Goal: Information Seeking & Learning: Find contact information

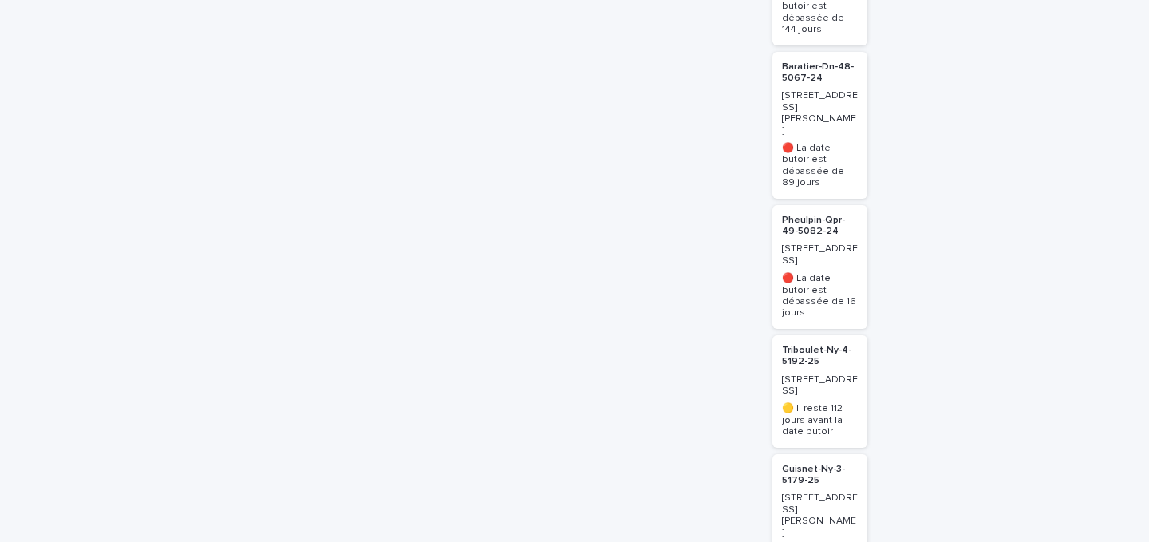
scroll to position [2050, 0]
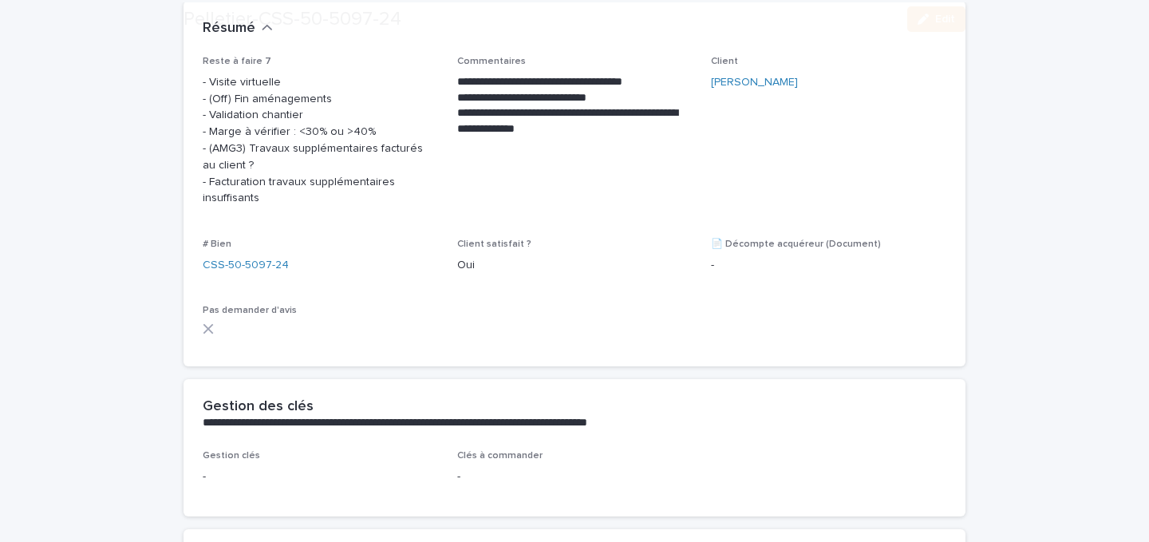
scroll to position [607, 0]
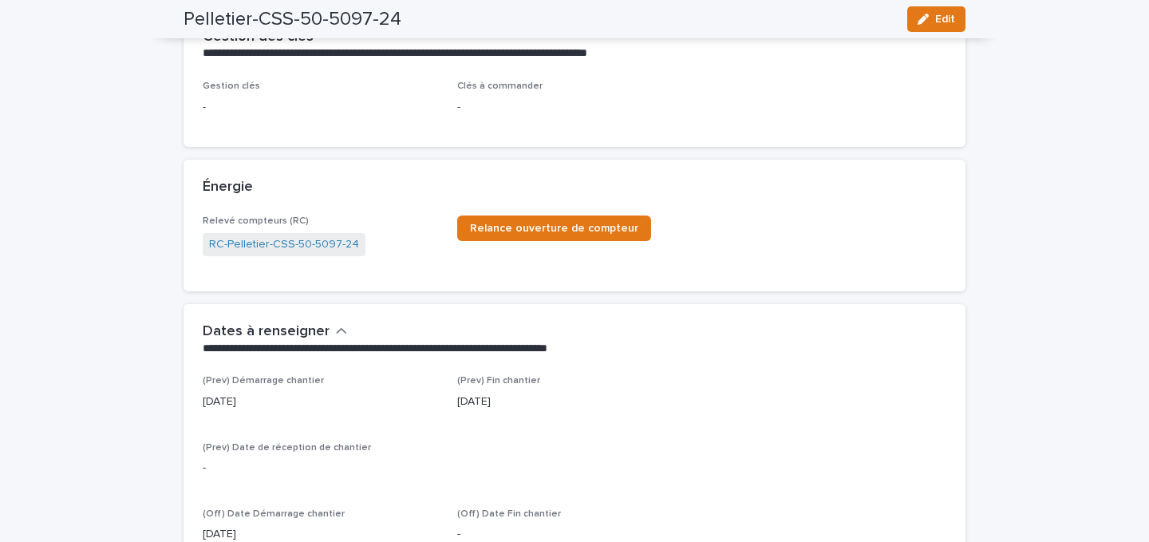
click at [474, 402] on p "[DATE]" at bounding box center [574, 401] width 235 height 17
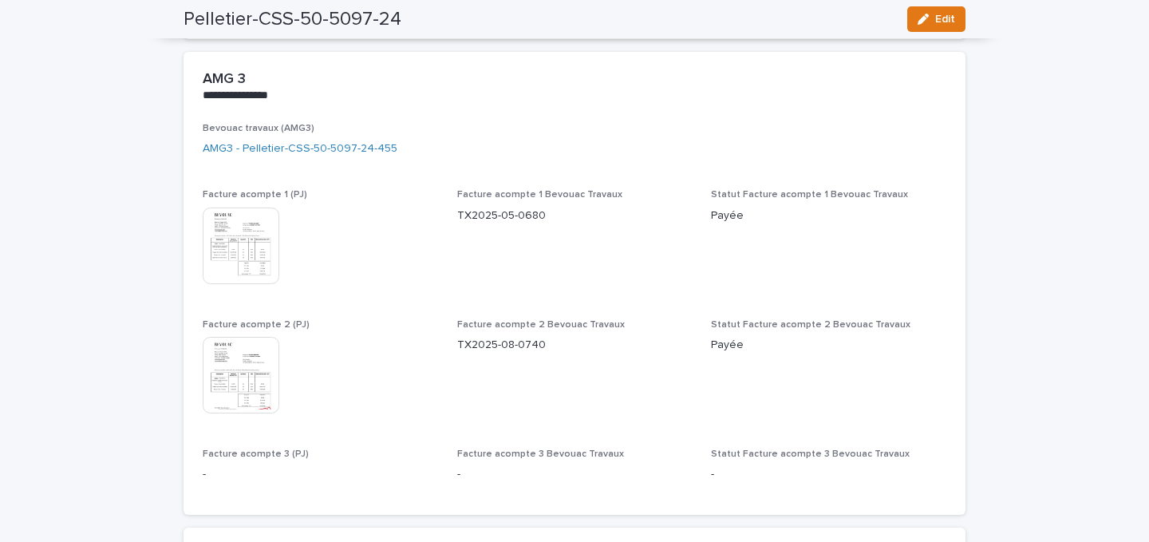
scroll to position [2219, 0]
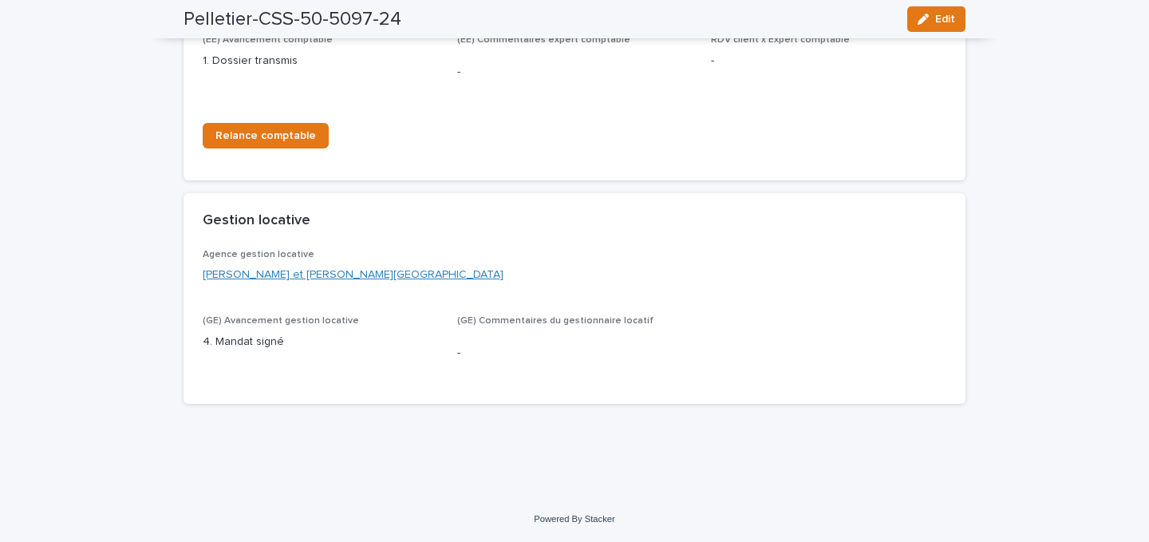
click at [303, 271] on link "[PERSON_NAME] et [PERSON_NAME][GEOGRAPHIC_DATA]" at bounding box center [353, 275] width 301 height 17
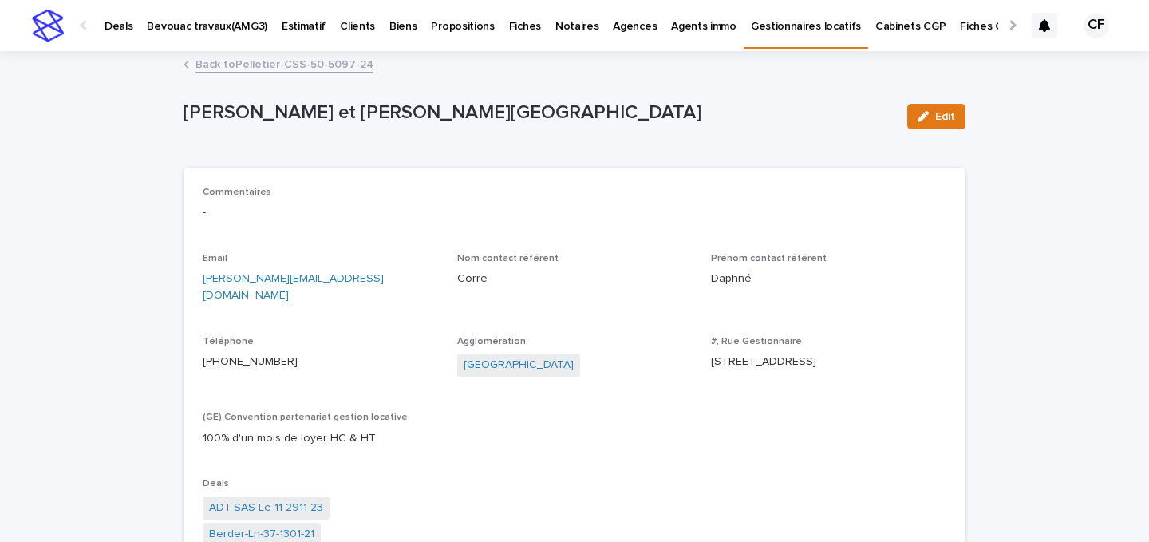
click at [45, 35] on img at bounding box center [48, 26] width 32 height 32
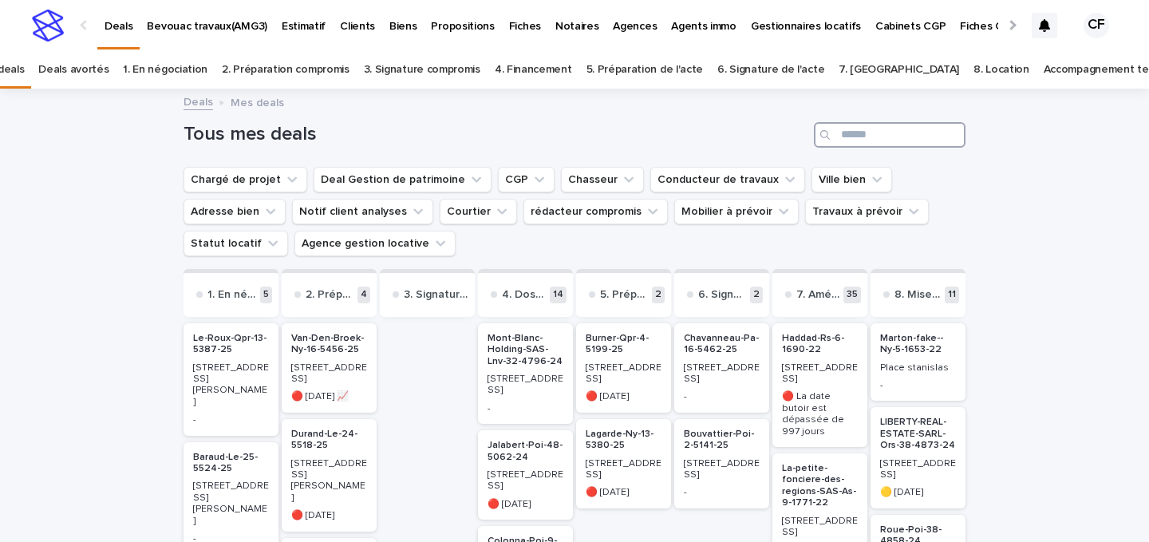
click at [899, 137] on input "Search" at bounding box center [890, 135] width 152 height 26
click at [334, 391] on p "🔴 [DATE] 📈" at bounding box center [329, 396] width 76 height 11
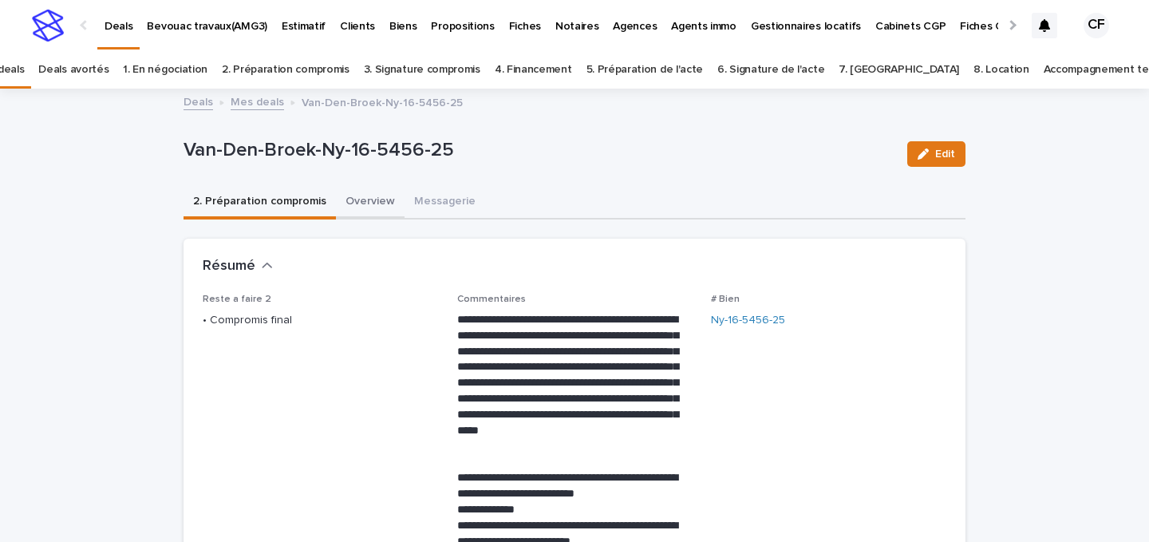
click at [372, 211] on button "Overview" at bounding box center [370, 203] width 69 height 34
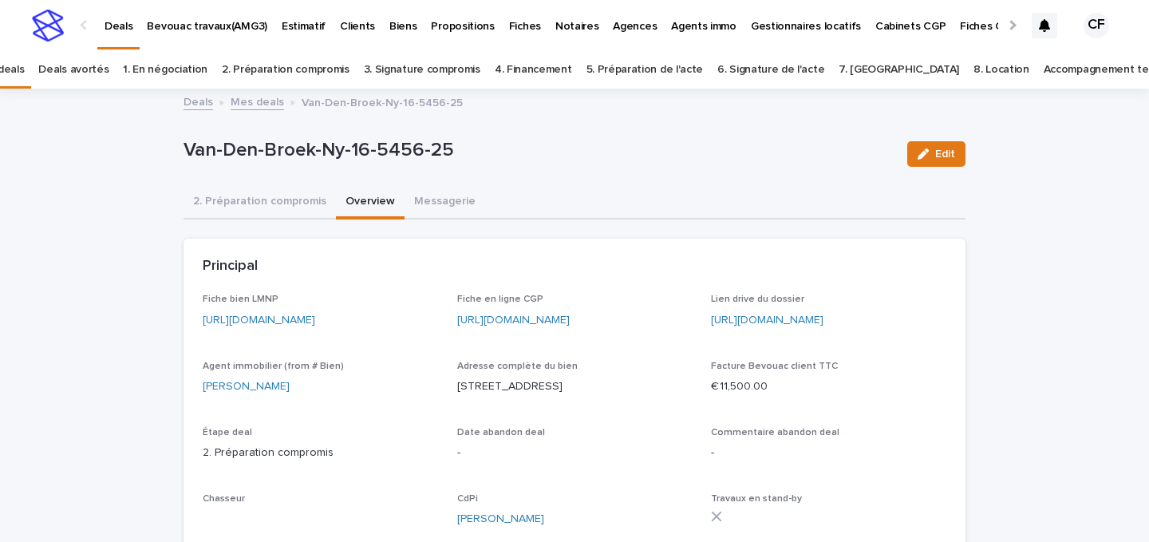
click at [820, 330] on div "Lien drive du dossier [URL][DOMAIN_NAME]" at bounding box center [828, 317] width 235 height 47
click at [820, 318] on link "[URL][DOMAIN_NAME]" at bounding box center [767, 319] width 113 height 11
click at [282, 198] on button "2. Préparation compromis" at bounding box center [260, 203] width 152 height 34
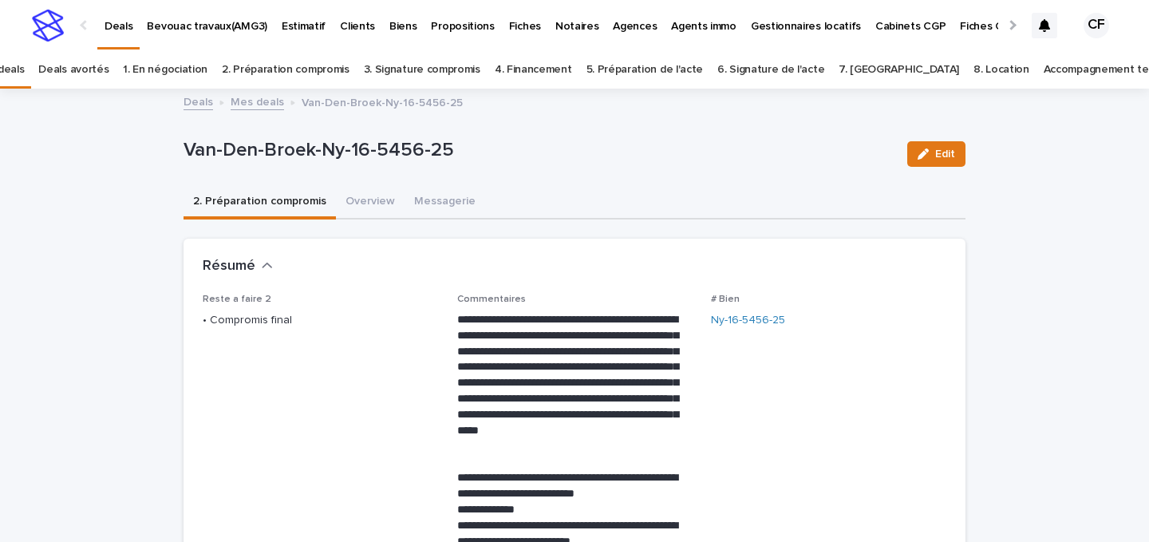
click at [43, 31] on img at bounding box center [48, 26] width 32 height 32
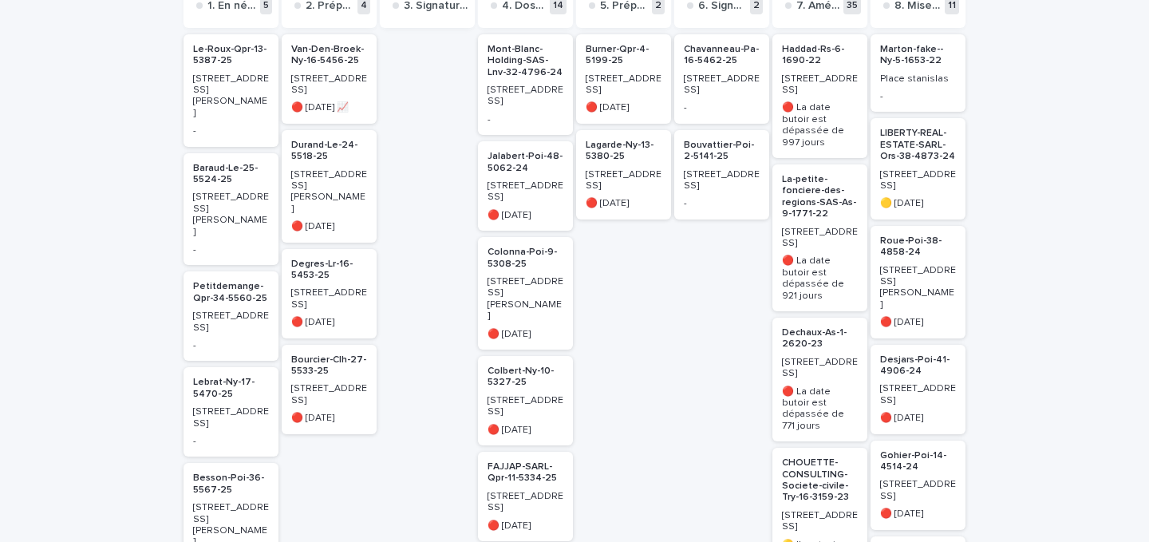
scroll to position [260, 0]
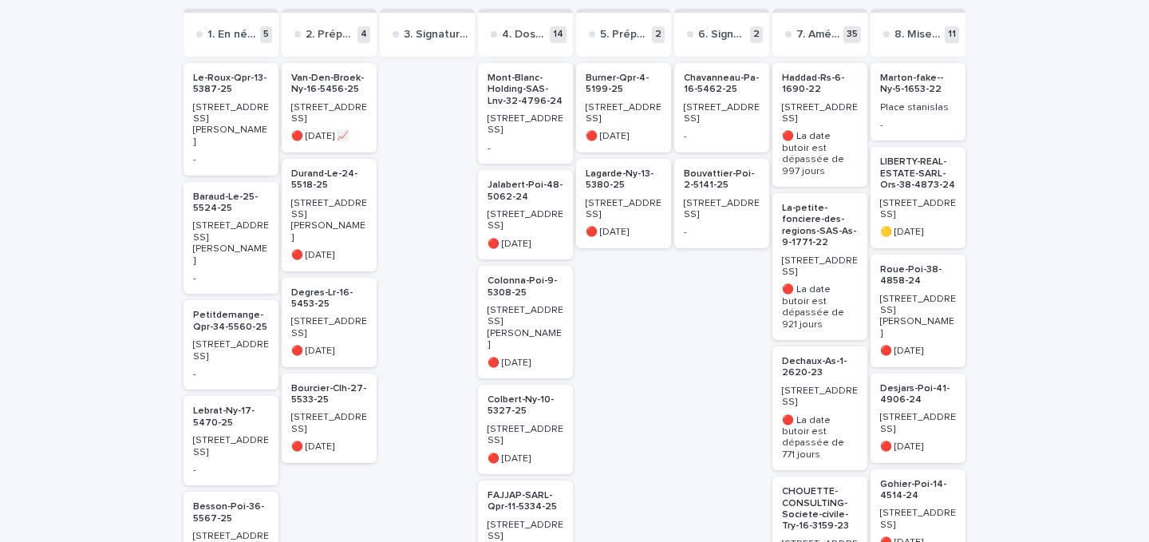
click at [354, 139] on p "🔴 [DATE] 📈" at bounding box center [329, 136] width 76 height 11
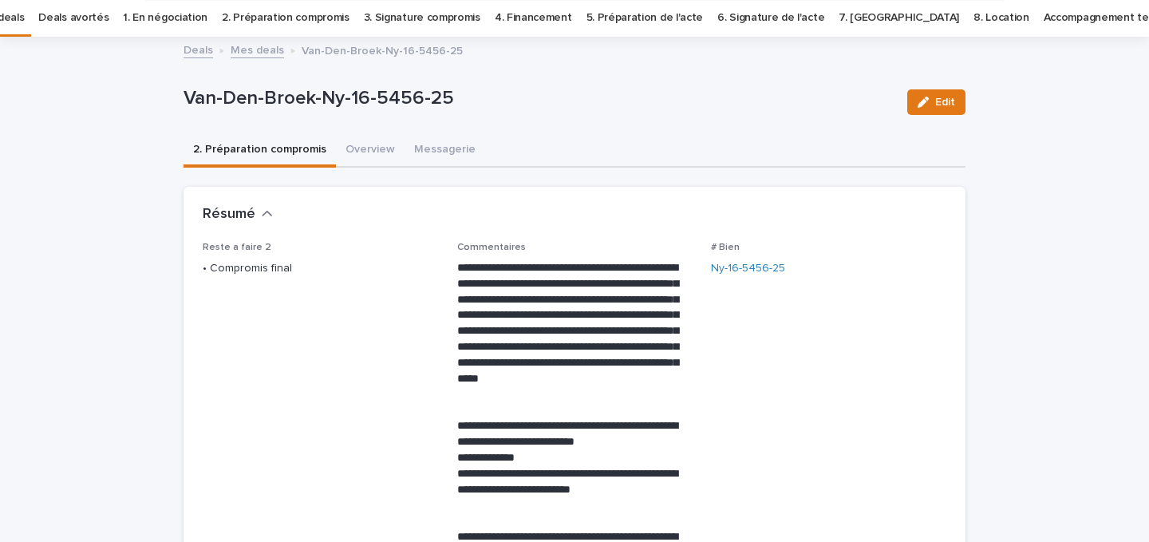
scroll to position [51, 0]
click at [425, 131] on div "Van-Den-Broek-Ny-16-5456-25 Edit" at bounding box center [575, 103] width 782 height 64
click at [424, 140] on button "Messagerie" at bounding box center [445, 152] width 81 height 34
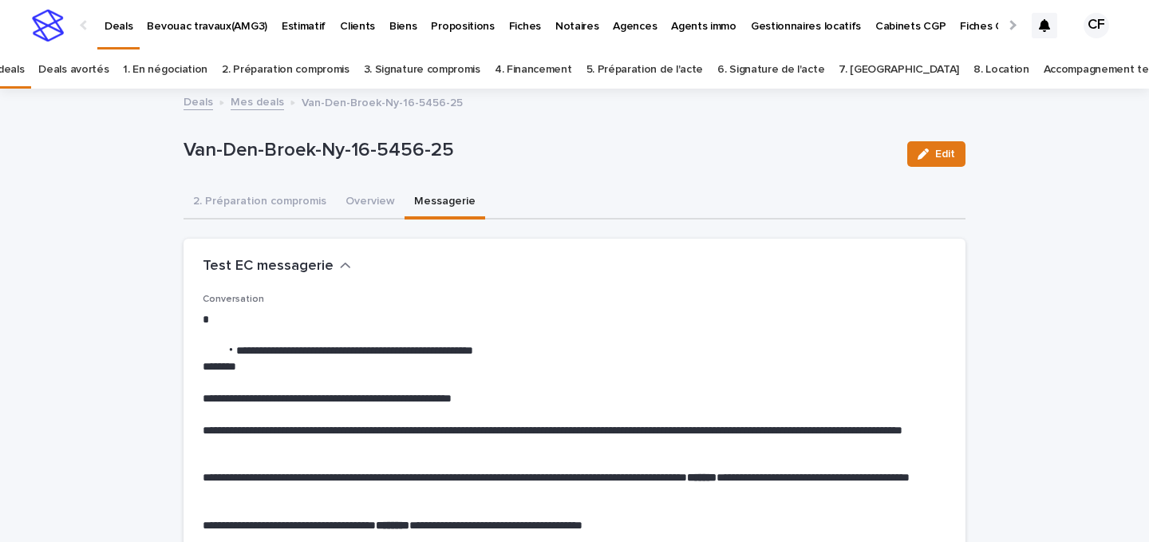
click at [389, 26] on p "Biens" at bounding box center [402, 17] width 27 height 34
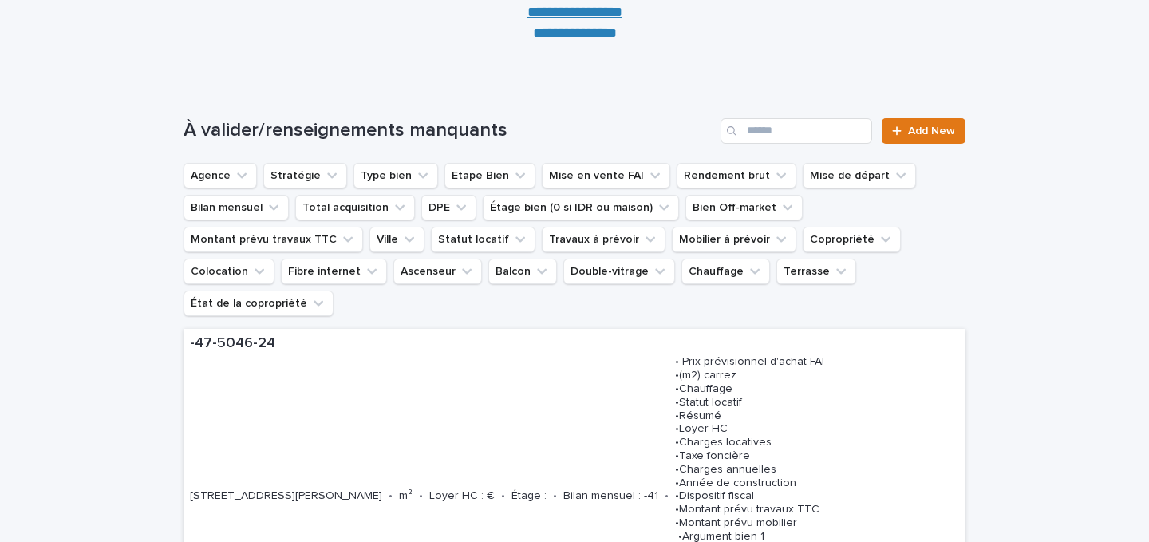
scroll to position [199, 0]
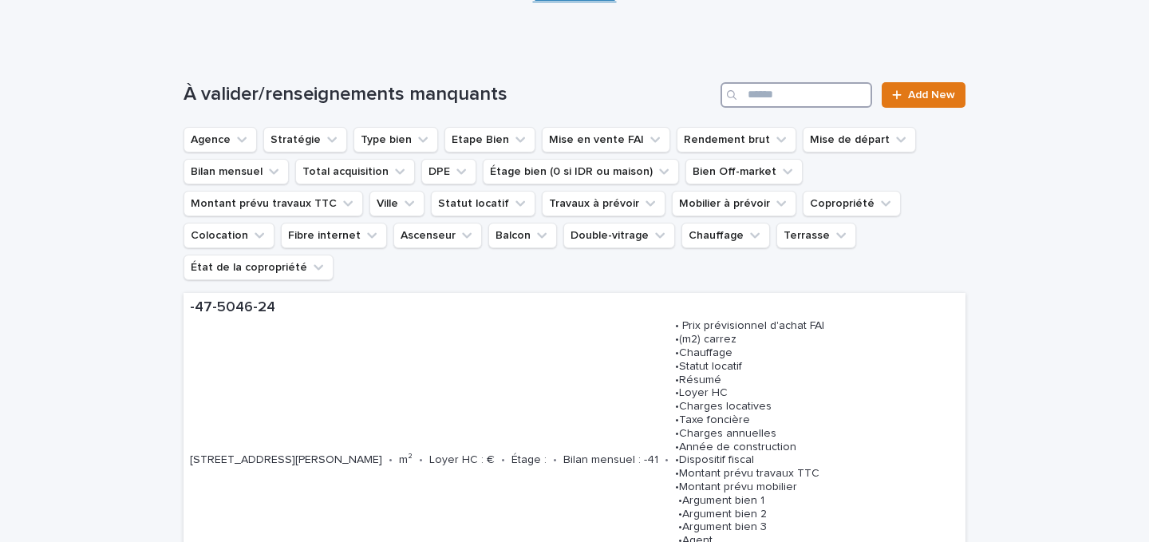
click at [776, 97] on input "Search" at bounding box center [797, 95] width 152 height 26
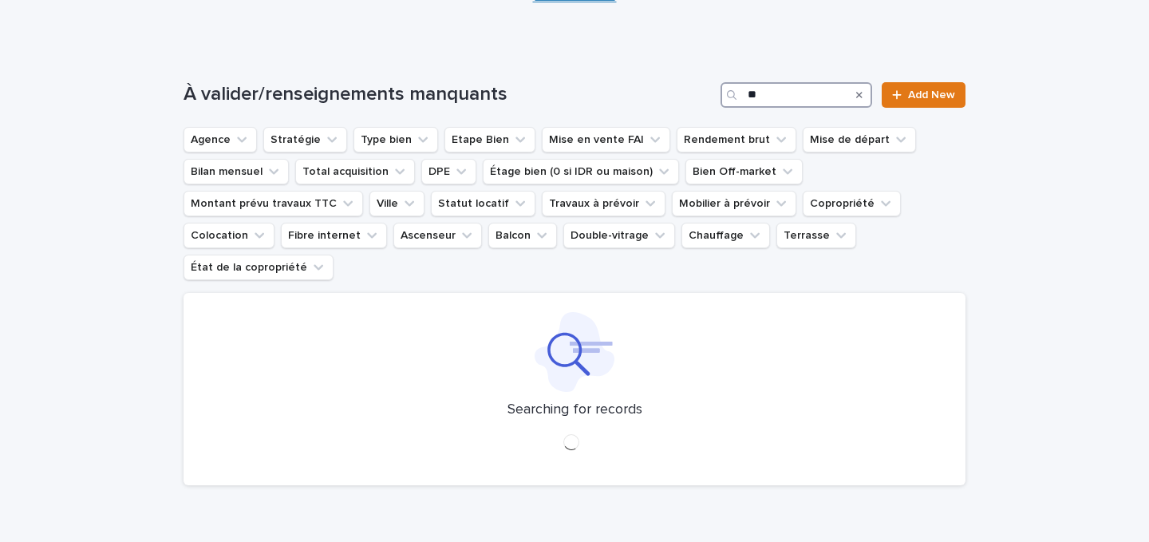
type input "**"
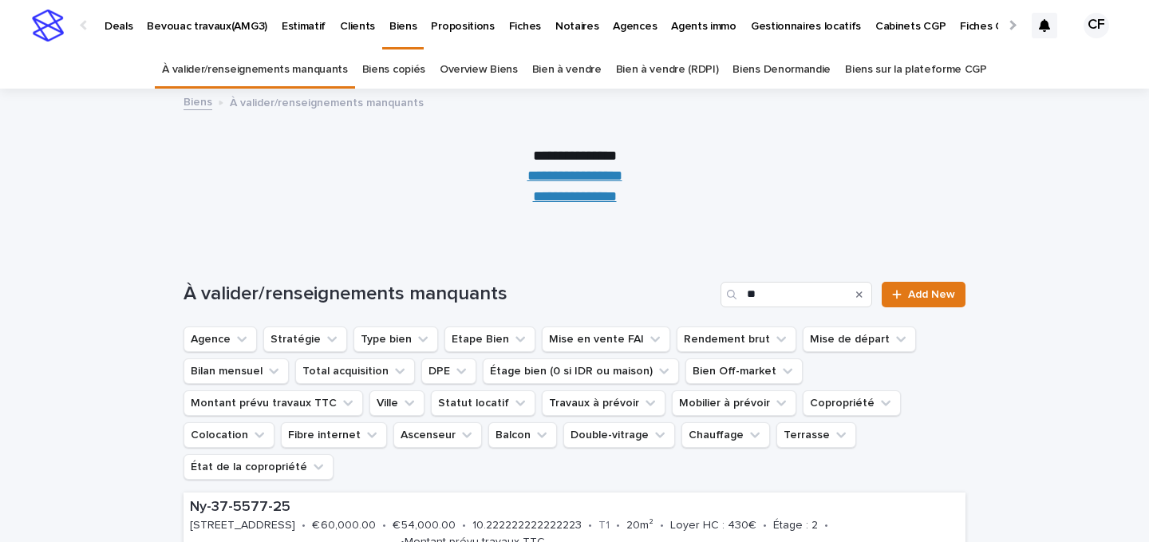
click at [47, 30] on img at bounding box center [48, 26] width 32 height 32
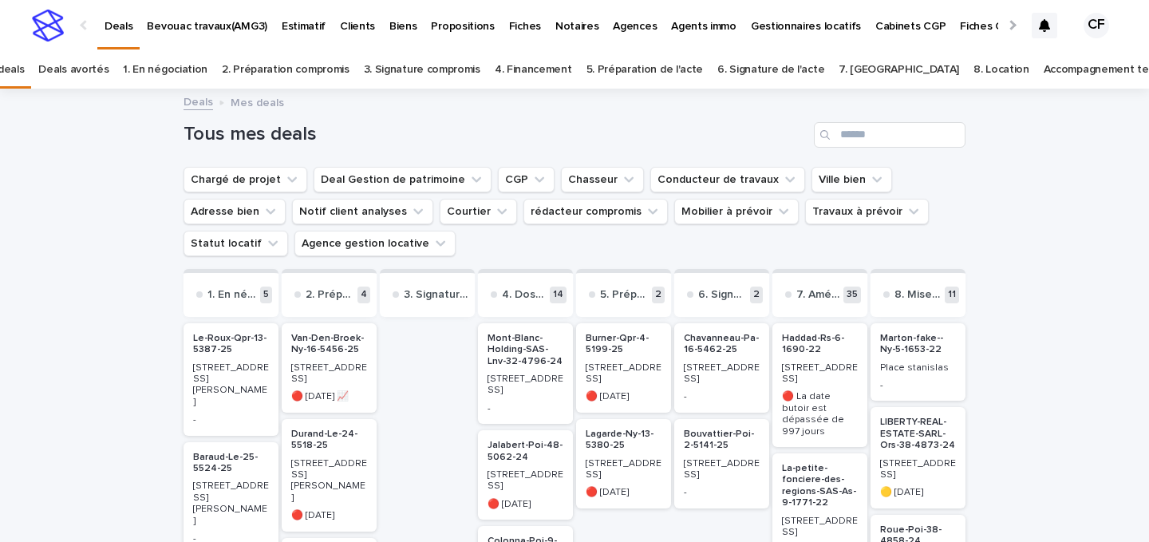
click at [348, 391] on p "🔴 [DATE] 📈" at bounding box center [329, 396] width 76 height 11
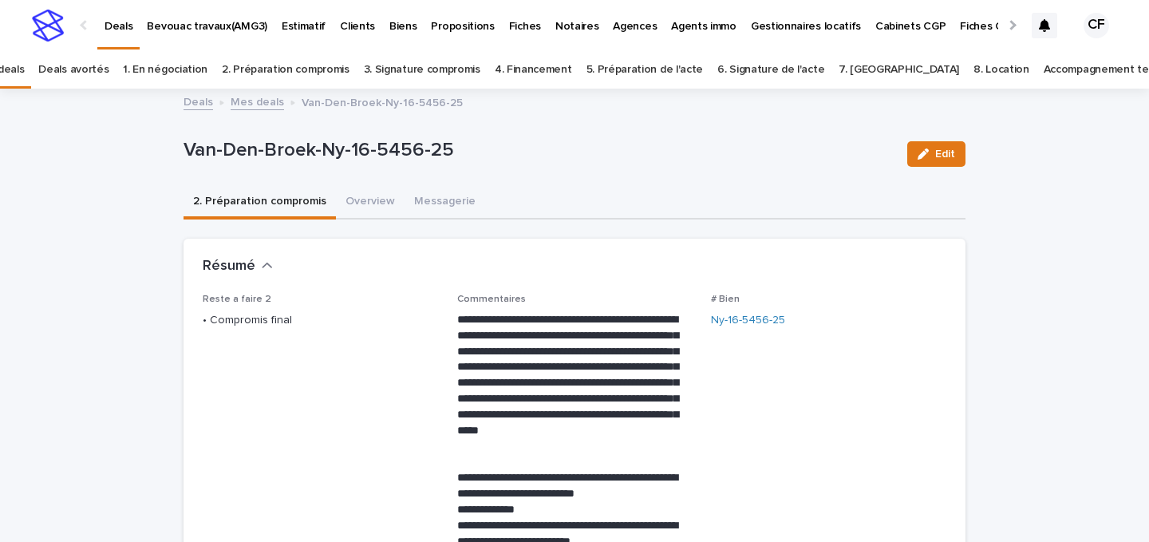
scroll to position [51, 0]
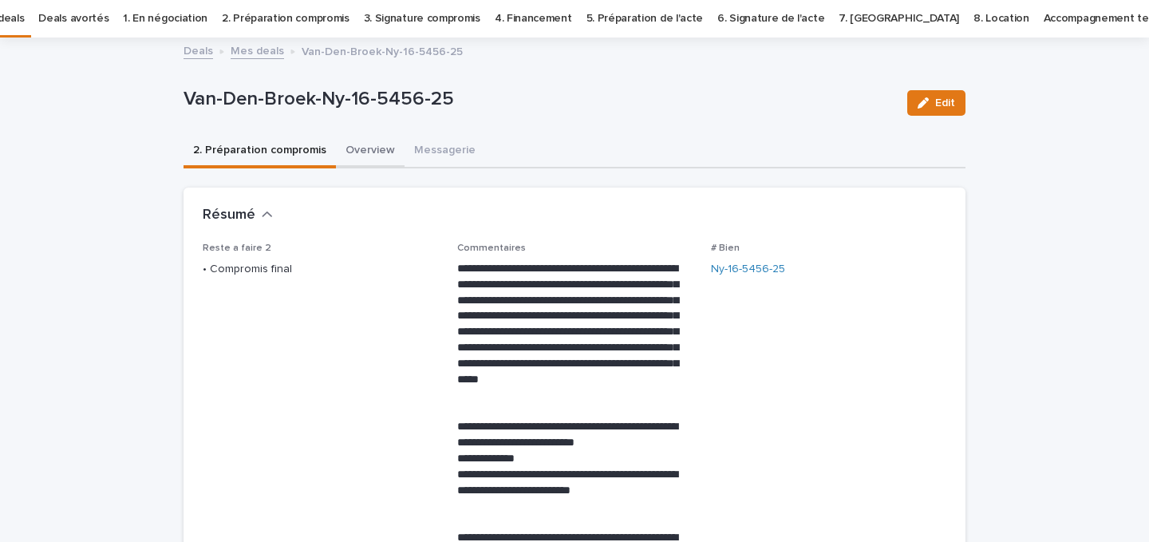
click at [368, 148] on button "Overview" at bounding box center [370, 152] width 69 height 34
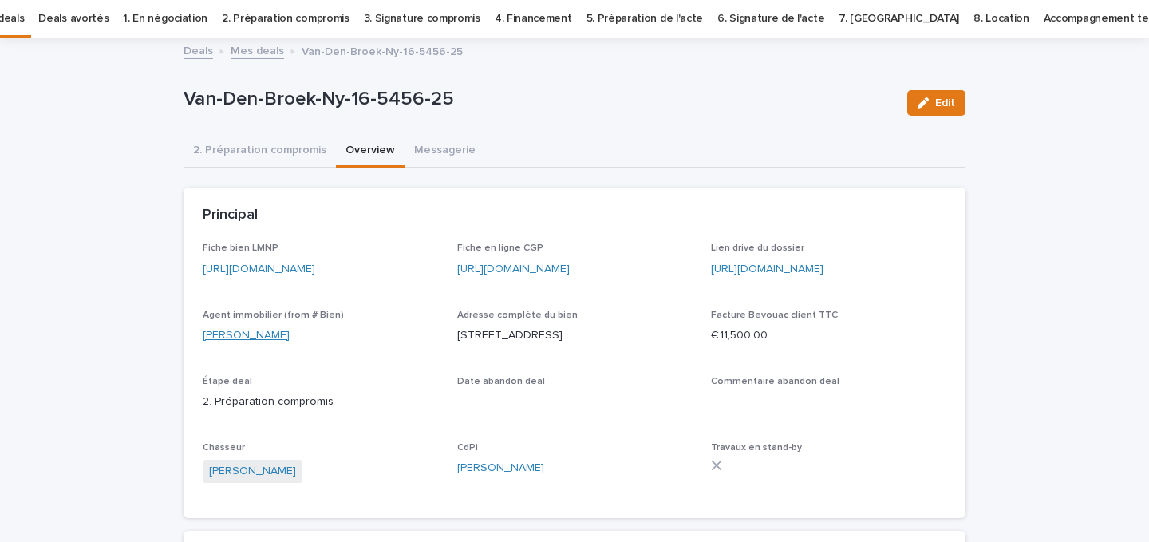
click at [282, 344] on link "[PERSON_NAME]" at bounding box center [246, 335] width 87 height 17
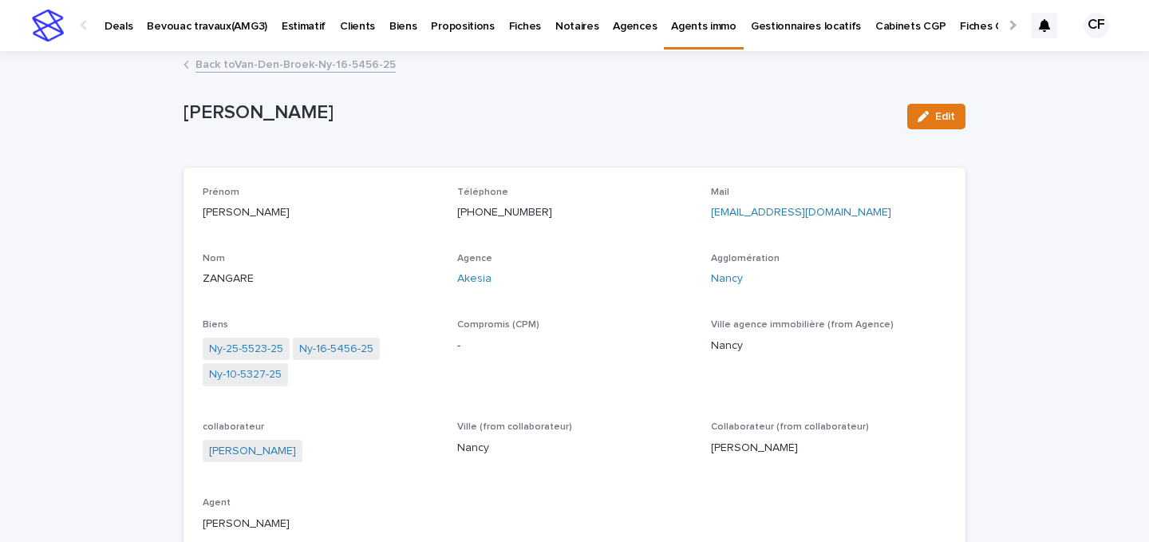
scroll to position [32, 0]
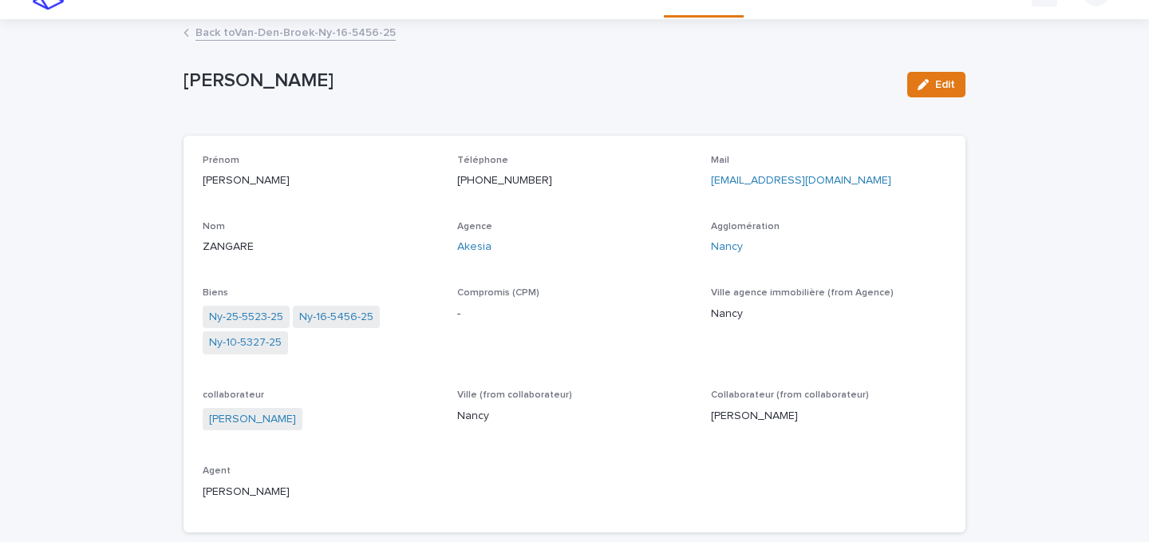
click at [326, 36] on link "Back to Van-Den-Broek-Ny-16-5456-25" at bounding box center [295, 31] width 200 height 18
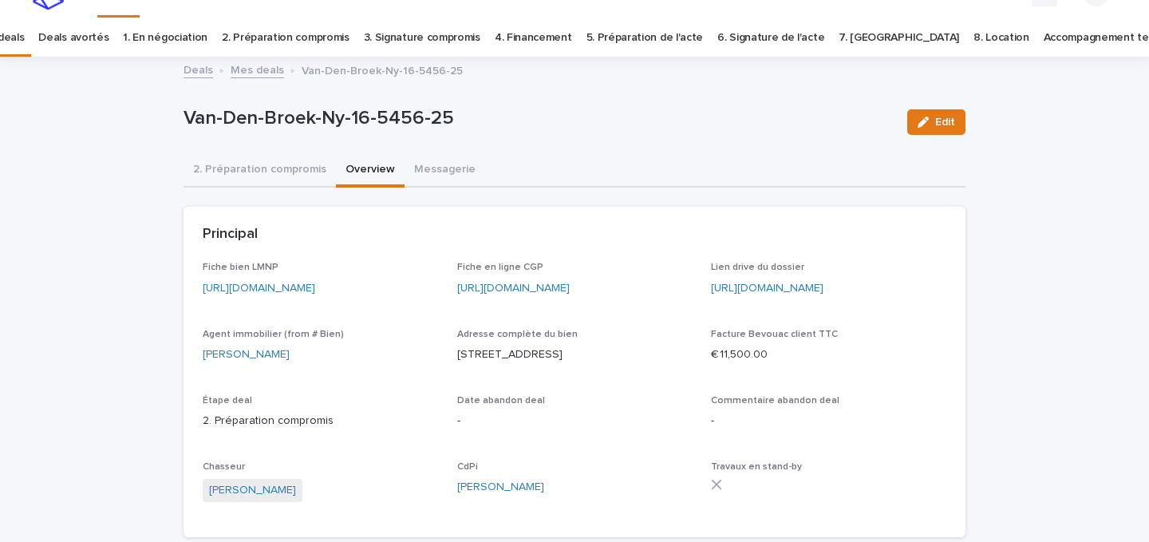
scroll to position [51, 0]
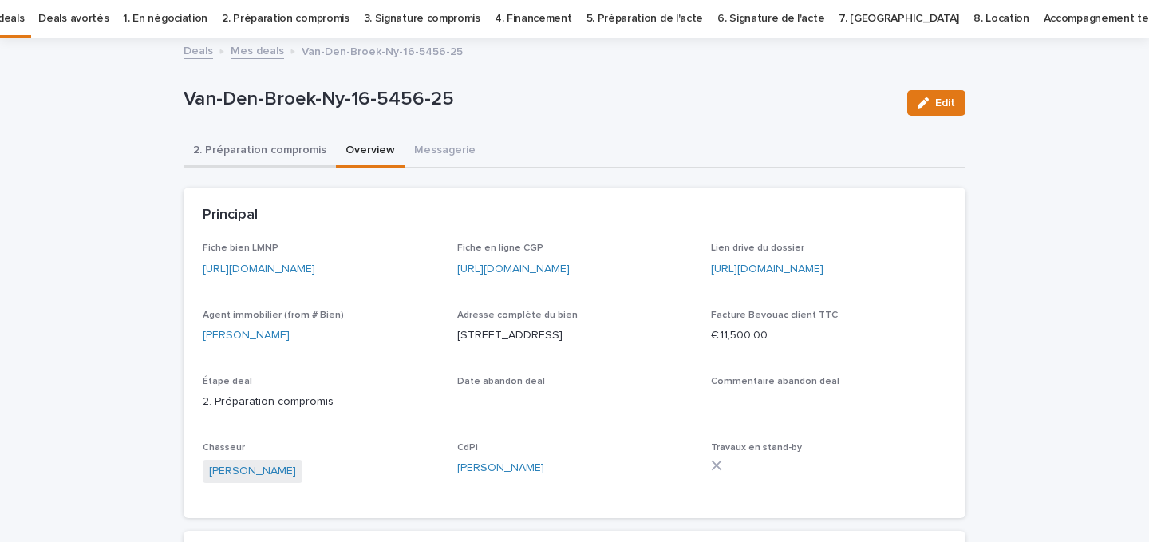
click at [284, 162] on button "2. Préparation compromis" at bounding box center [260, 152] width 152 height 34
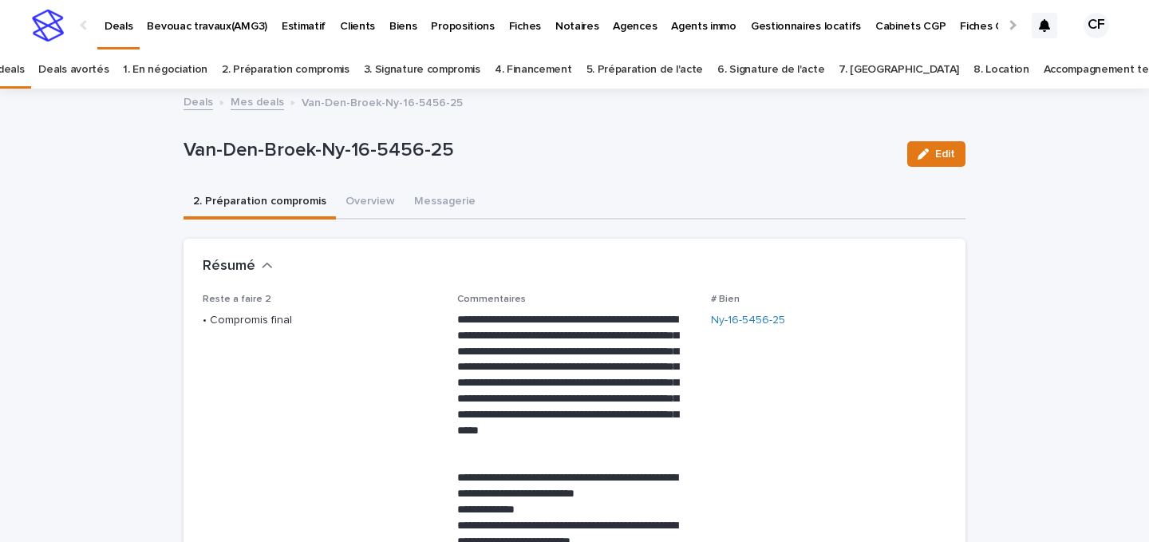
click at [24, 3] on div "Deals Bevouac travaux(AMG3) Estimatif Clients Biens Propositions Fiches Notaire…" at bounding box center [574, 25] width 1149 height 51
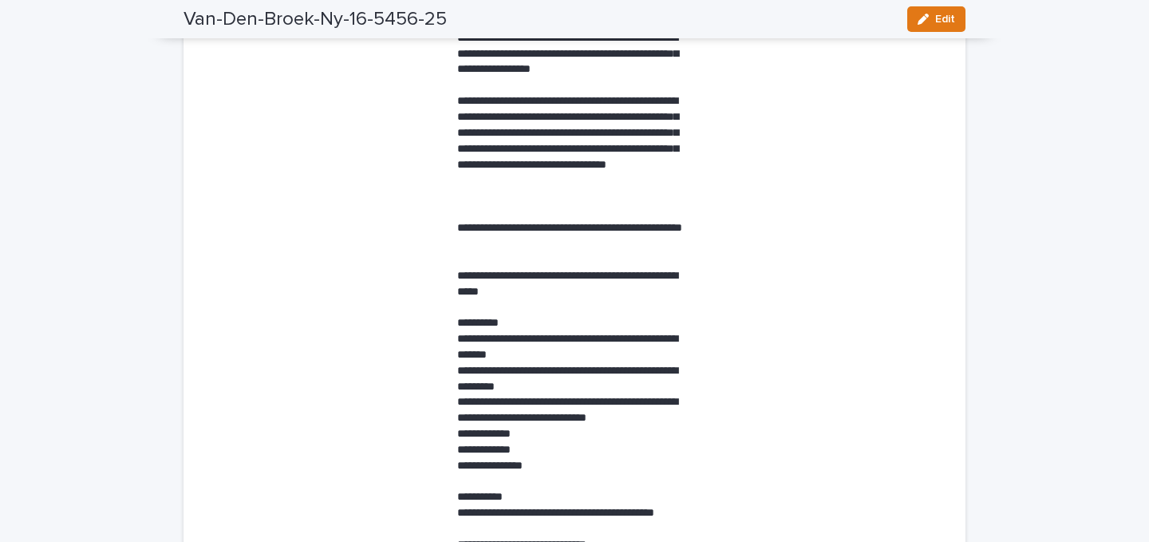
scroll to position [923, 0]
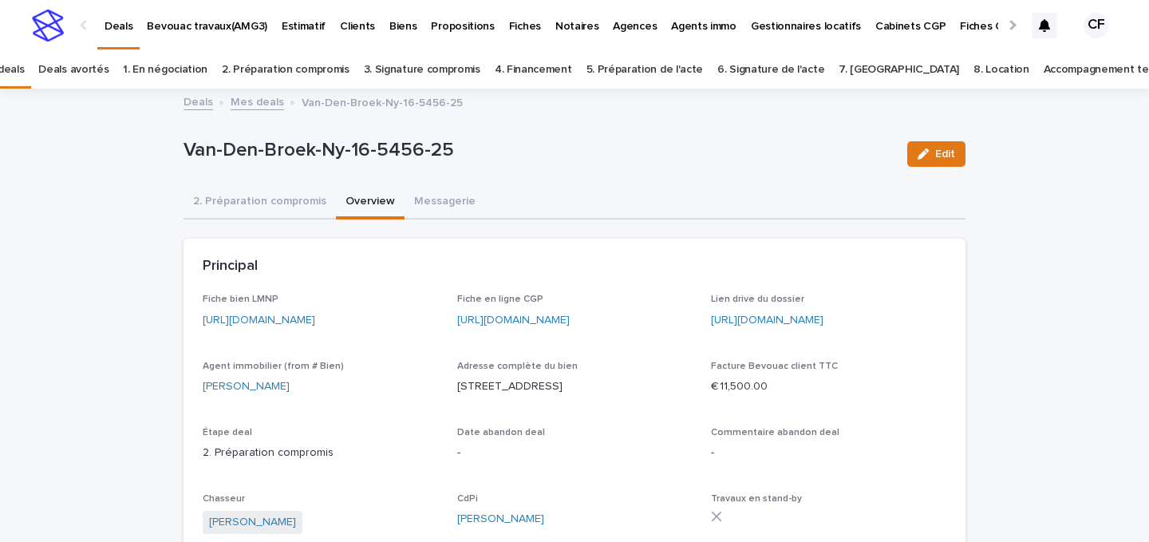
click at [49, 38] on img at bounding box center [48, 26] width 32 height 32
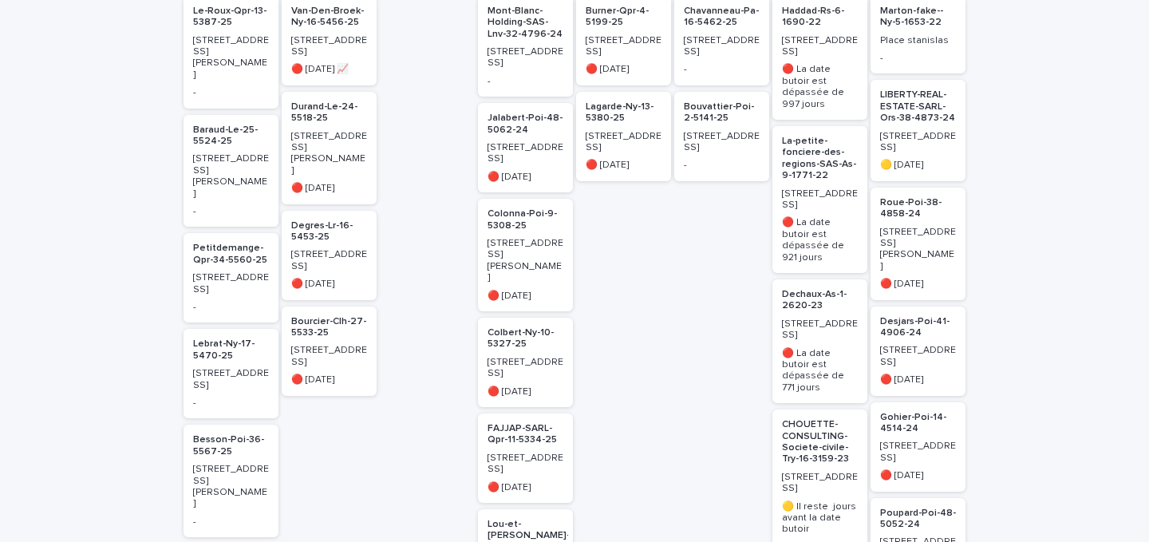
scroll to position [309, 0]
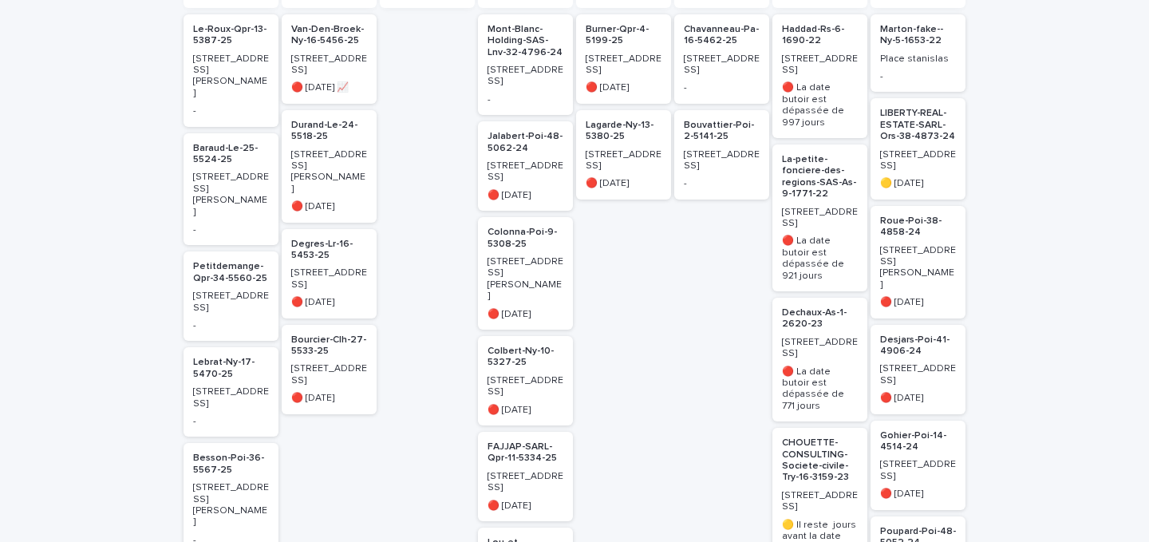
click at [757, 74] on p "[STREET_ADDRESS]" at bounding box center [722, 64] width 76 height 23
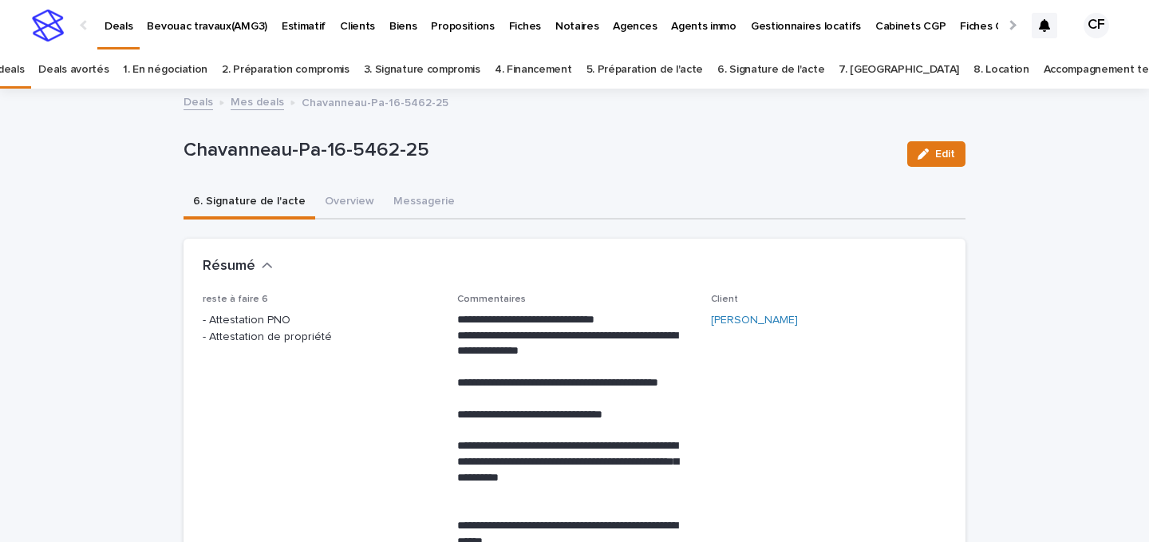
click at [53, 22] on img at bounding box center [48, 26] width 32 height 32
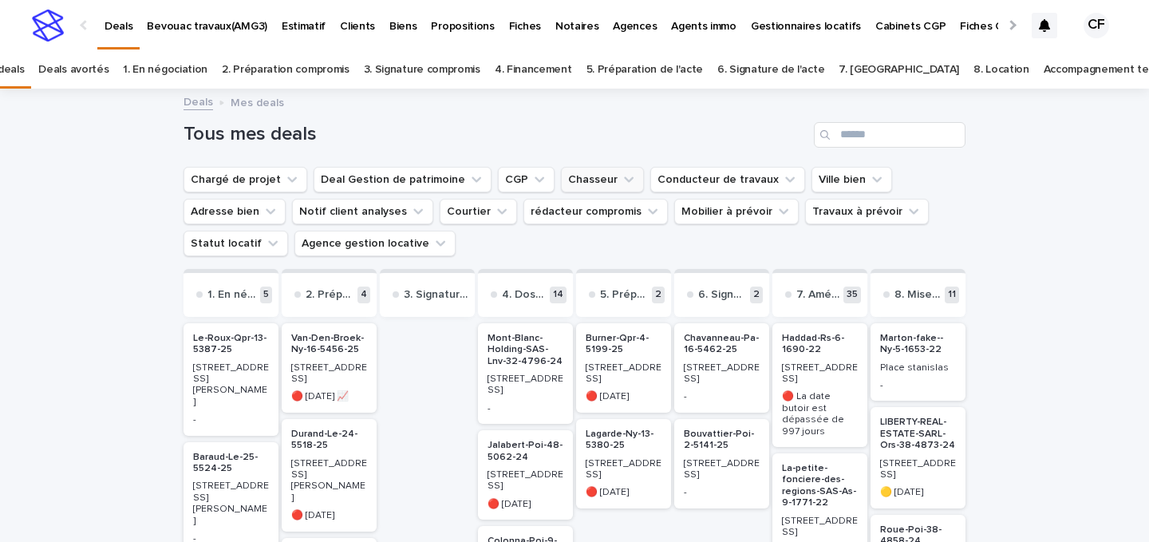
click at [569, 175] on button "Chasseur" at bounding box center [602, 180] width 83 height 26
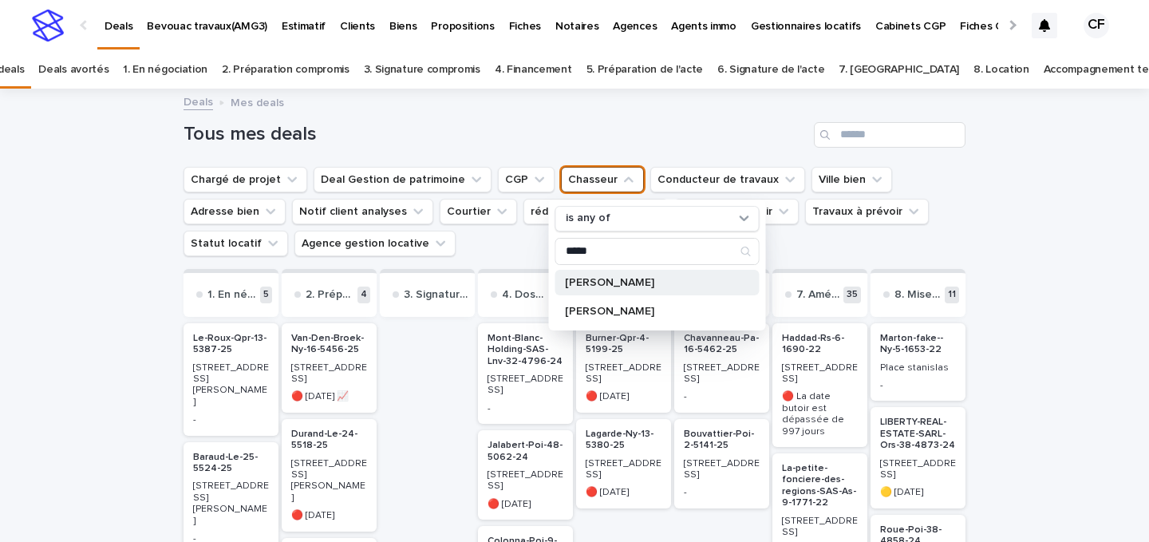
type input "*****"
click at [614, 285] on p "[PERSON_NAME]" at bounding box center [649, 282] width 169 height 11
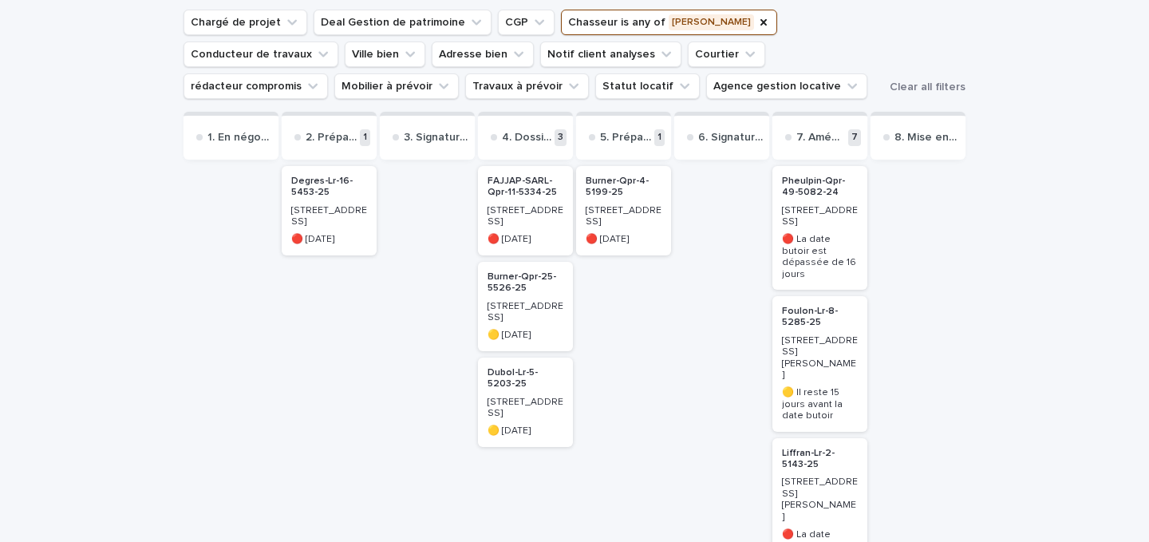
scroll to position [154, 0]
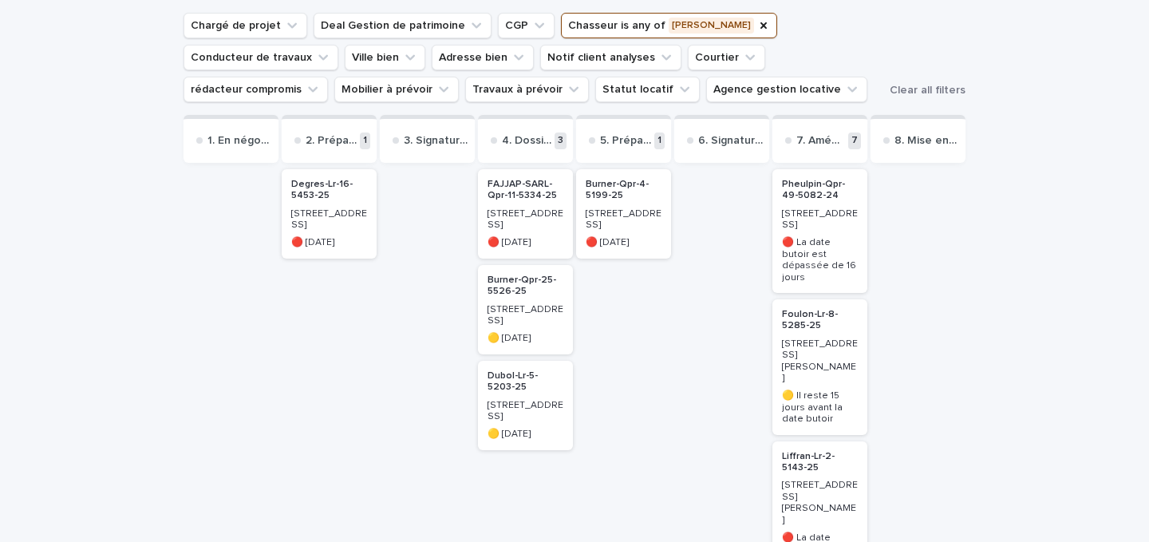
click at [638, 215] on p "[STREET_ADDRESS]" at bounding box center [624, 219] width 76 height 23
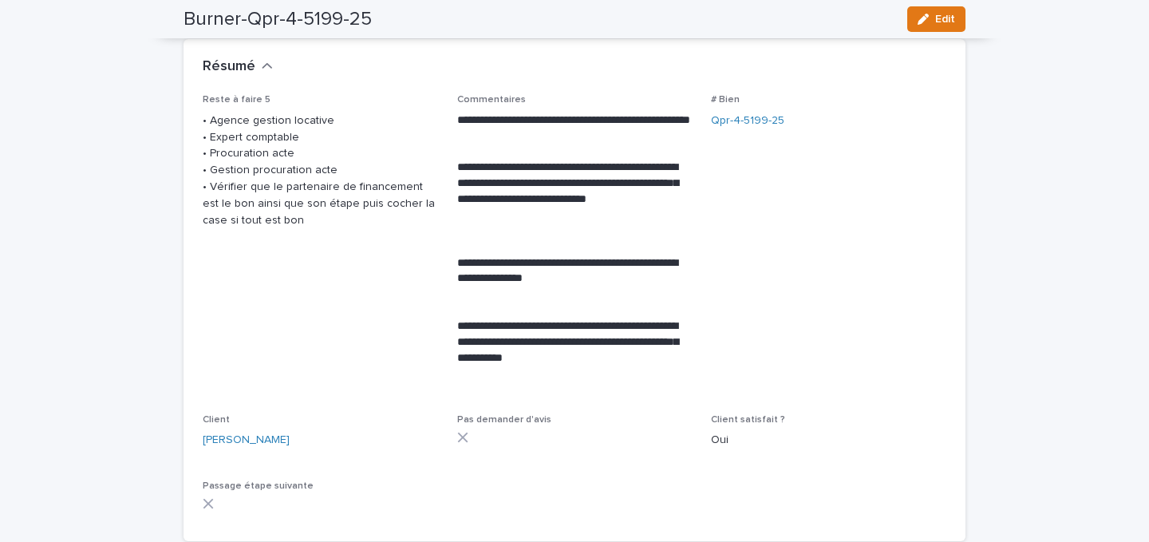
scroll to position [78, 0]
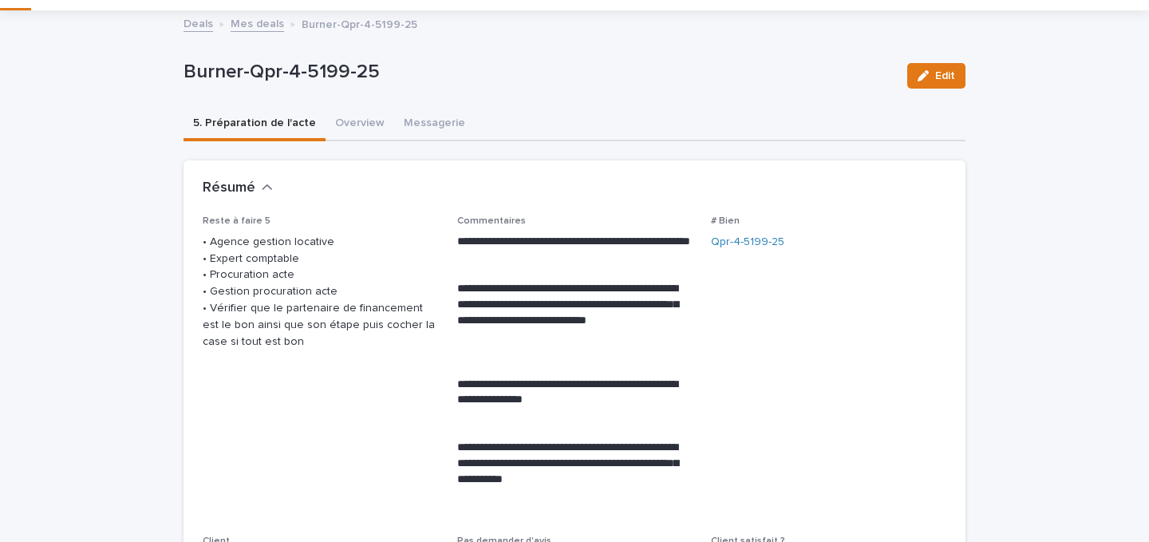
drag, startPoint x: 948, startPoint y: 82, endPoint x: 578, endPoint y: 174, distance: 381.5
click at [947, 82] on button "Edit" at bounding box center [936, 76] width 58 height 26
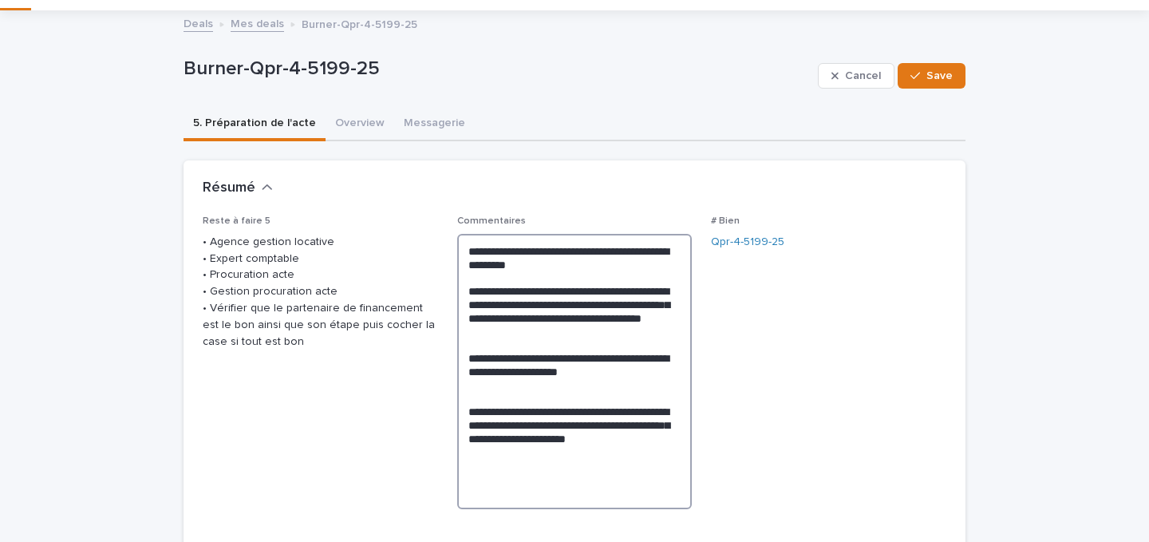
click at [463, 245] on textarea "**********" at bounding box center [574, 371] width 235 height 275
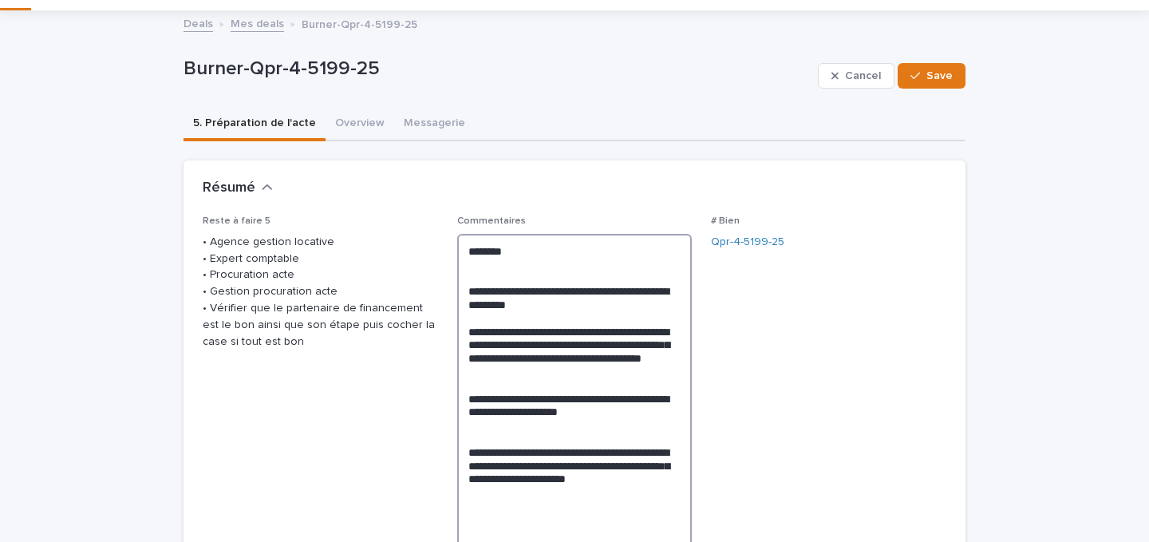
click at [539, 246] on textarea "**********" at bounding box center [574, 392] width 235 height 316
paste textarea "**********"
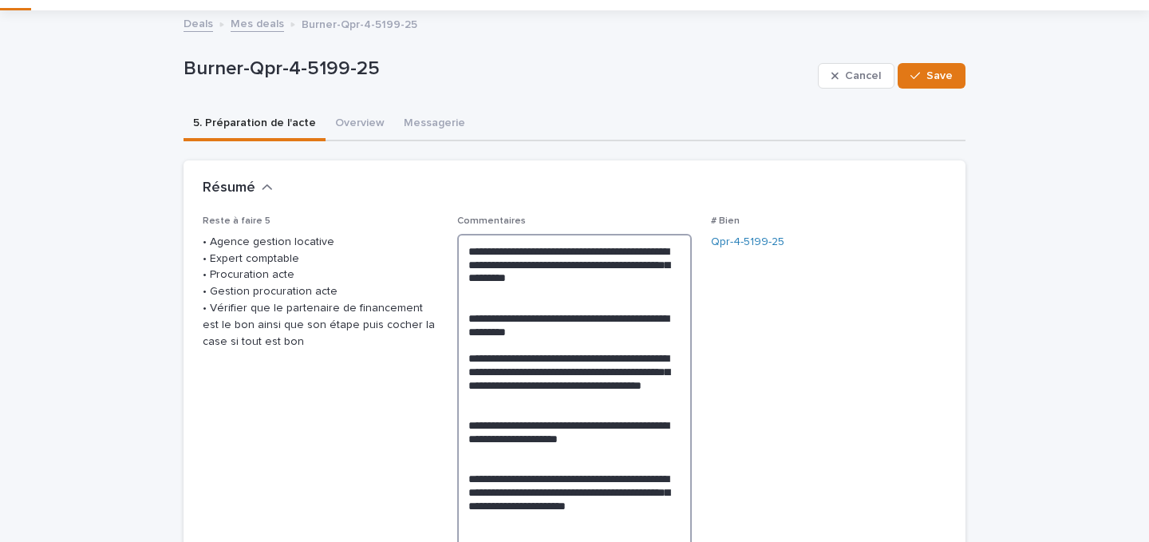
type textarea "**********"
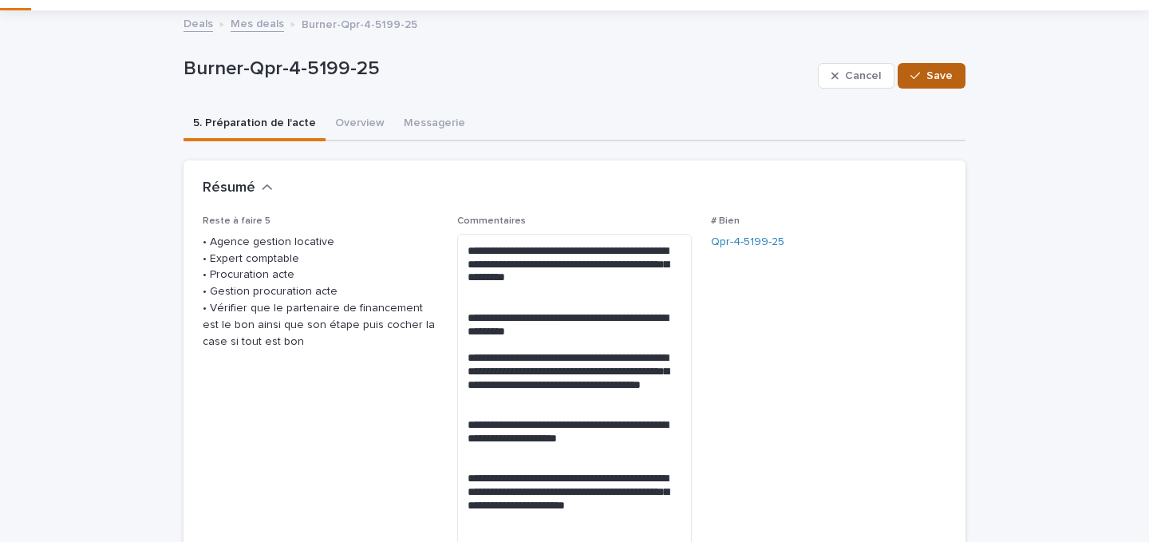
click at [902, 82] on button "Save" at bounding box center [932, 76] width 68 height 26
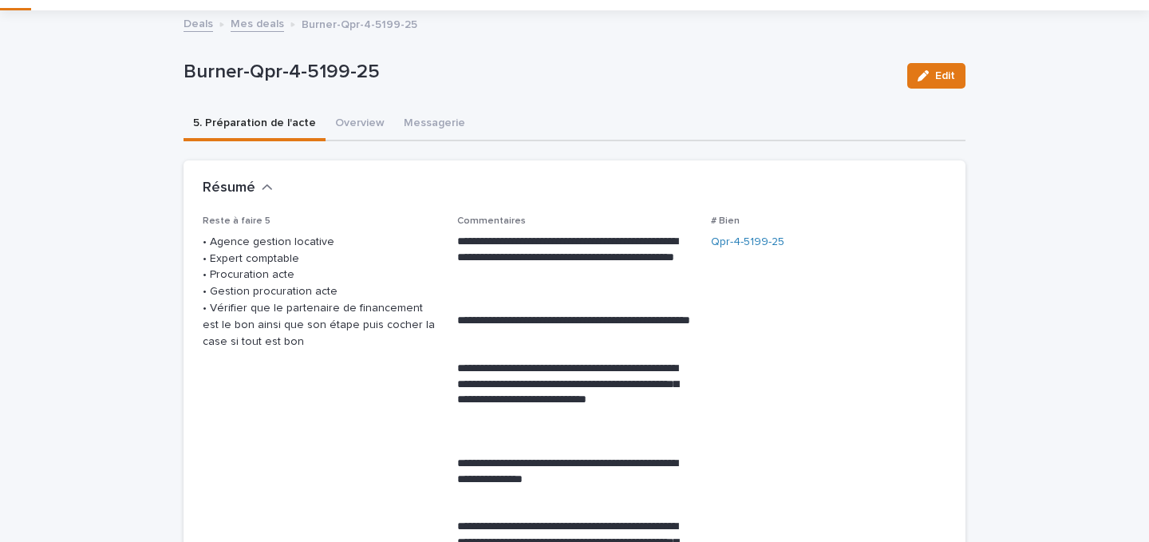
scroll to position [0, 0]
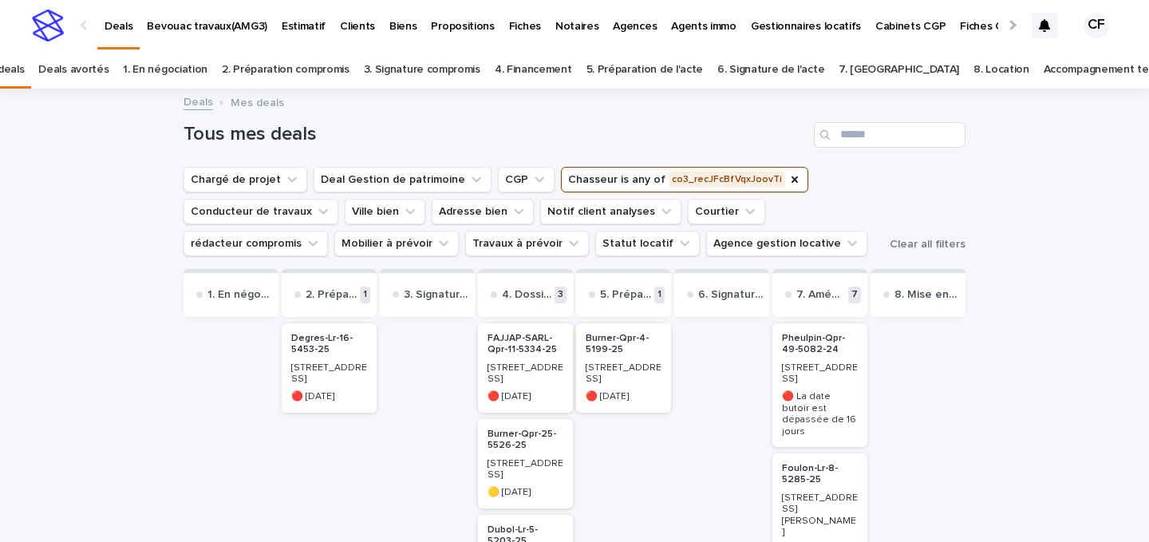
click at [665, 180] on button "Chasseur is any of co3_recJFcBfVqxJoovTi" at bounding box center [684, 180] width 247 height 26
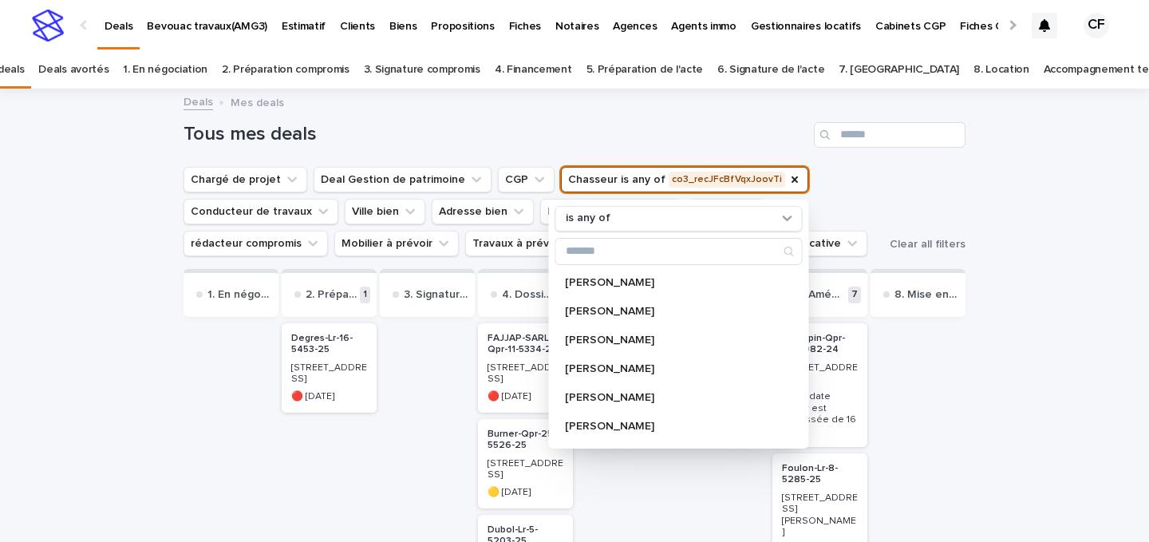
click at [665, 180] on button "Chasseur is any of co3_recJFcBfVqxJoovTi" at bounding box center [684, 180] width 247 height 26
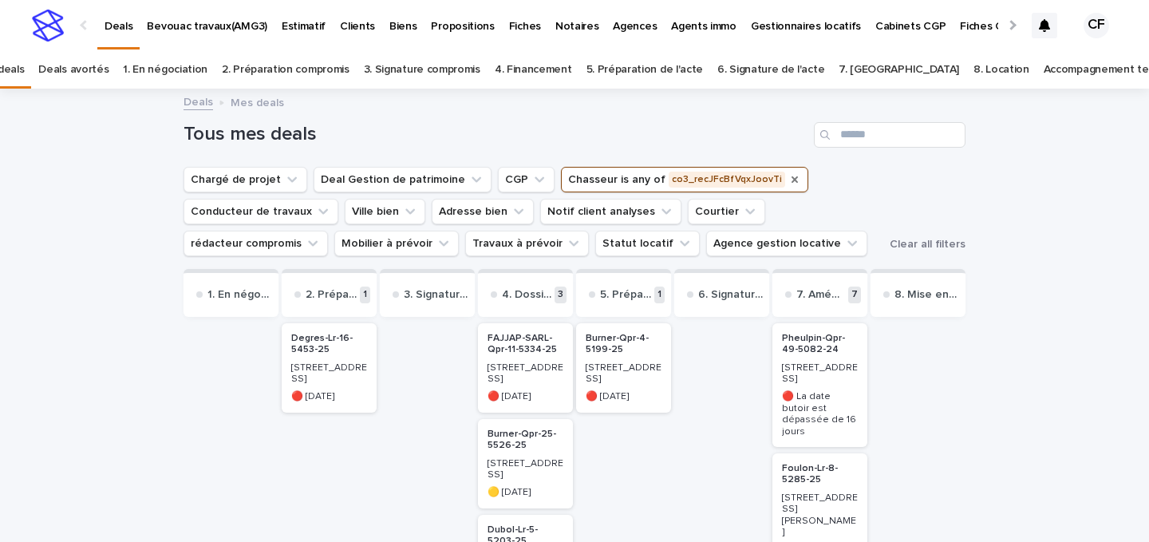
click at [792, 179] on icon "Chasseur" at bounding box center [795, 179] width 6 height 6
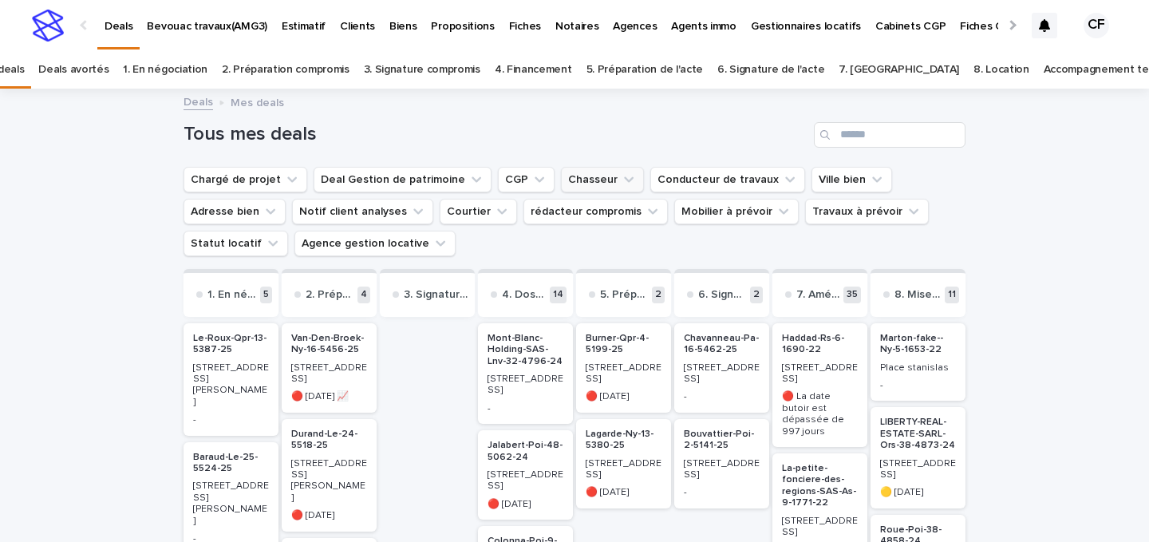
click at [763, 113] on div "Deals Mes deals" at bounding box center [575, 103] width 798 height 22
click at [859, 131] on input "Search" at bounding box center [890, 135] width 152 height 26
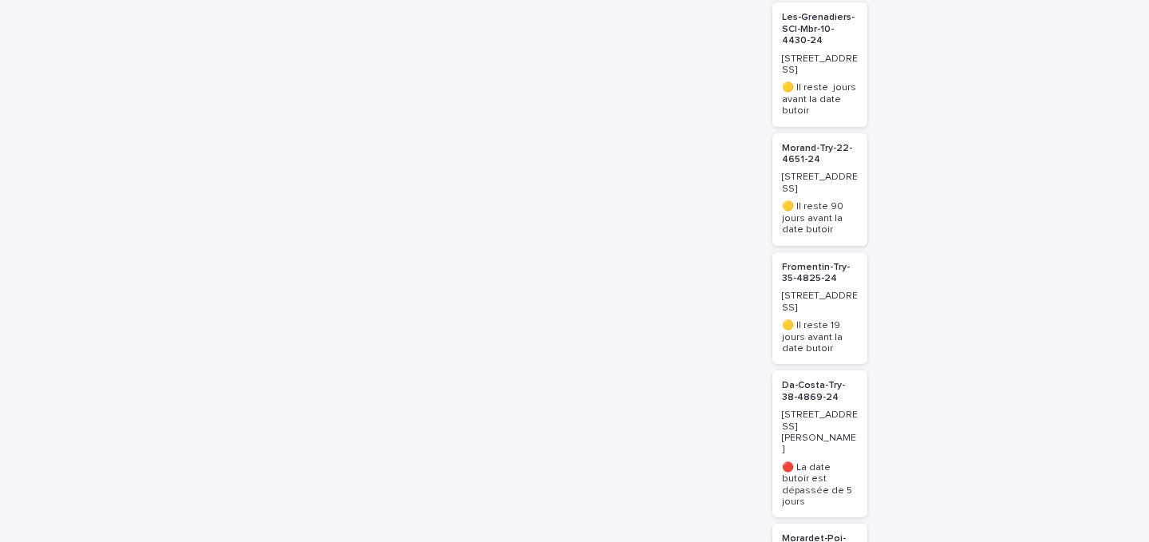
scroll to position [1430, 0]
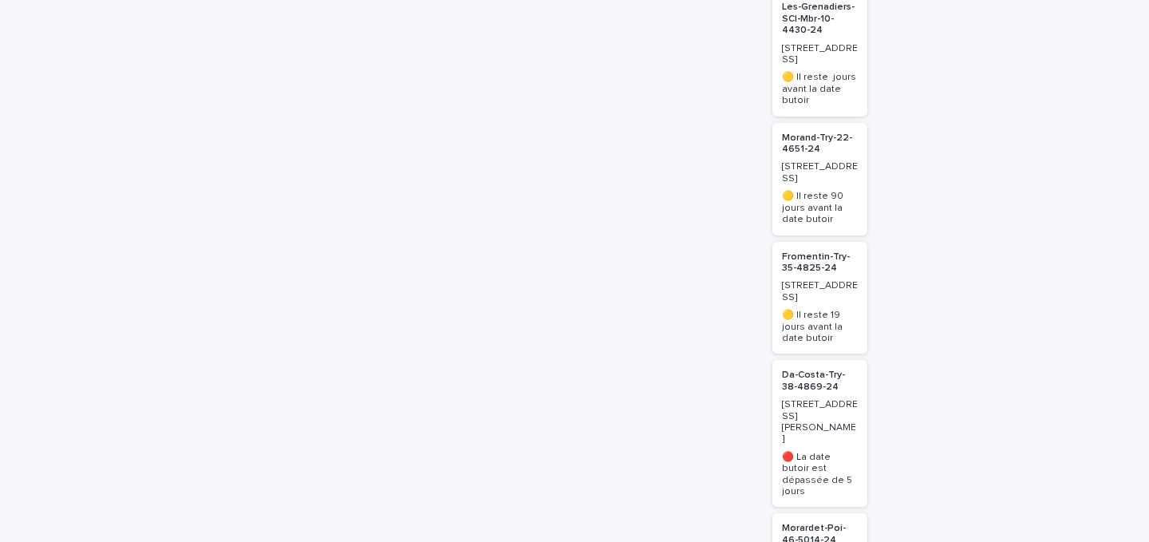
type input "**"
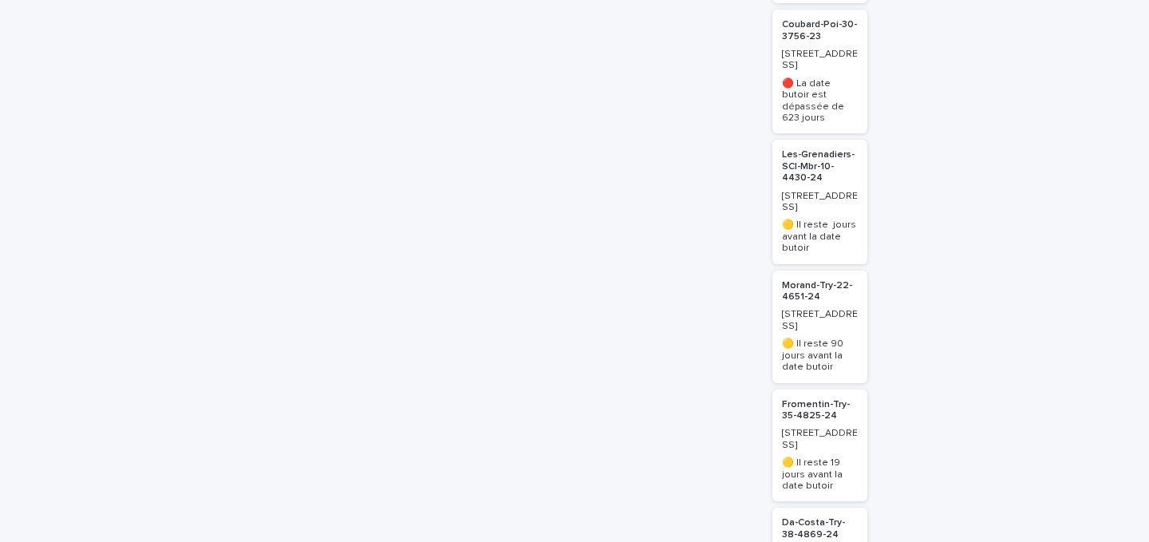
scroll to position [1281, 0]
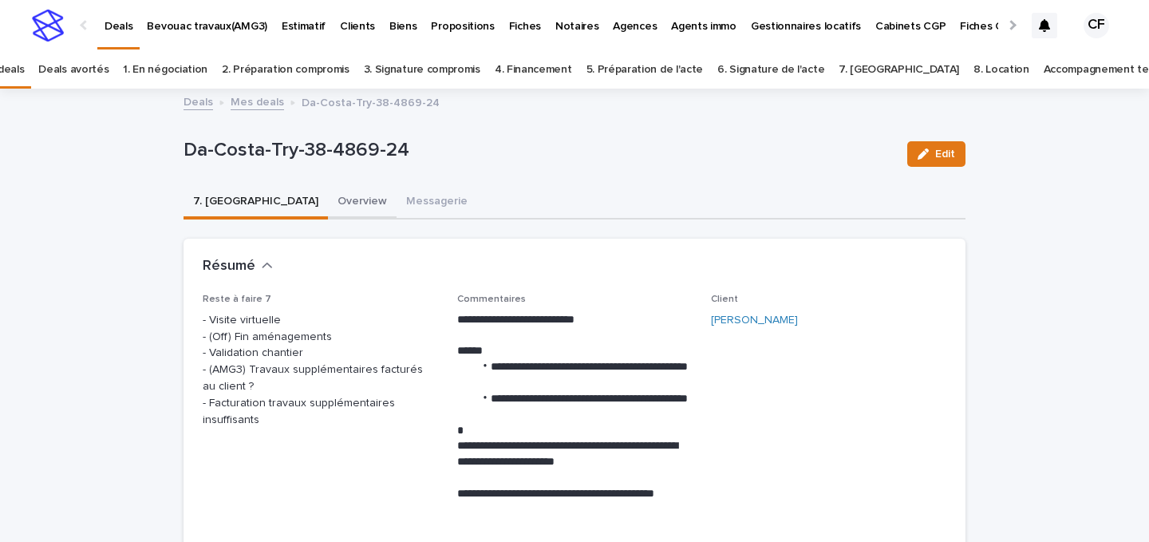
click at [328, 191] on button "Overview" at bounding box center [362, 203] width 69 height 34
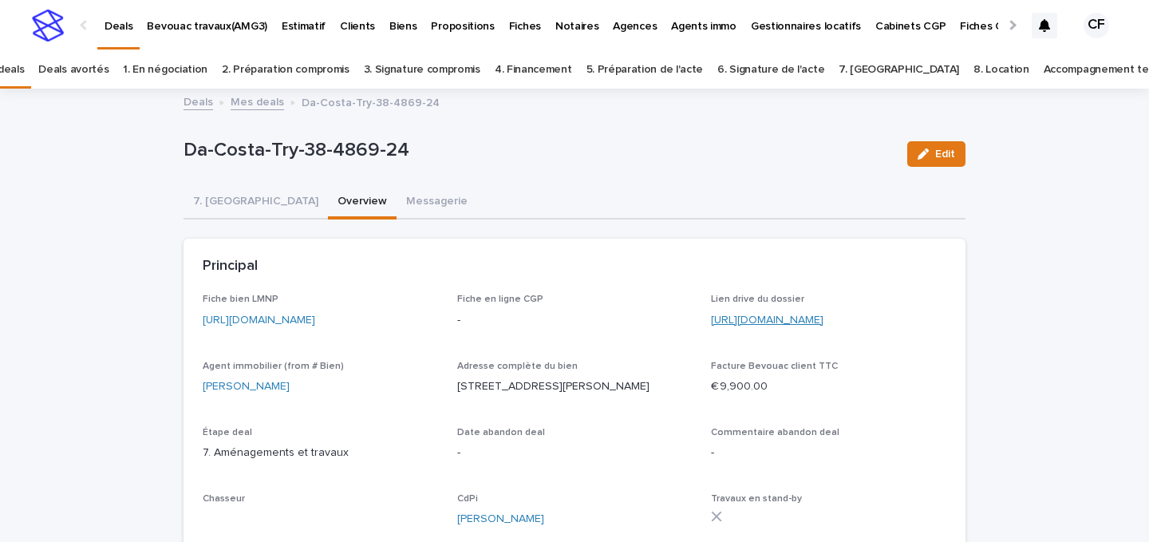
click at [729, 322] on link "[URL][DOMAIN_NAME]" at bounding box center [767, 319] width 113 height 11
click at [228, 209] on button "7. [GEOGRAPHIC_DATA]" at bounding box center [256, 203] width 144 height 34
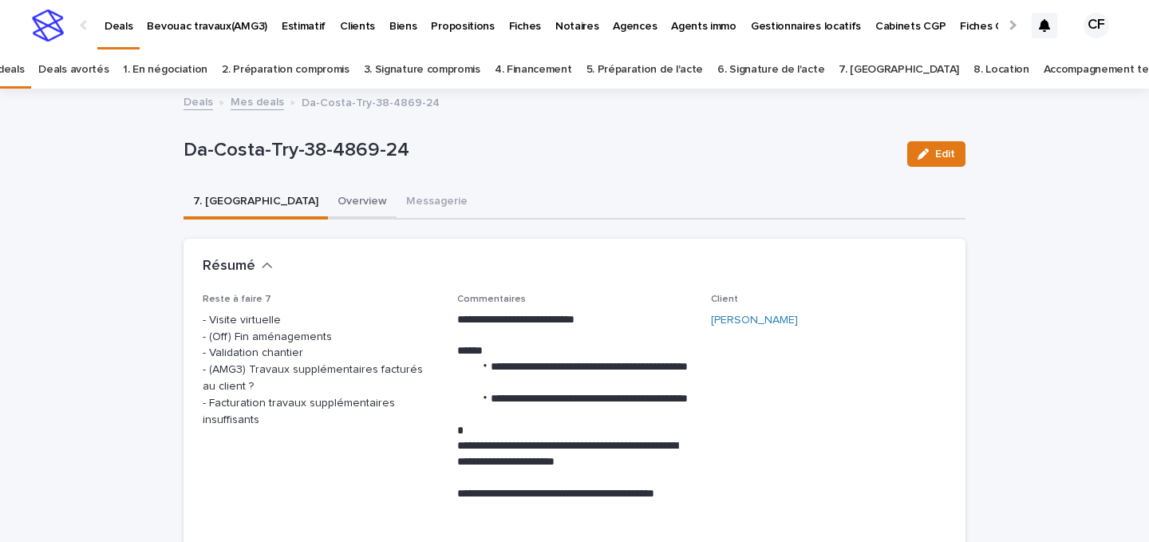
click at [328, 203] on button "Overview" at bounding box center [362, 203] width 69 height 34
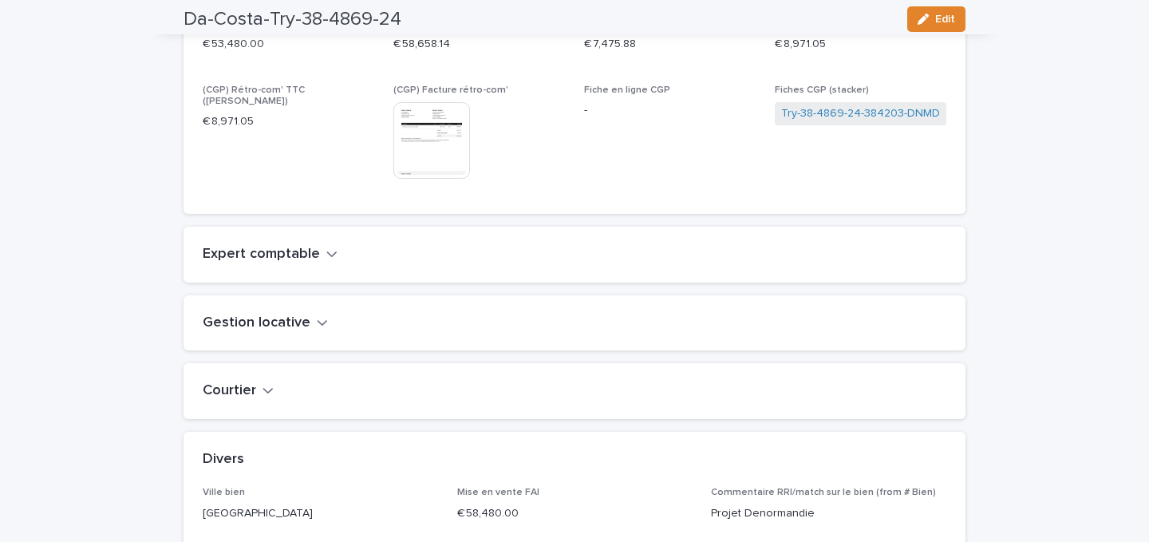
scroll to position [6312, 0]
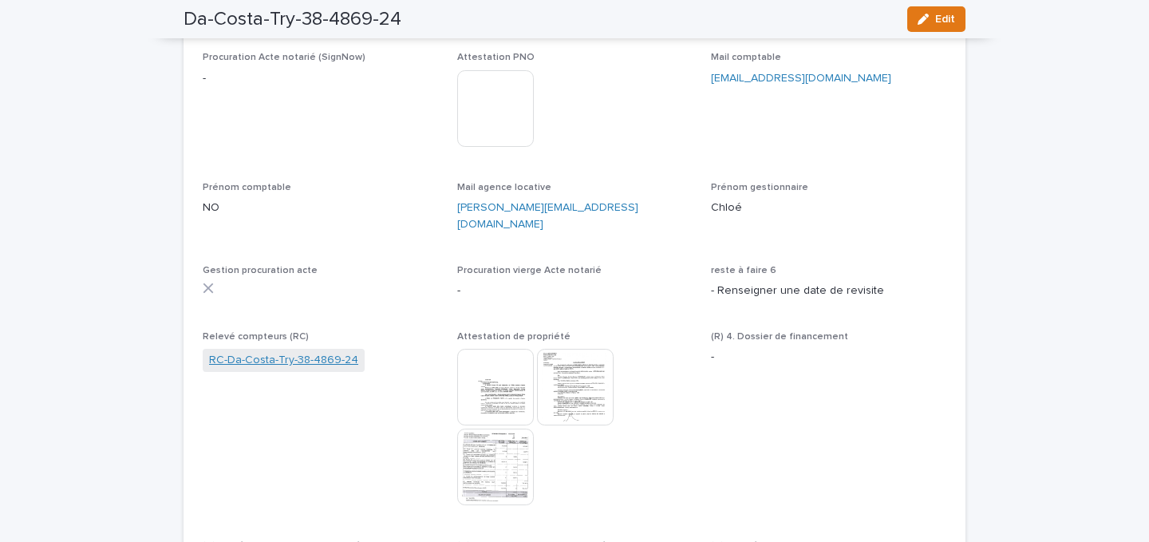
click at [313, 352] on link "RC-Da-Costa-Try-38-4869-24" at bounding box center [283, 360] width 149 height 17
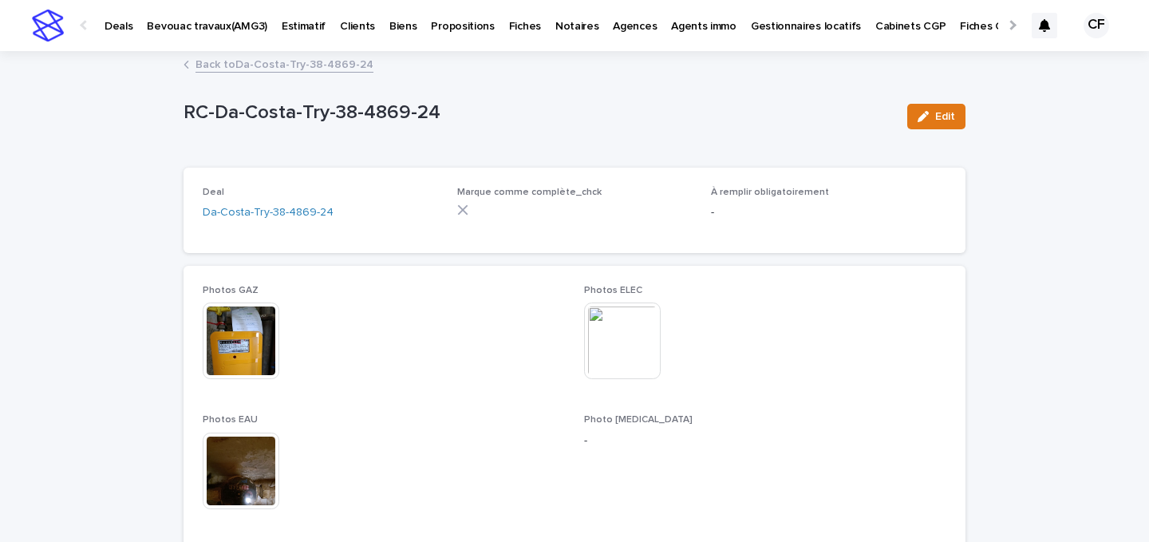
click at [300, 68] on link "Back to Da-Costa-Try-38-4869-24" at bounding box center [284, 63] width 178 height 18
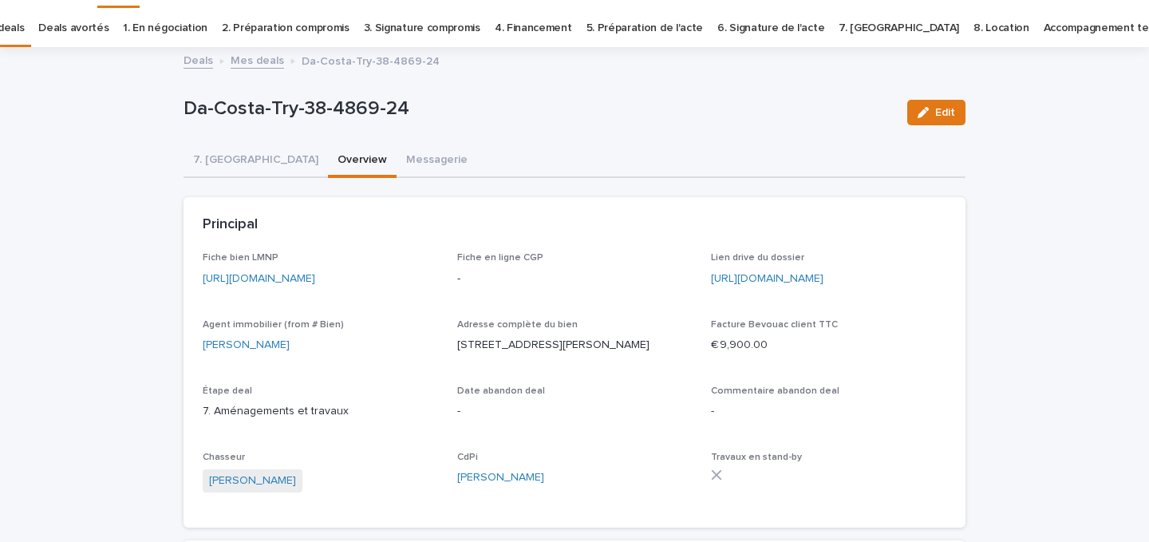
scroll to position [51, 0]
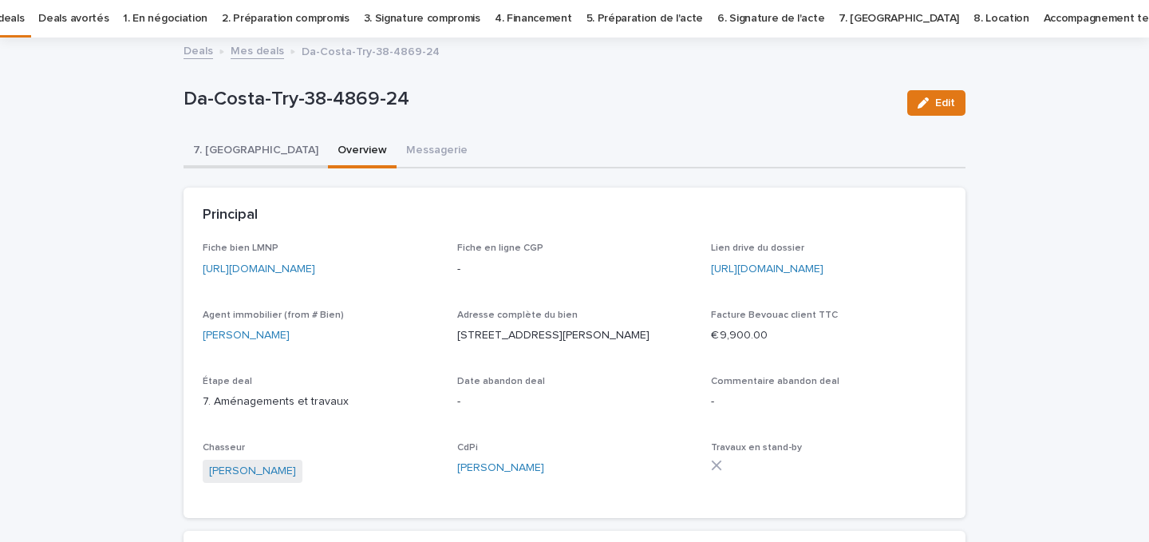
click at [226, 159] on button "7. [GEOGRAPHIC_DATA]" at bounding box center [256, 152] width 144 height 34
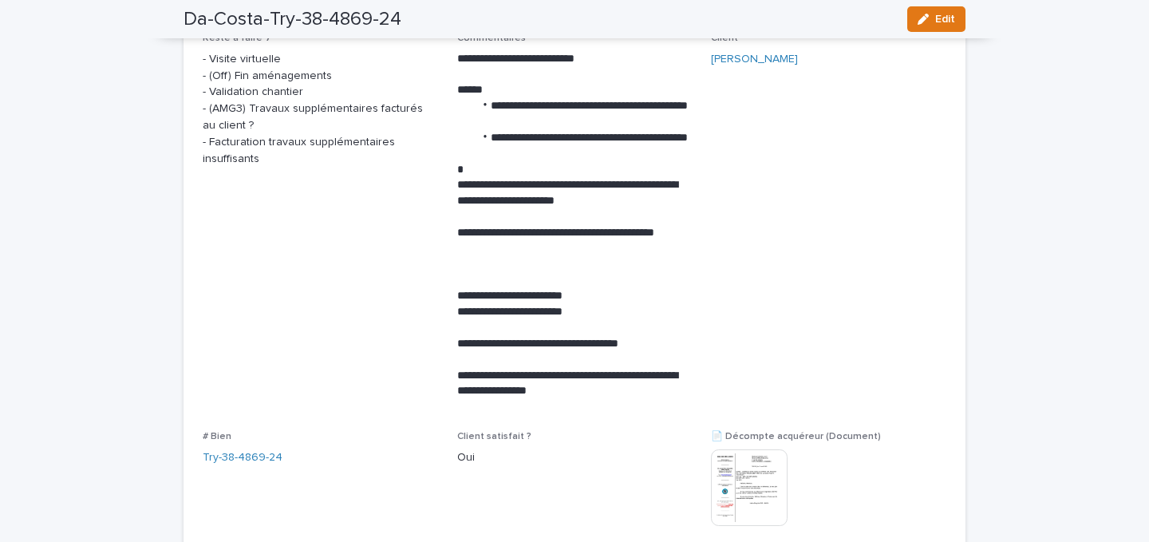
scroll to position [158, 0]
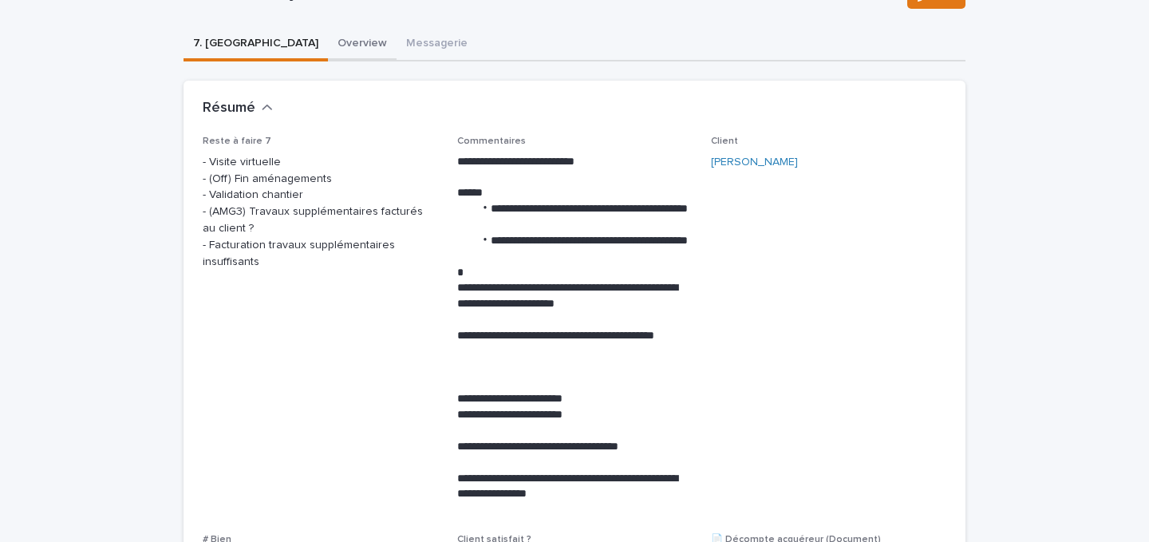
click at [328, 52] on button "Overview" at bounding box center [362, 45] width 69 height 34
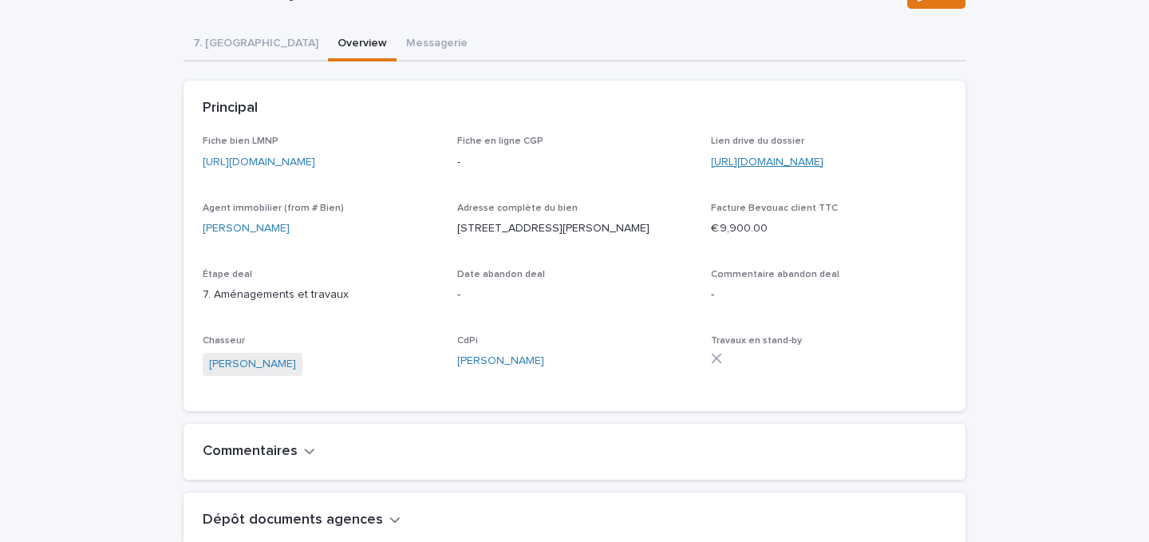
click at [823, 158] on link "[URL][DOMAIN_NAME]" at bounding box center [767, 161] width 113 height 11
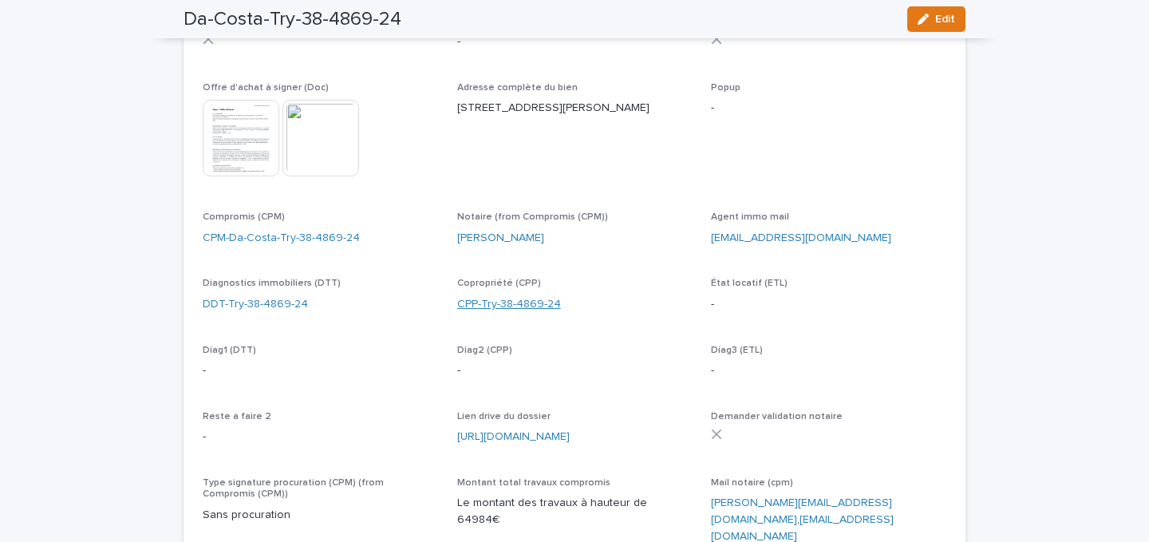
click at [534, 296] on link "CPP-Try-38-4869-24" at bounding box center [509, 304] width 104 height 17
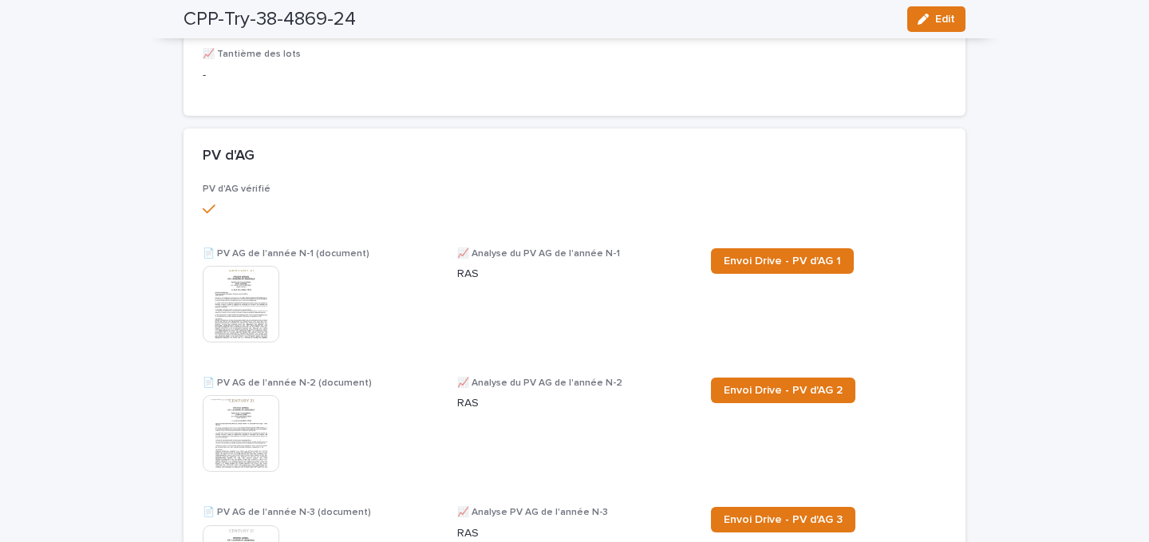
scroll to position [682, 0]
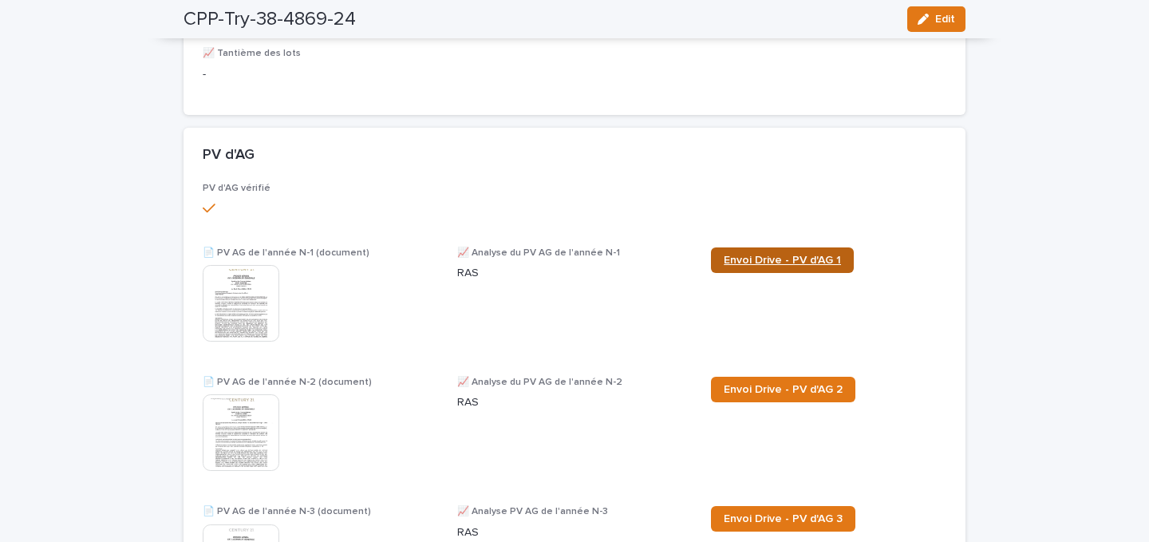
click at [726, 265] on span "Envoi Drive - PV d'AG 1" at bounding box center [782, 260] width 117 height 11
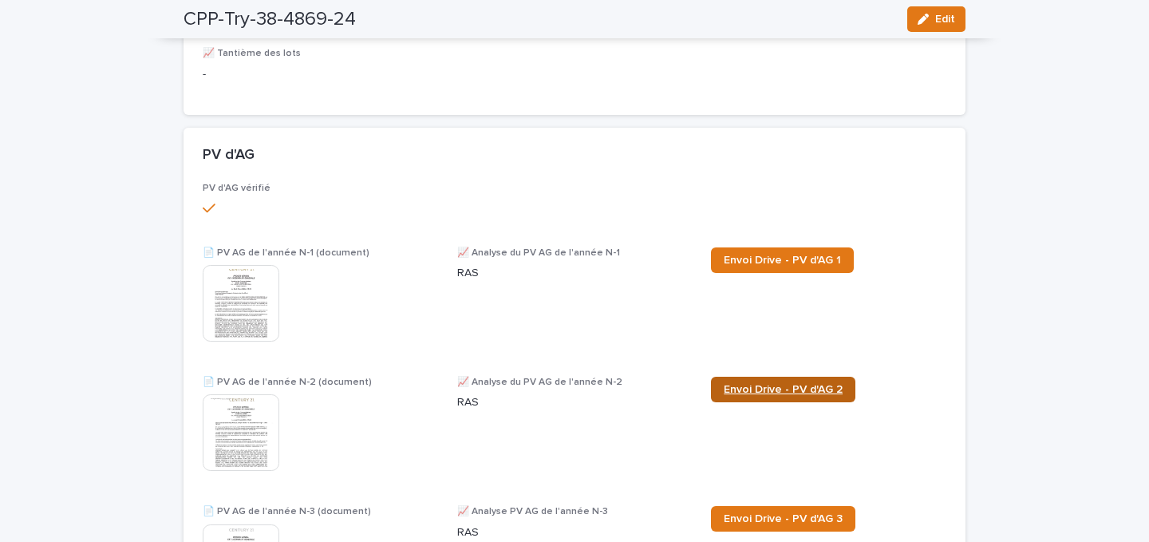
click at [750, 390] on span "Envoi Drive - PV d'AG 2" at bounding box center [783, 389] width 119 height 11
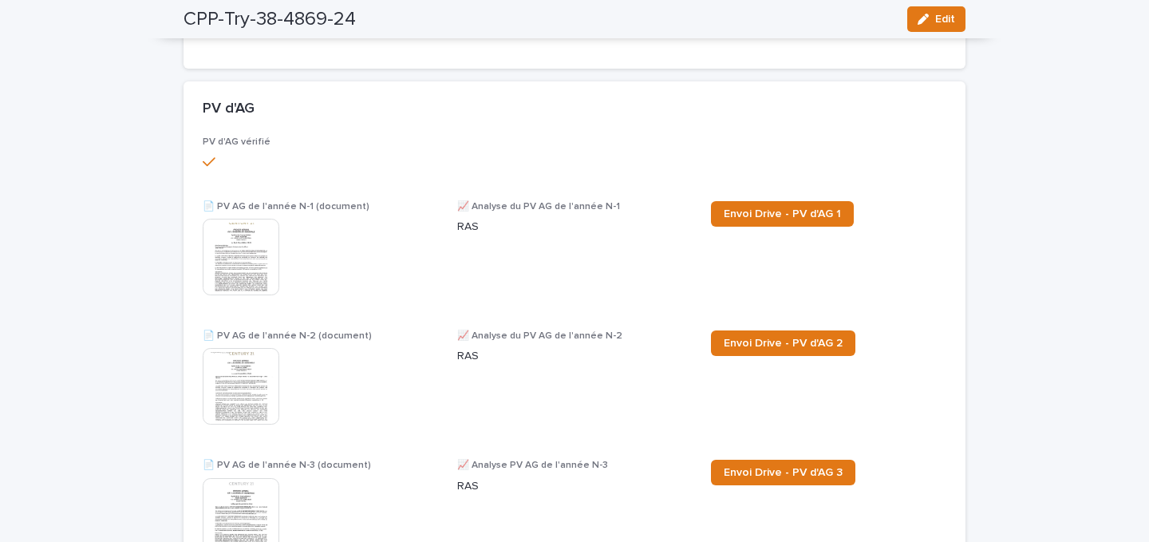
scroll to position [785, 0]
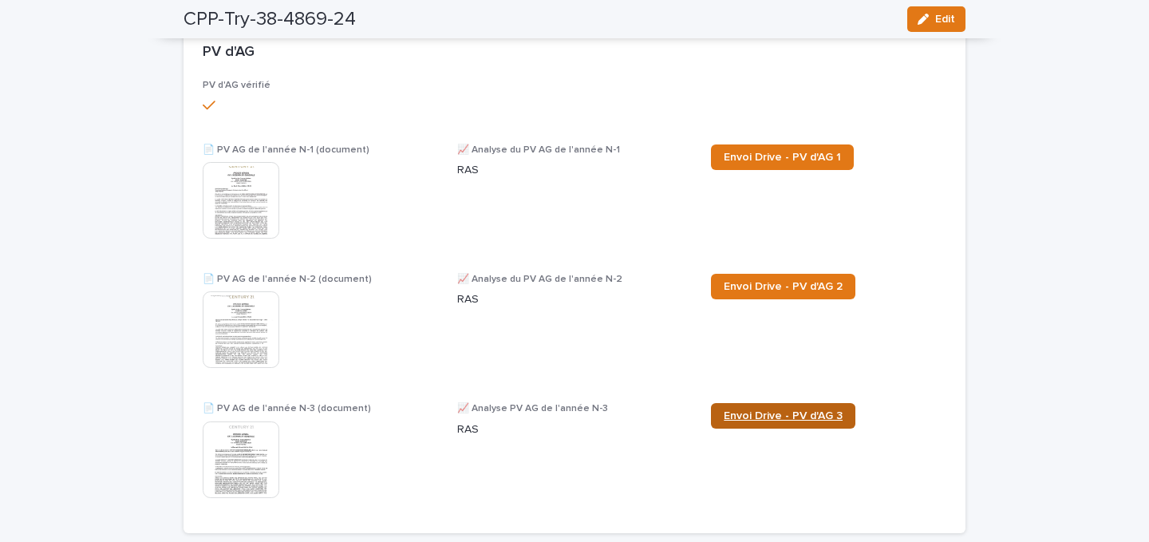
click at [743, 417] on span "Envoi Drive - PV d'AG 3" at bounding box center [783, 415] width 119 height 11
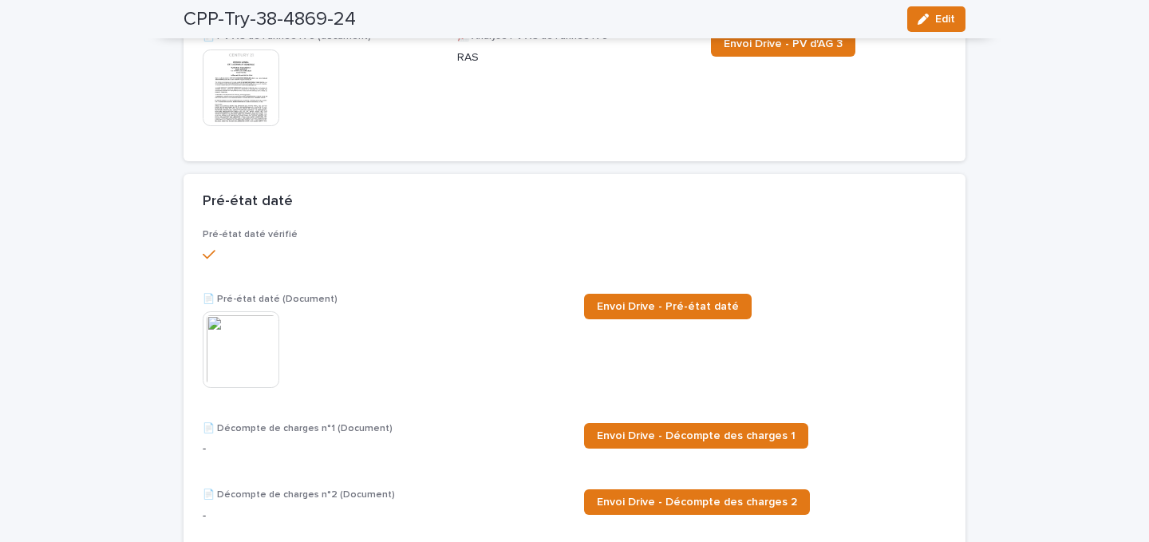
scroll to position [1364, 0]
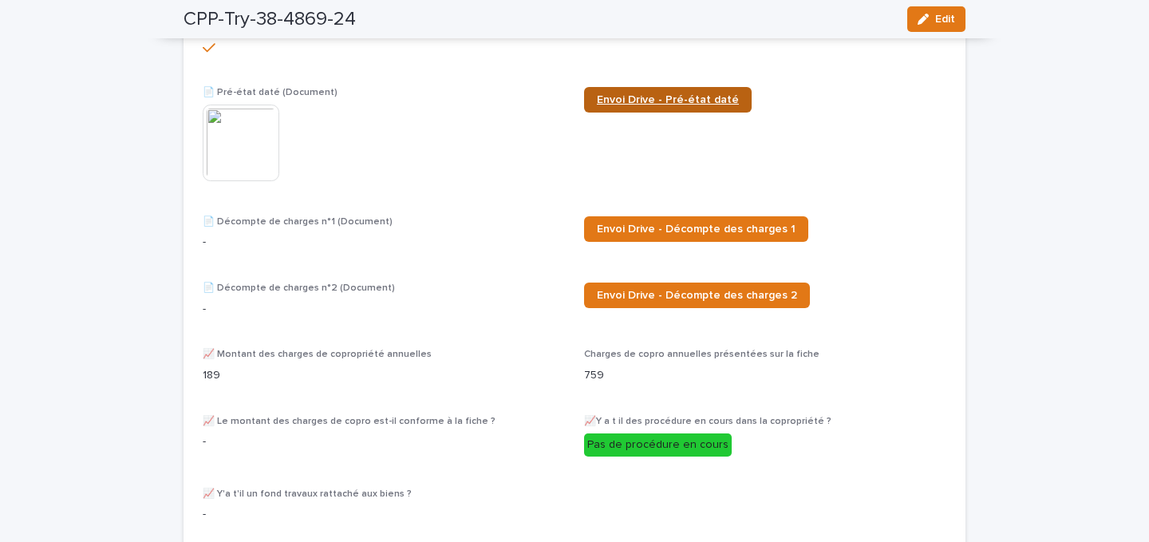
click at [622, 109] on link "Envoi Drive - Pré-état daté" at bounding box center [668, 100] width 168 height 26
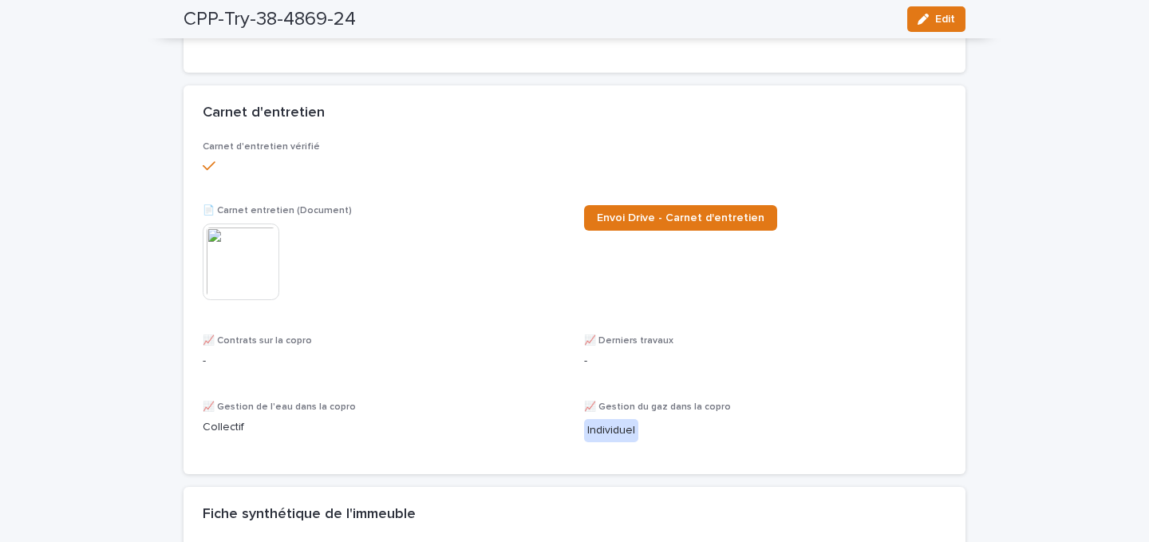
scroll to position [2507, 0]
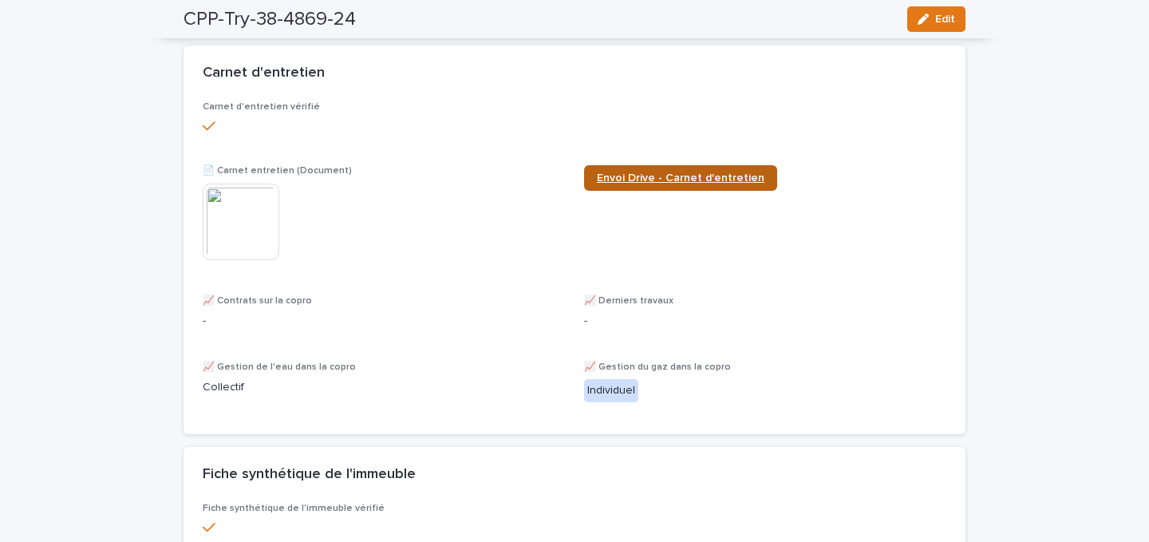
click at [672, 172] on span "Envoi Drive - Carnet d'entretien" at bounding box center [681, 177] width 168 height 11
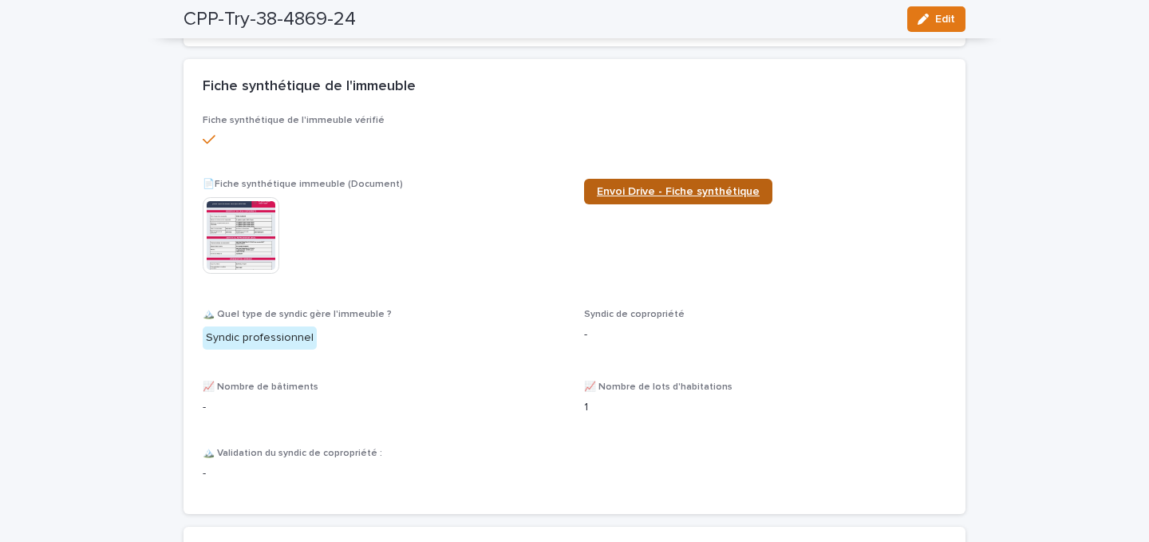
click at [621, 192] on link "Envoi Drive - Fiche synthétique" at bounding box center [678, 192] width 188 height 26
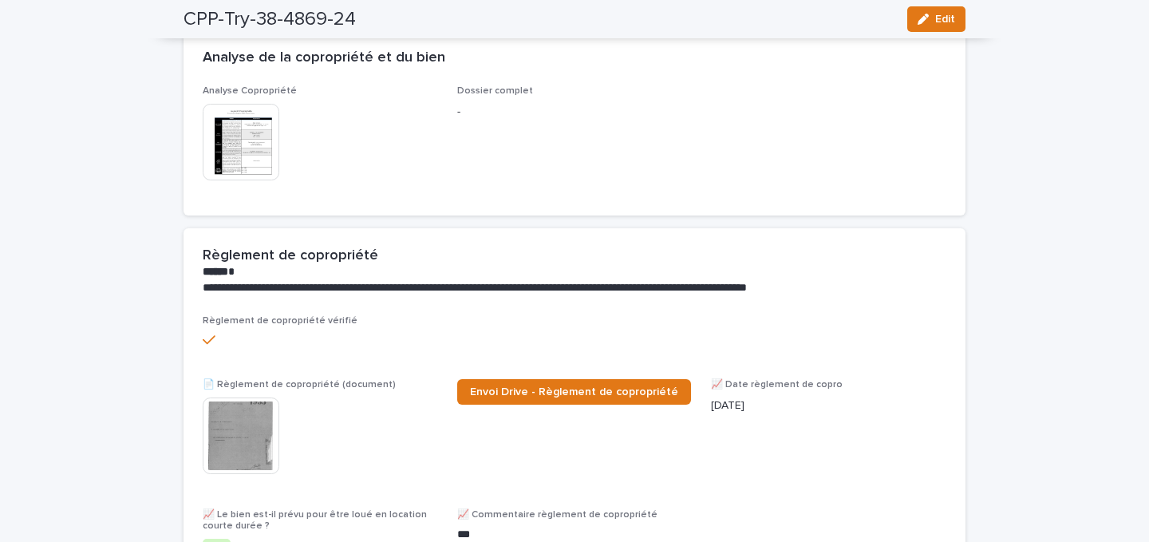
scroll to position [77, 0]
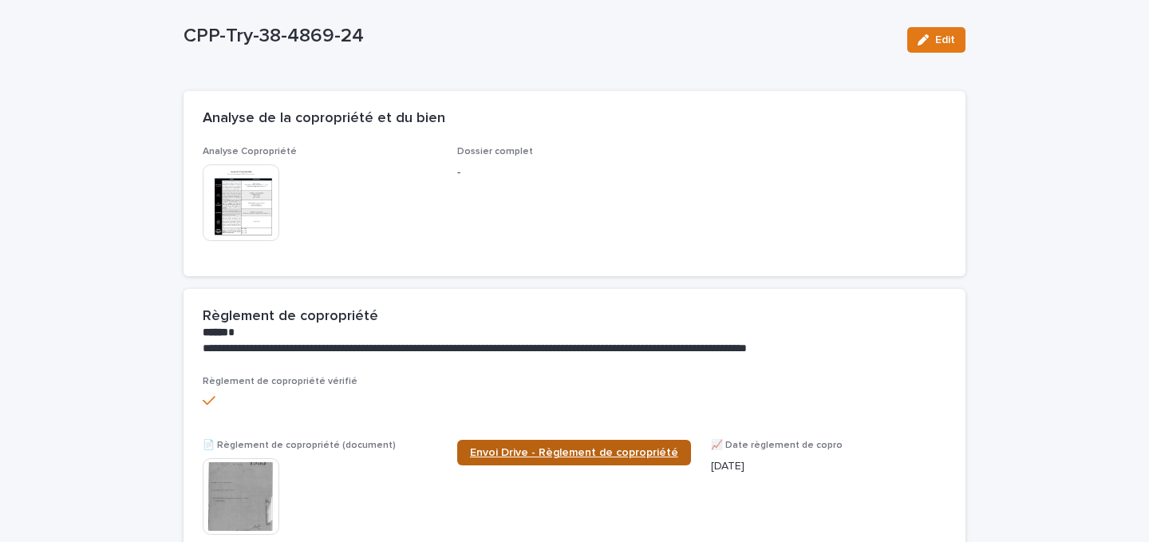
click at [555, 454] on span "Envoi Drive - Règlement de copropriété" at bounding box center [574, 452] width 208 height 11
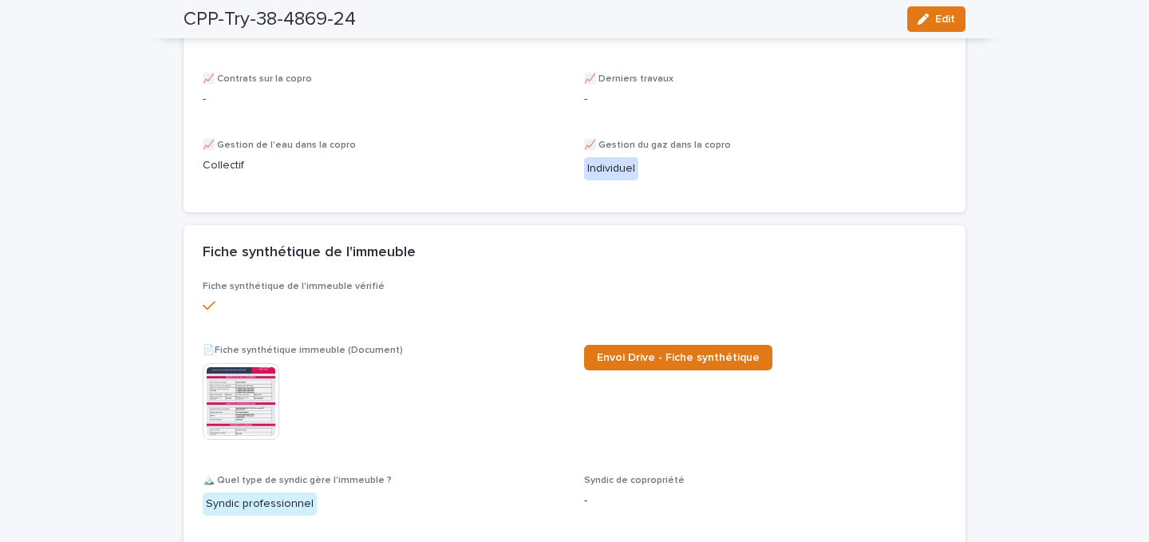
scroll to position [2878, 0]
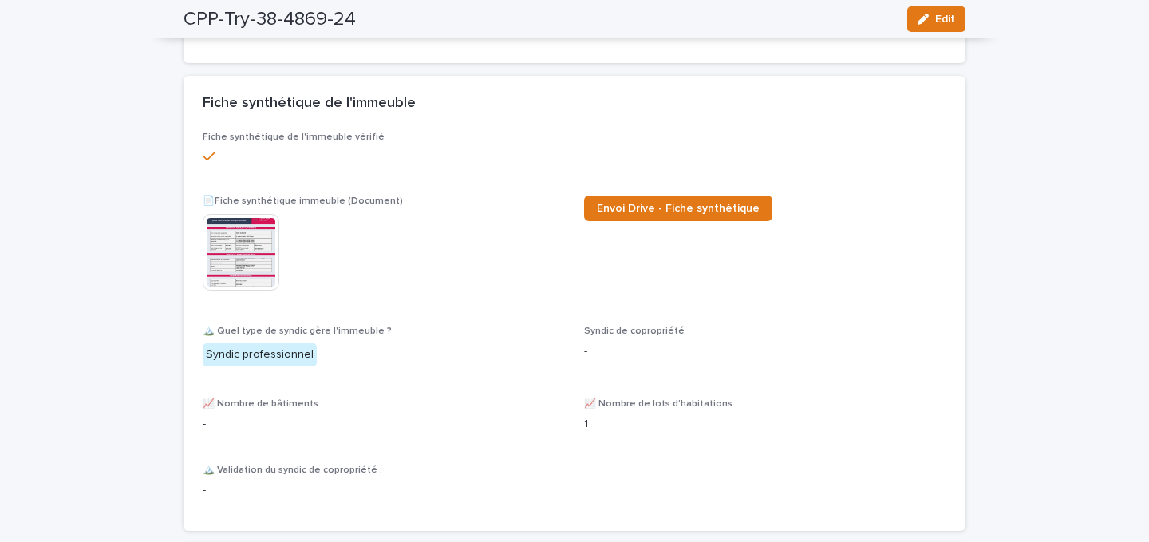
click at [271, 250] on img at bounding box center [241, 252] width 77 height 77
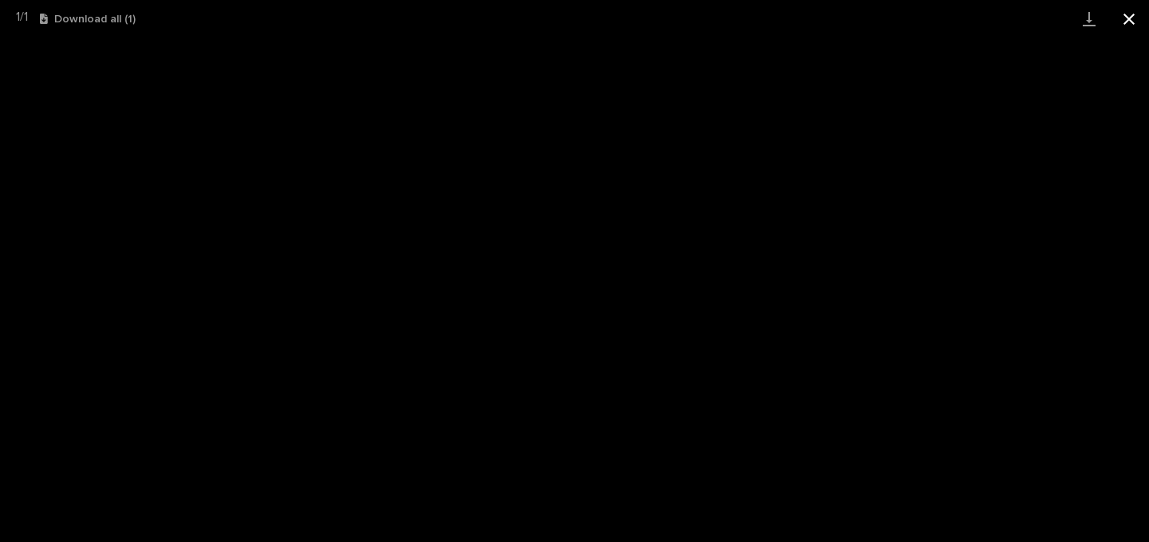
click at [1134, 14] on button "Close gallery" at bounding box center [1129, 19] width 40 height 38
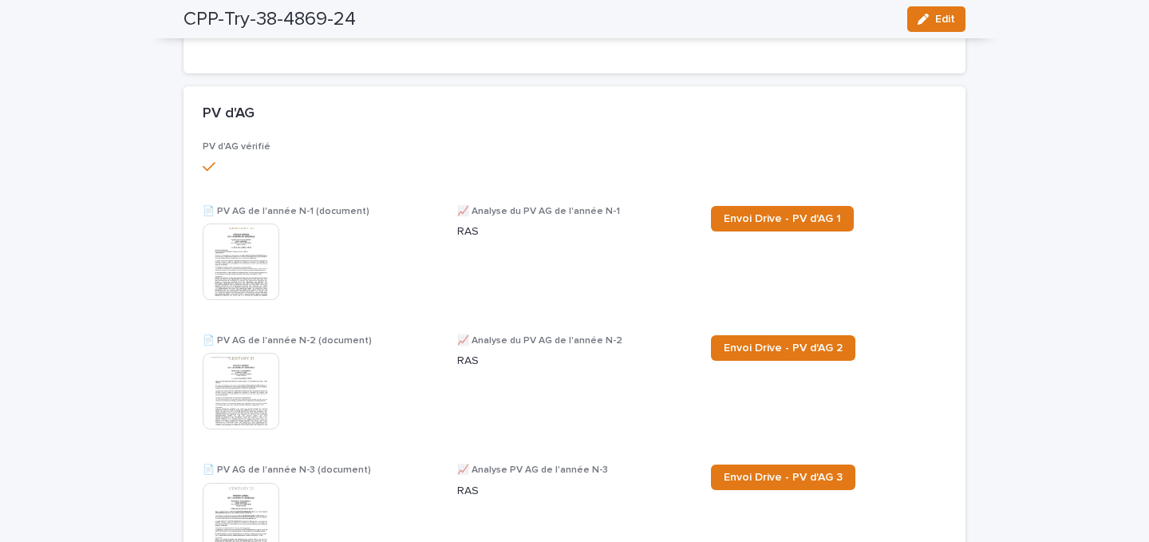
scroll to position [712, 0]
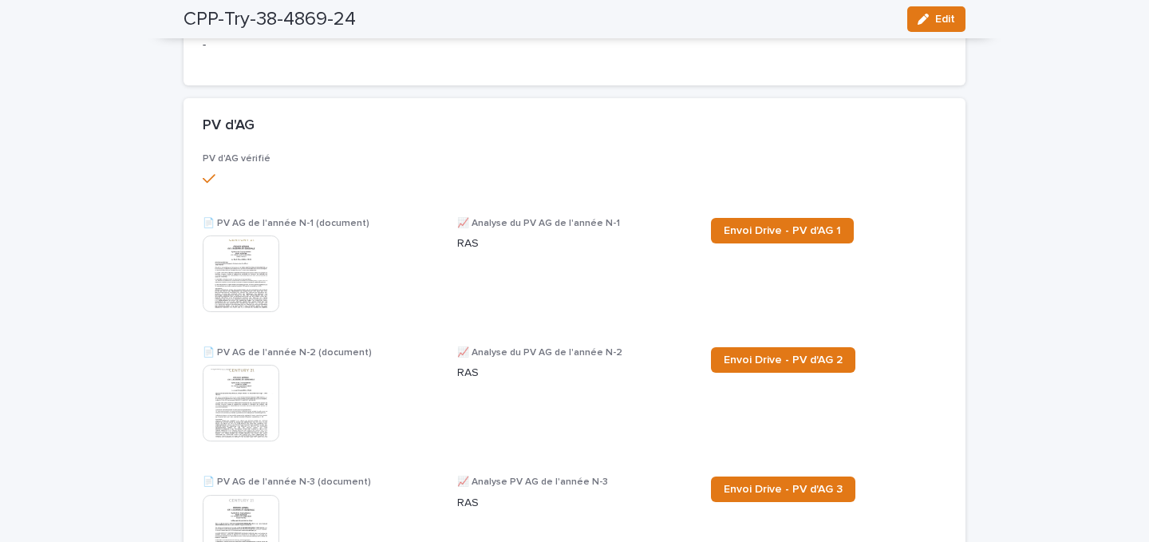
click at [235, 301] on img at bounding box center [241, 273] width 77 height 77
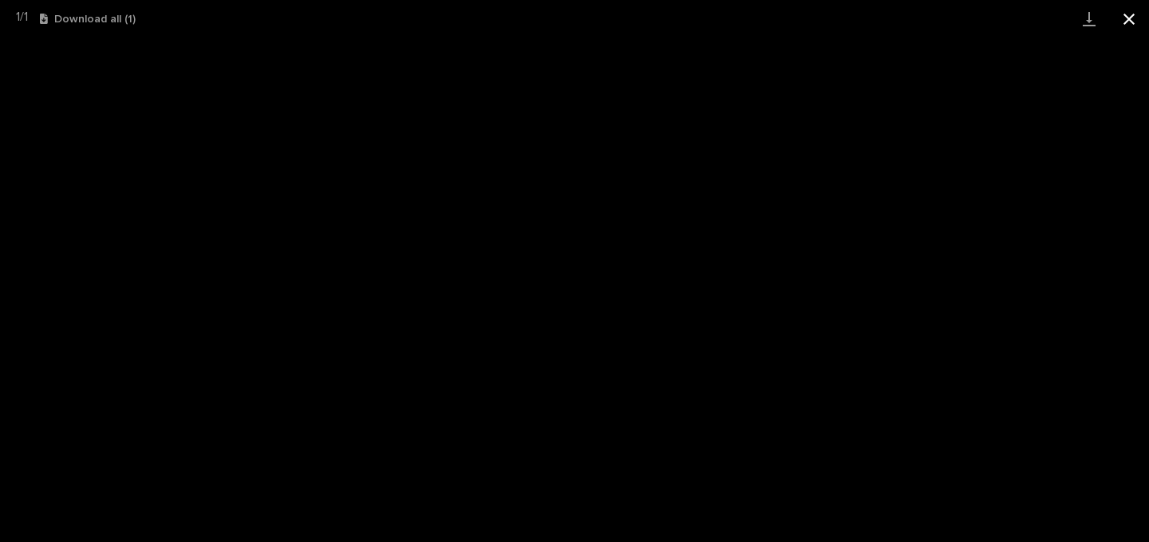
click at [1129, 10] on button "Close gallery" at bounding box center [1129, 19] width 40 height 38
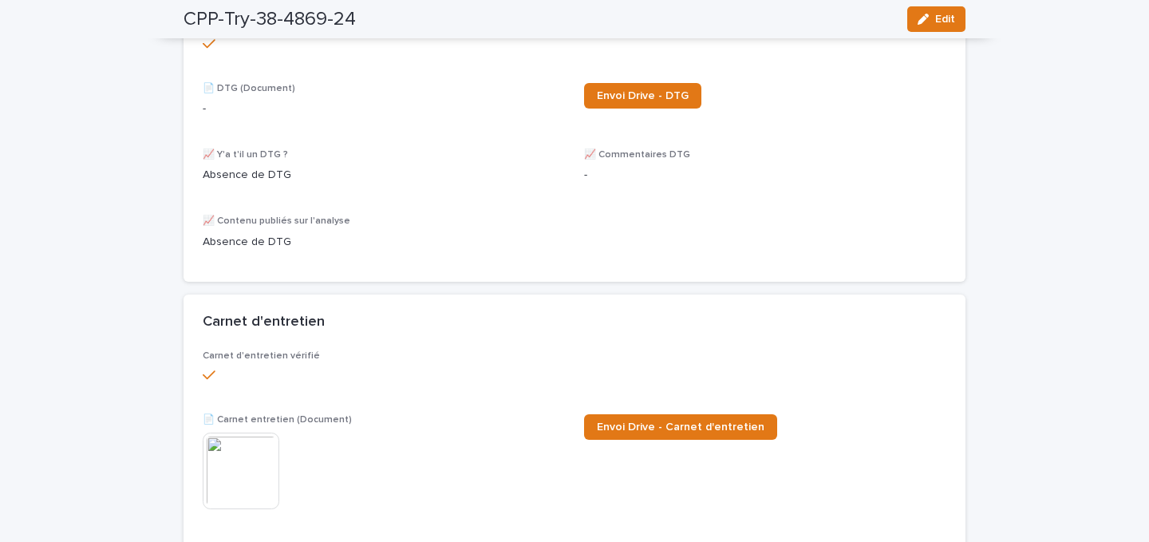
scroll to position [2354, 0]
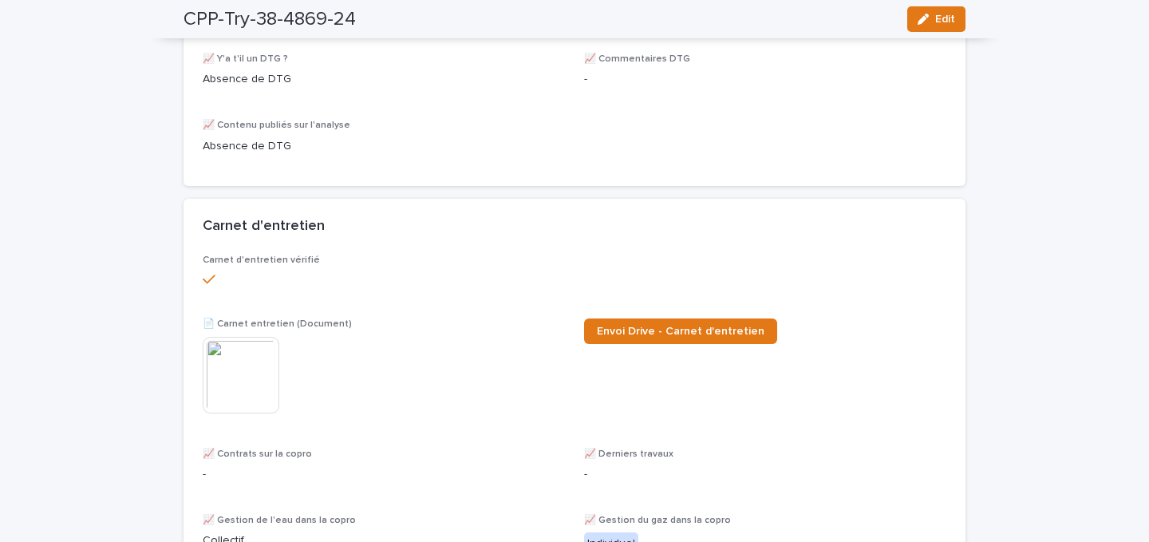
click at [269, 345] on img at bounding box center [241, 375] width 77 height 77
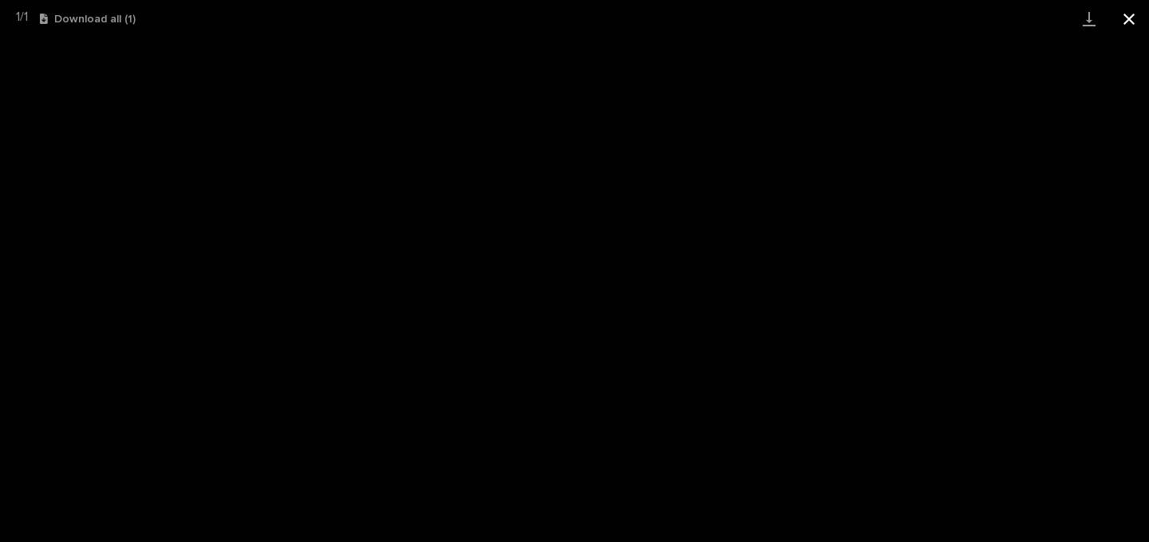
click at [1135, 16] on button "Close gallery" at bounding box center [1129, 19] width 40 height 38
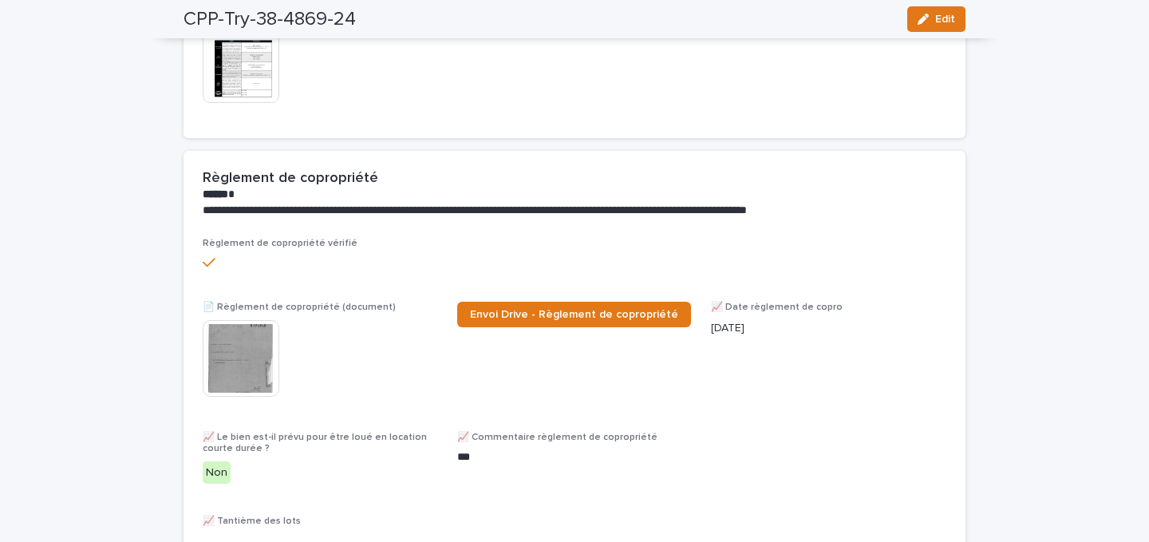
scroll to position [0, 0]
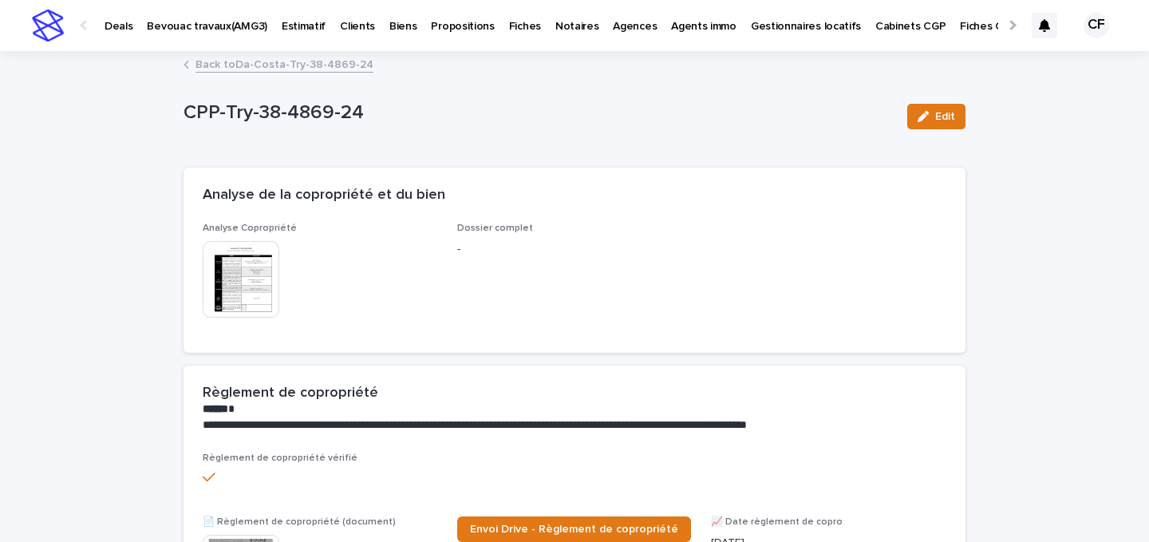
click at [262, 57] on link "Back to Da-Costa-Try-38-4869-24" at bounding box center [284, 63] width 178 height 18
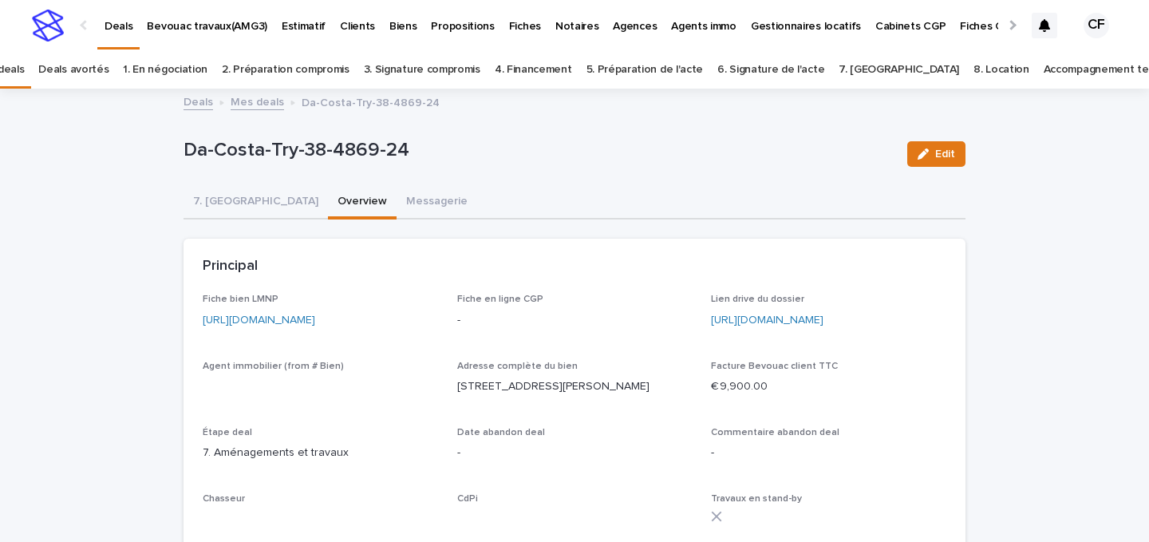
scroll to position [51, 0]
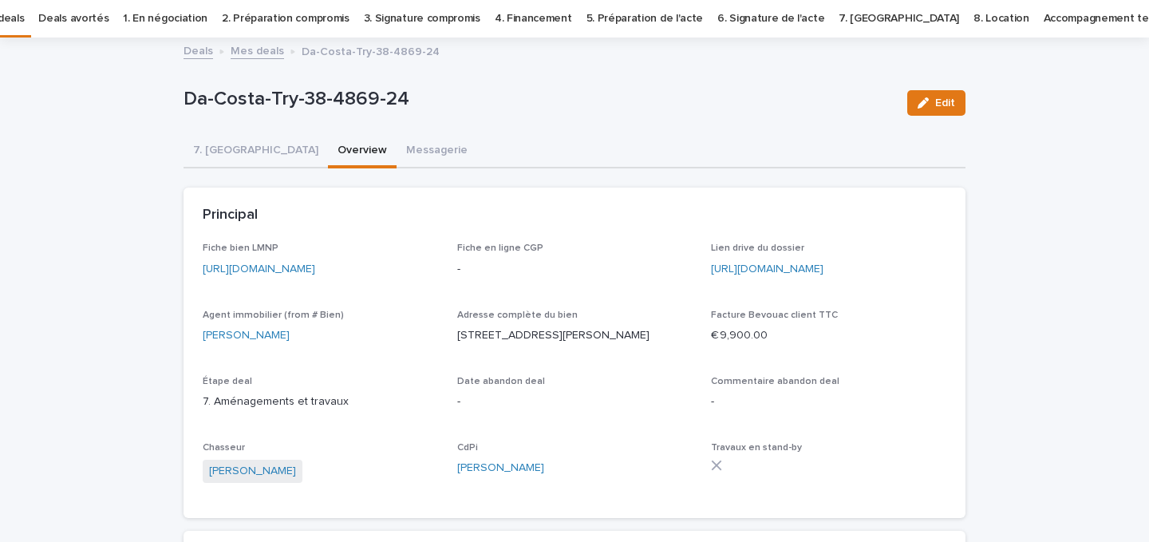
drag, startPoint x: 457, startPoint y: 355, endPoint x: 638, endPoint y: 354, distance: 181.1
click at [638, 344] on p "[STREET_ADDRESS][PERSON_NAME]" at bounding box center [574, 335] width 235 height 17
copy p "[STREET_ADDRESS][PERSON_NAME]"
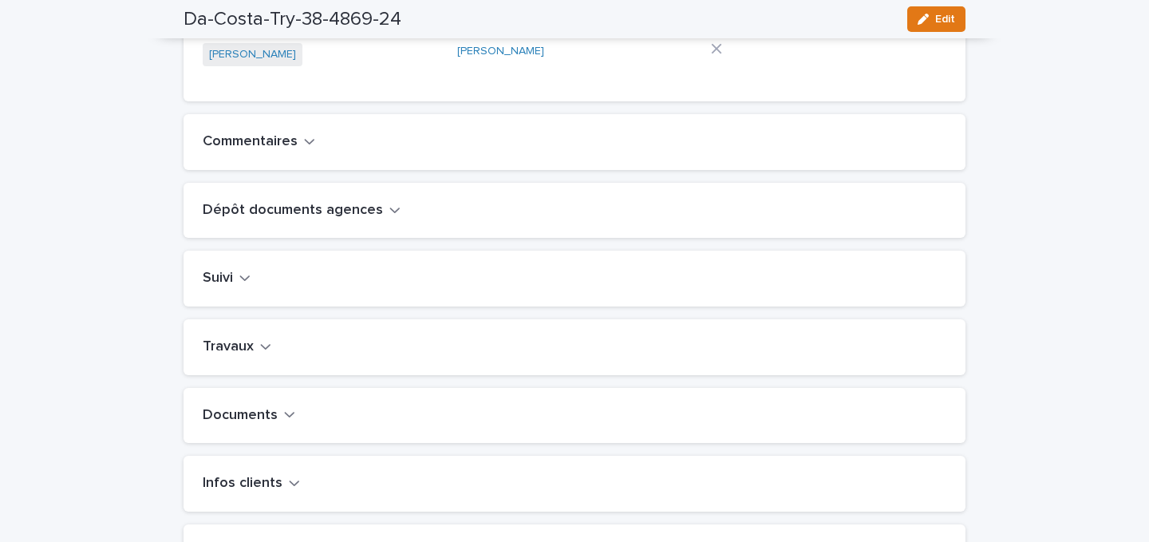
scroll to position [486, 0]
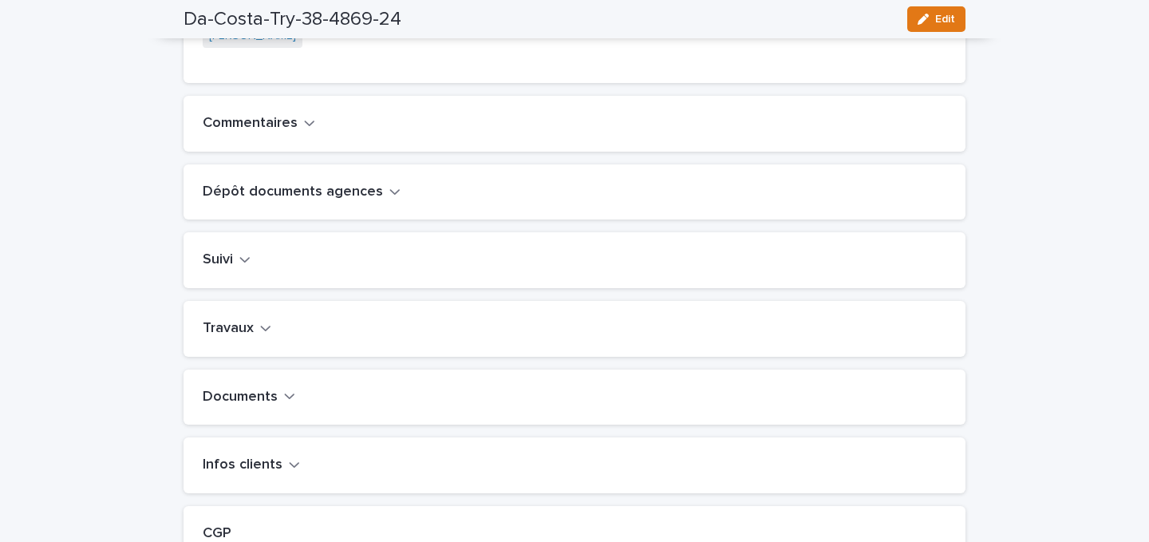
click at [251, 493] on div "Infos clients" at bounding box center [575, 465] width 782 height 56
click at [259, 473] on h2 "Infos clients" at bounding box center [243, 465] width 80 height 18
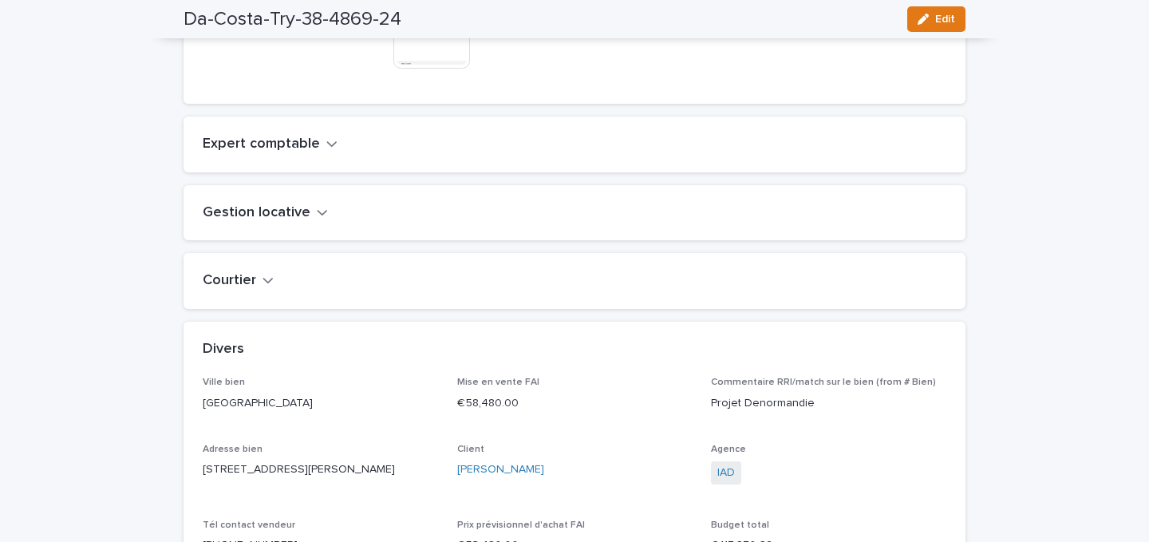
scroll to position [2119, 0]
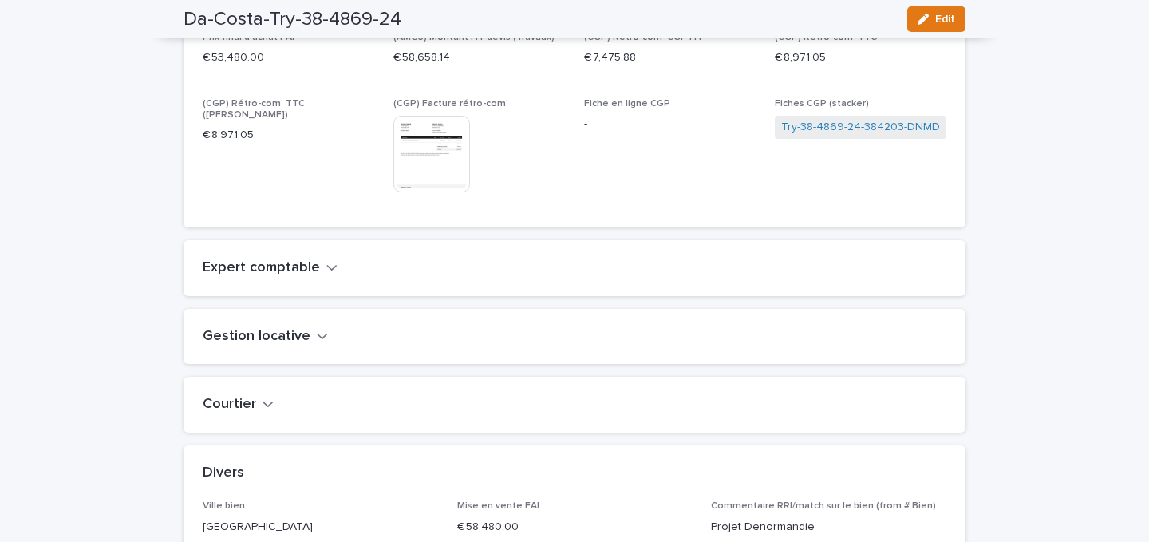
click at [278, 327] on div "Gestion locative" at bounding box center [575, 337] width 782 height 56
click at [278, 334] on h2 "Gestion locative" at bounding box center [257, 337] width 108 height 18
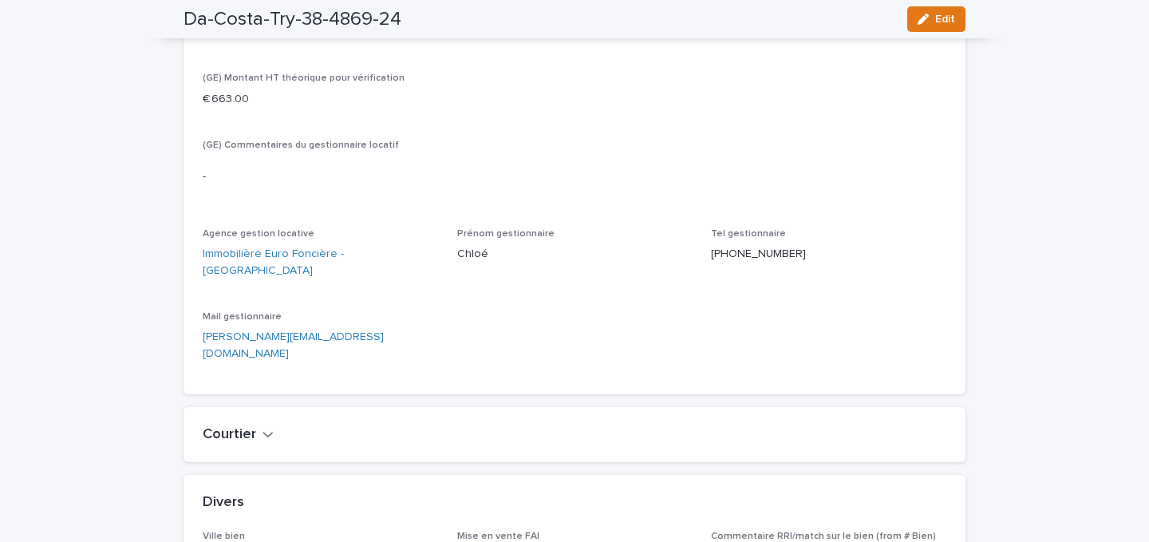
scroll to position [2792, 0]
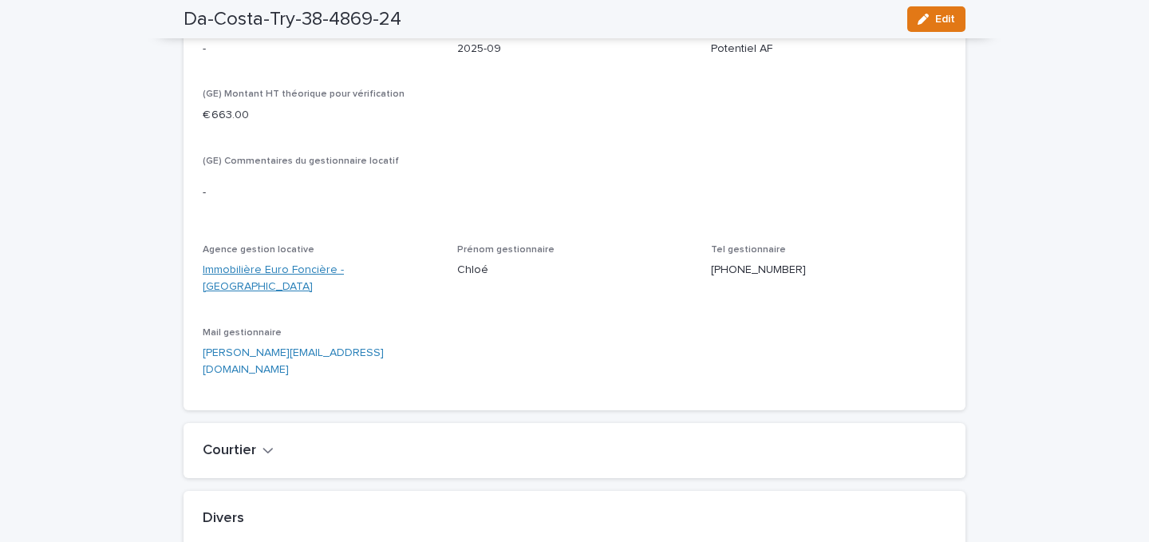
click at [271, 273] on link "Immobilière Euro Foncière - [GEOGRAPHIC_DATA]" at bounding box center [320, 279] width 235 height 34
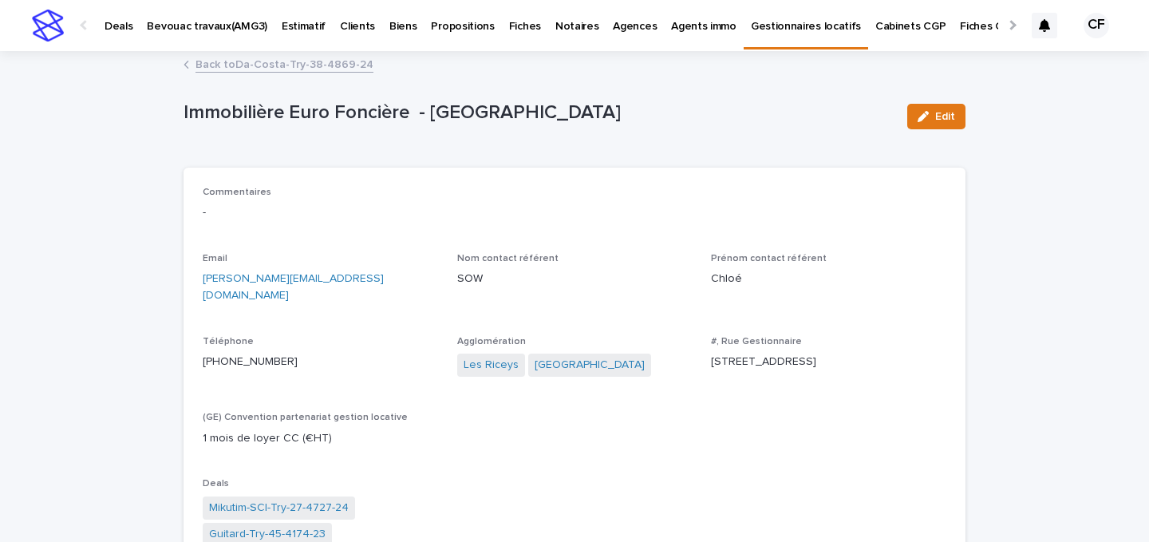
click at [751, 35] on link "Gestionnaires locatifs" at bounding box center [806, 23] width 124 height 47
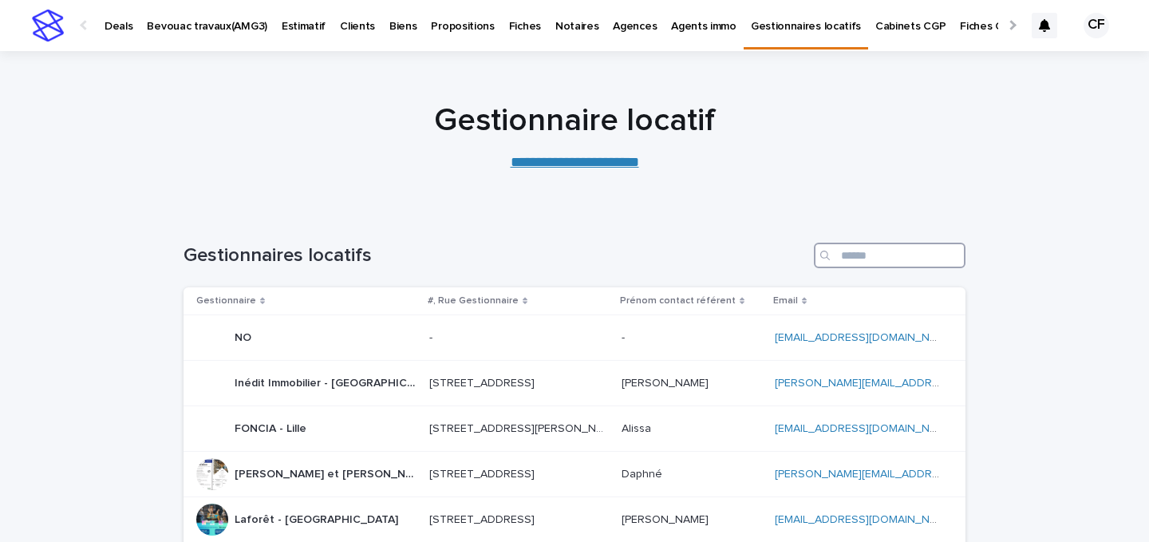
click at [870, 259] on input "Search" at bounding box center [890, 256] width 152 height 26
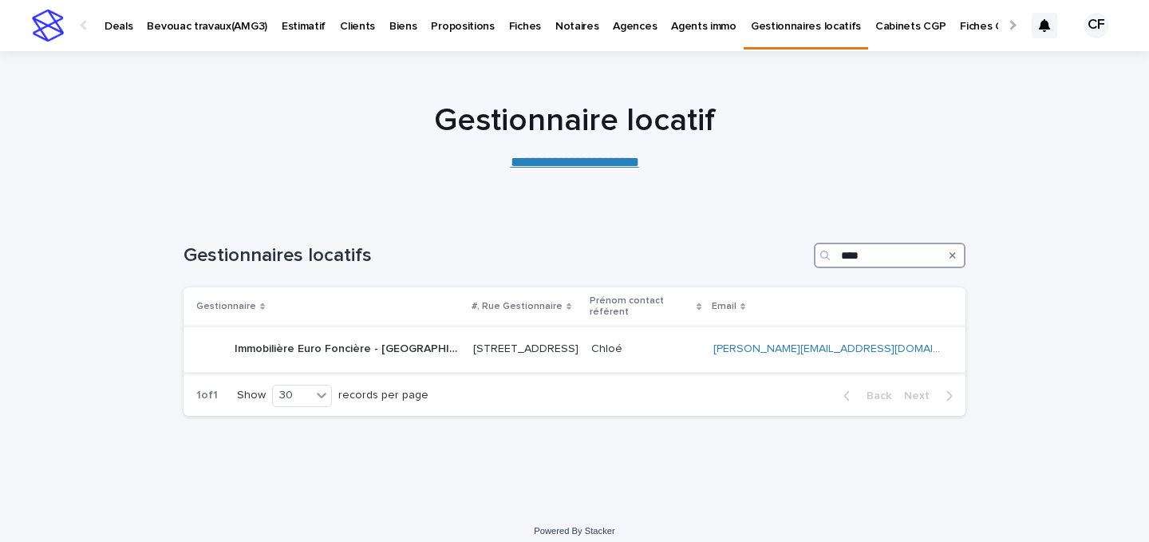
type input "****"
click at [374, 339] on p "Immobilière Euro Foncière - [GEOGRAPHIC_DATA]" at bounding box center [349, 347] width 229 height 17
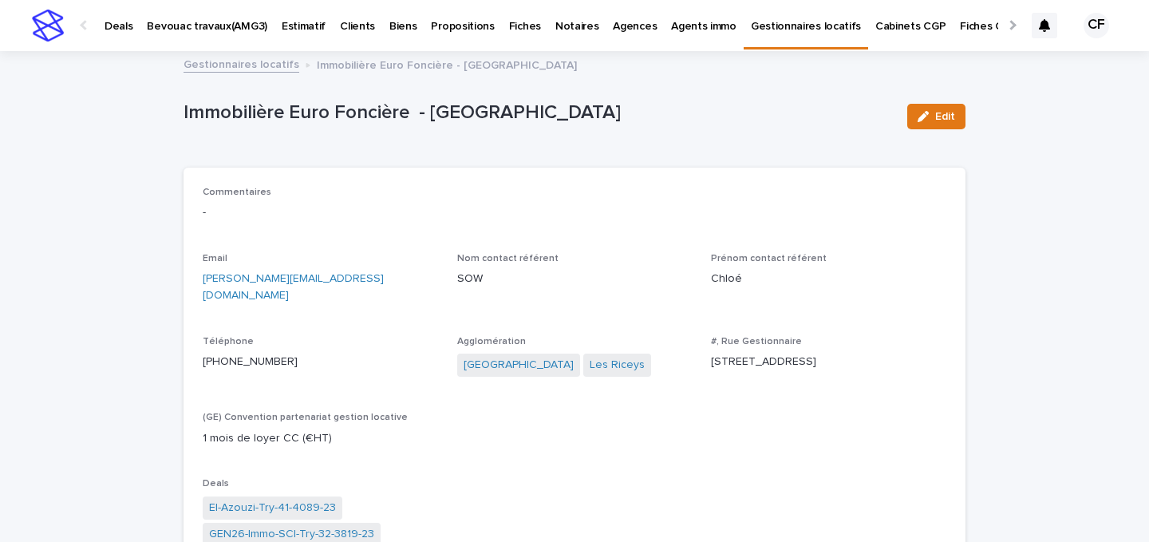
click at [248, 63] on link "Gestionnaires locatifs" at bounding box center [242, 63] width 116 height 18
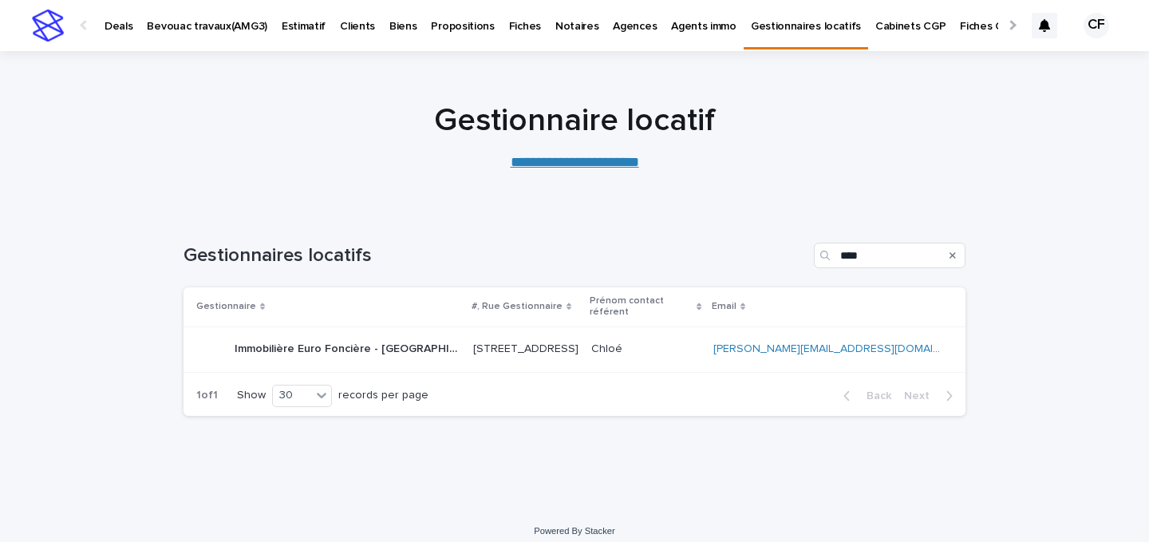
click at [953, 261] on button "Search" at bounding box center [953, 256] width 6 height 26
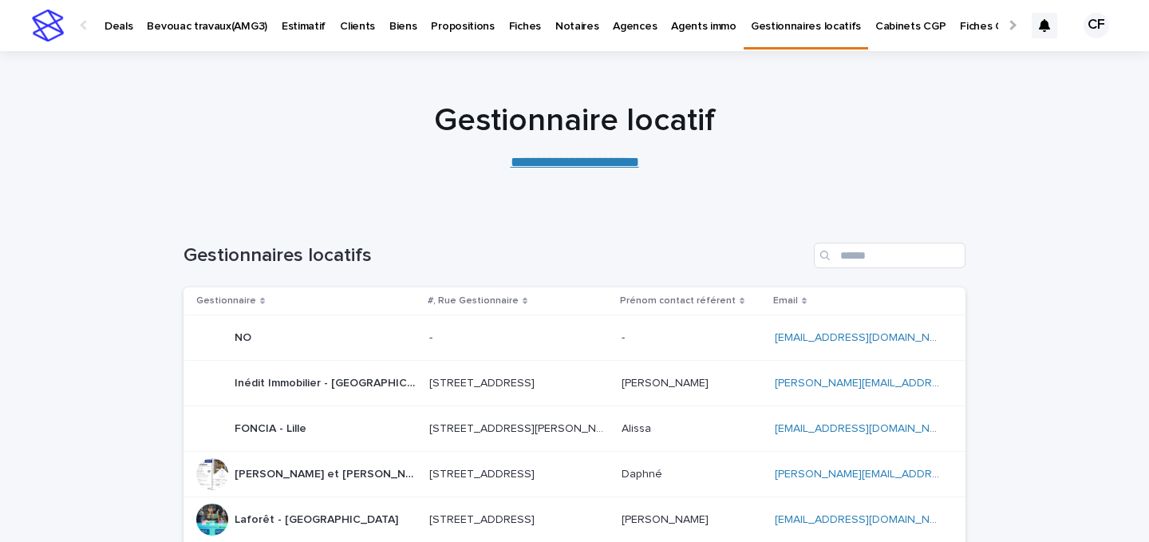
click at [697, 191] on div at bounding box center [574, 130] width 1149 height 160
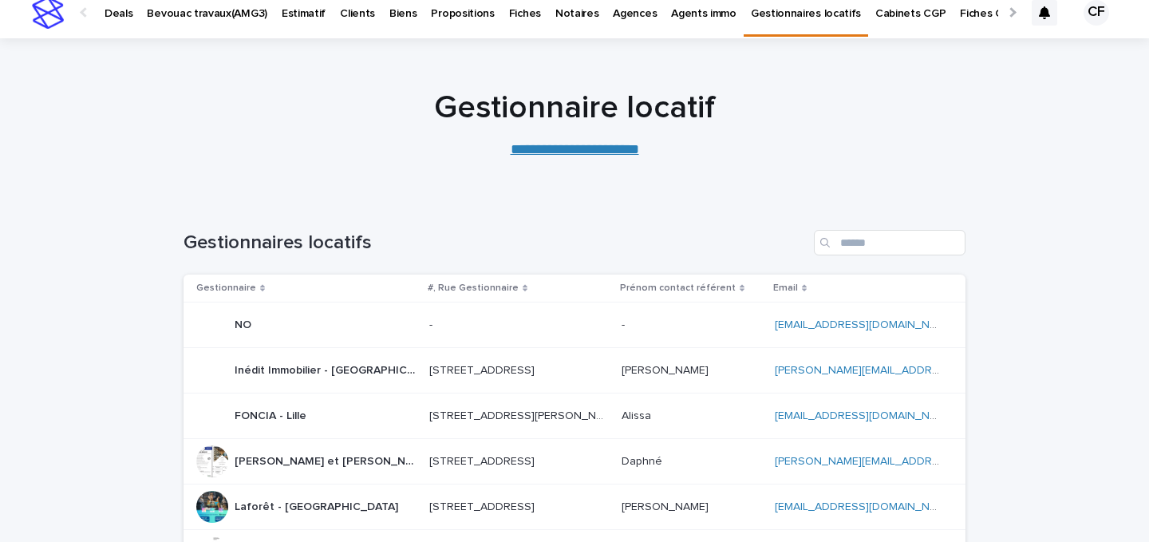
scroll to position [14, 0]
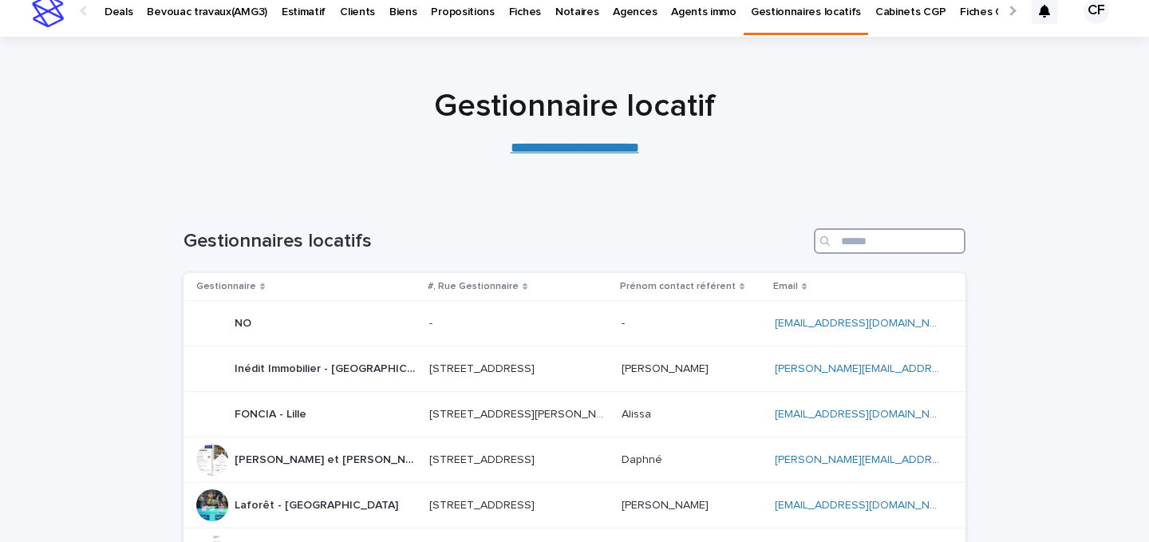
click at [852, 236] on input "Search" at bounding box center [890, 241] width 152 height 26
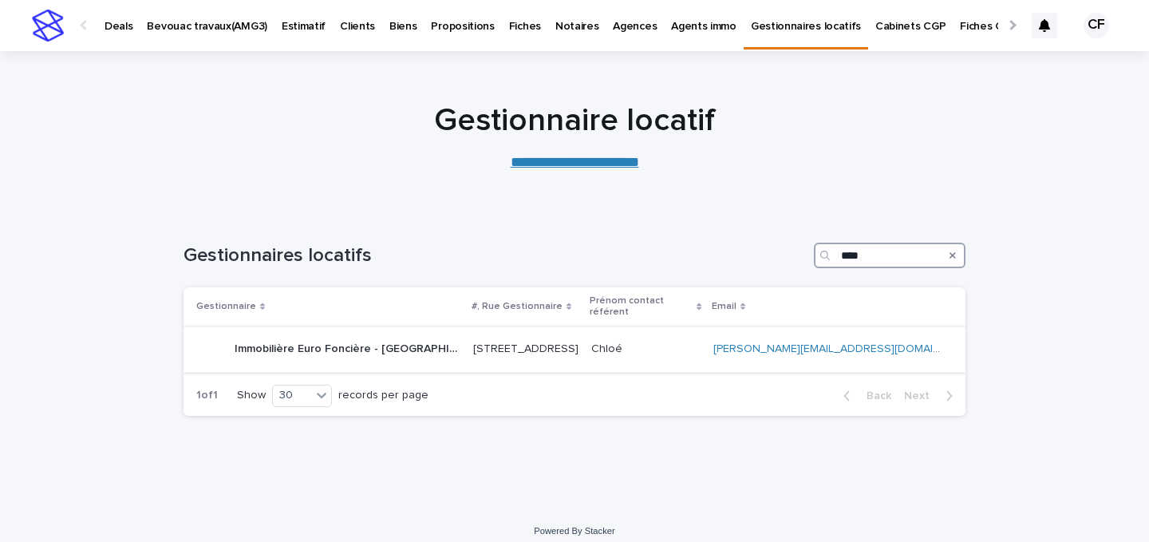
type input "****"
click at [352, 339] on p "Immobilière Euro Foncière - [GEOGRAPHIC_DATA]" at bounding box center [349, 347] width 229 height 17
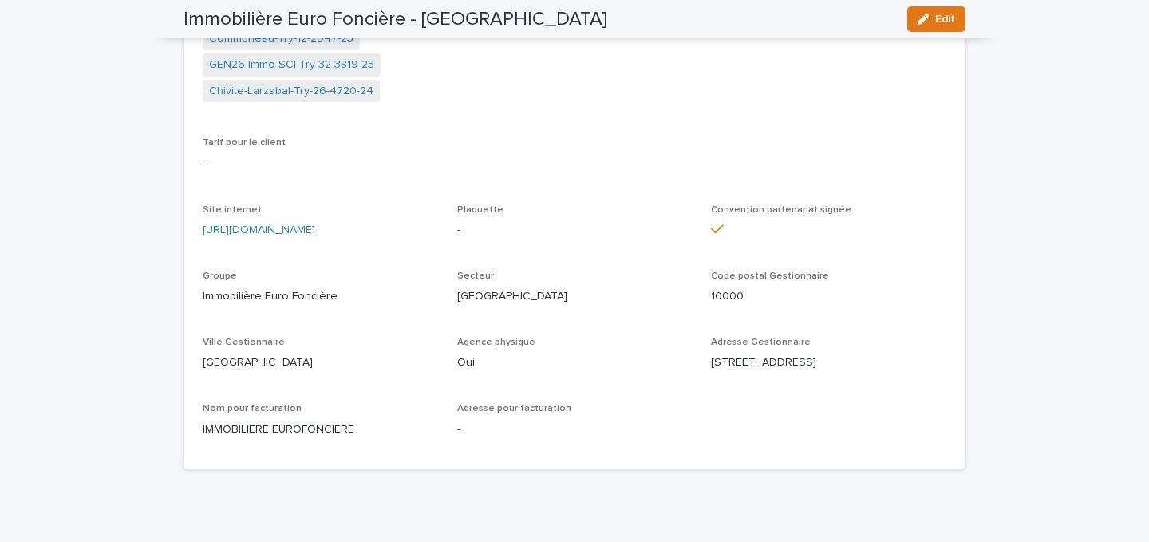
scroll to position [950, 0]
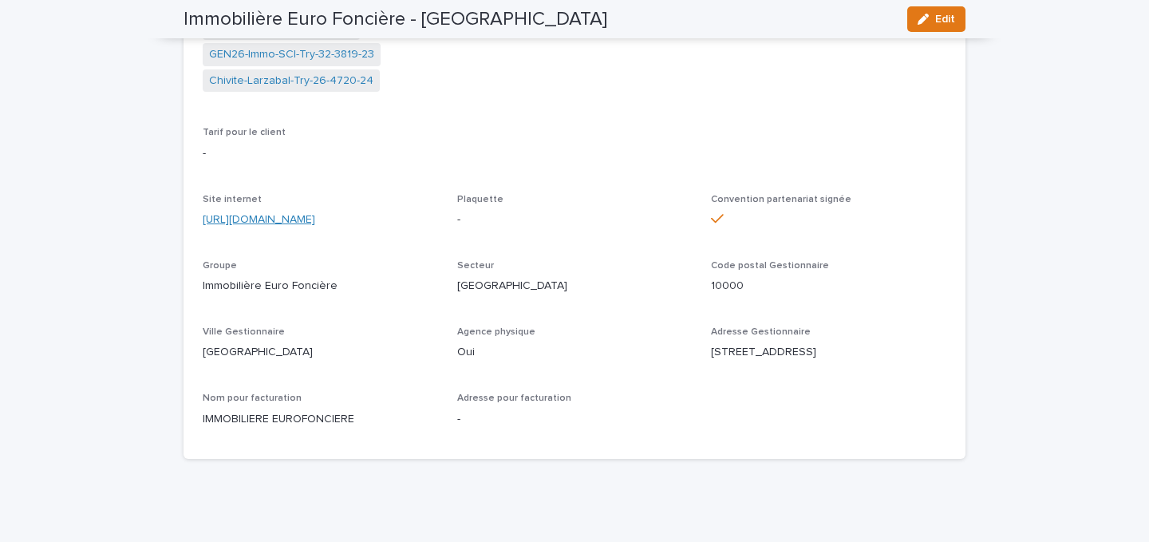
click at [315, 214] on link "[URL][DOMAIN_NAME]" at bounding box center [259, 219] width 113 height 11
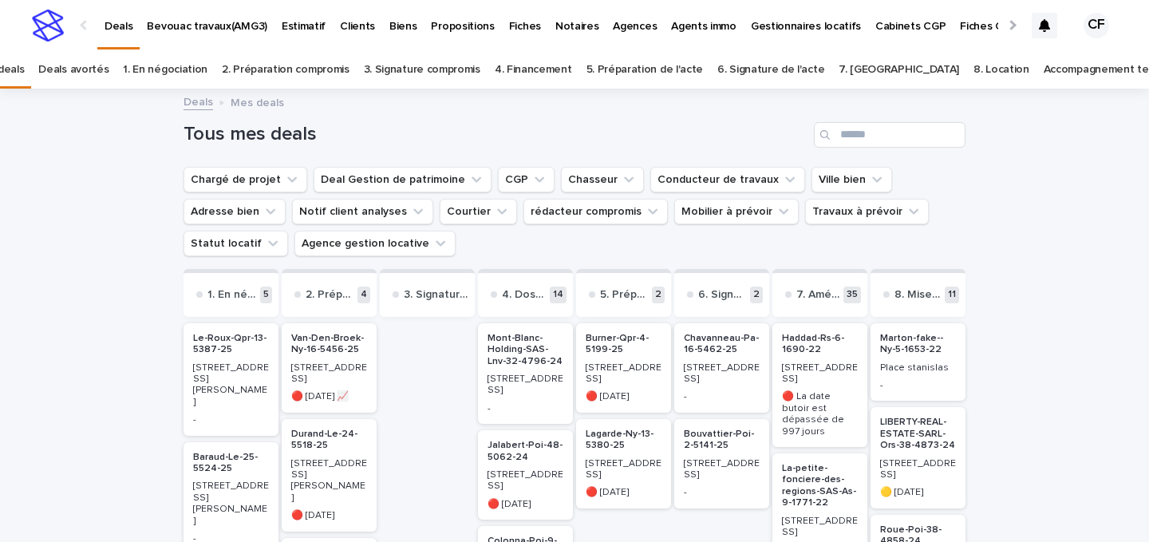
click at [649, 244] on ul "Chargé de projet Deal Gestion de patrimoine CGP Chasseur Conducteur de travaux …" at bounding box center [574, 212] width 788 height 96
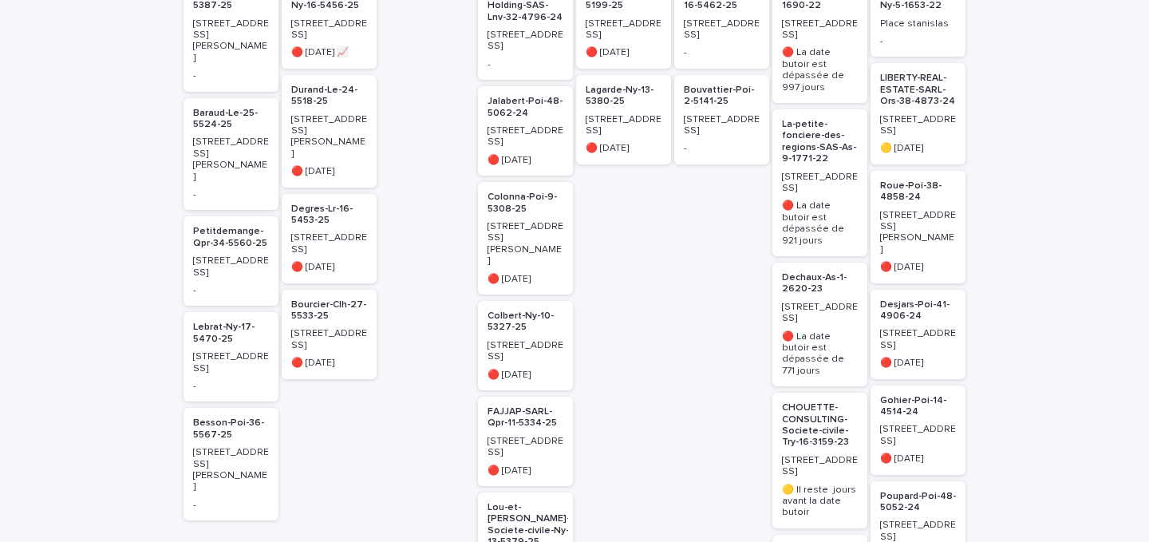
scroll to position [163, 0]
